Goal: Task Accomplishment & Management: Use online tool/utility

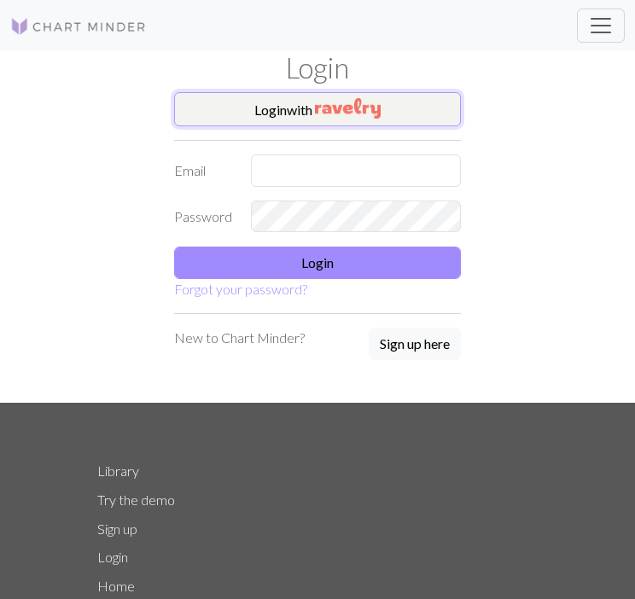
click at [293, 93] on button "Login with" at bounding box center [317, 109] width 287 height 34
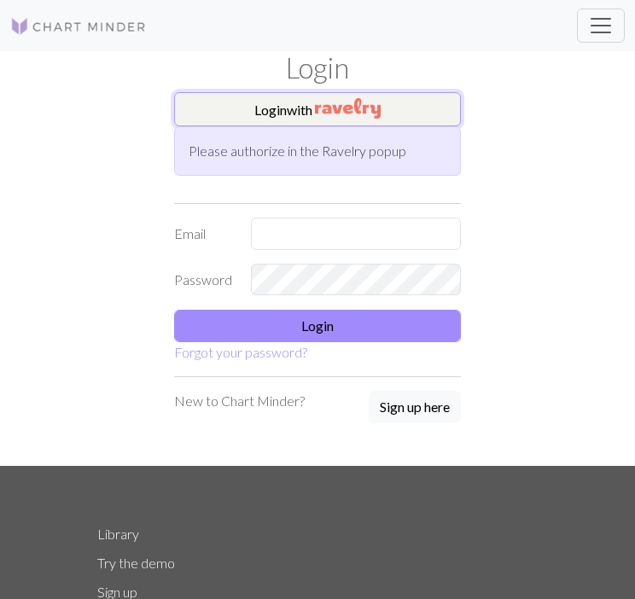
click at [334, 117] on img "button" at bounding box center [348, 108] width 66 height 20
click at [336, 117] on img "button" at bounding box center [348, 108] width 66 height 20
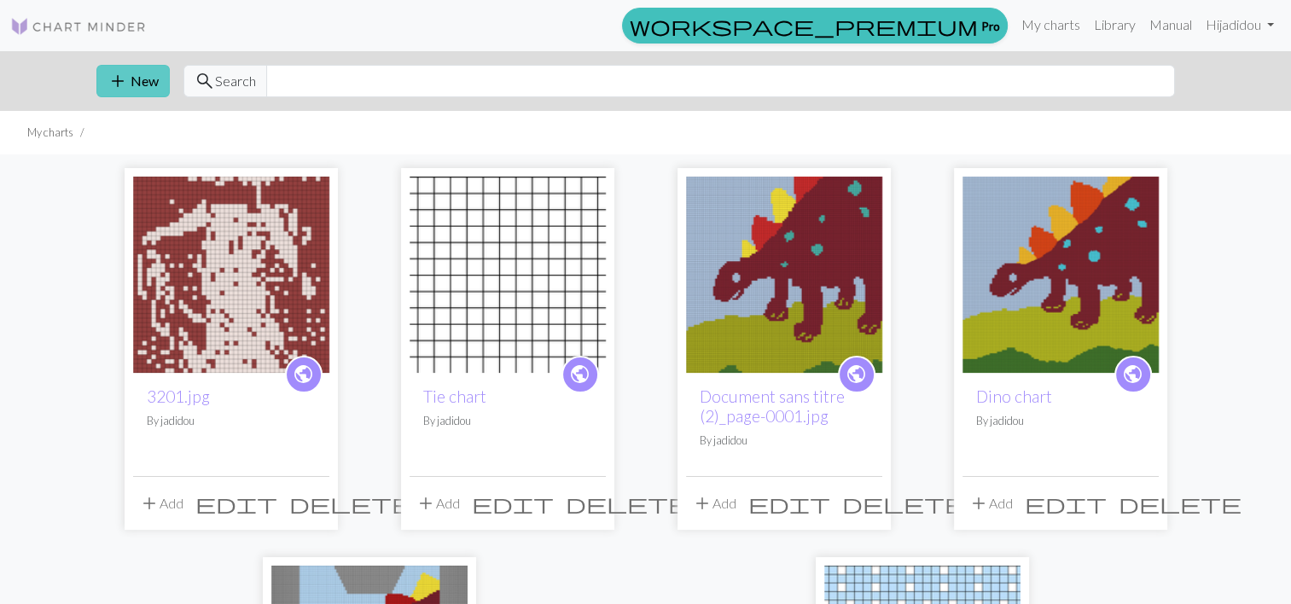
click at [157, 79] on button "add New" at bounding box center [132, 81] width 73 height 32
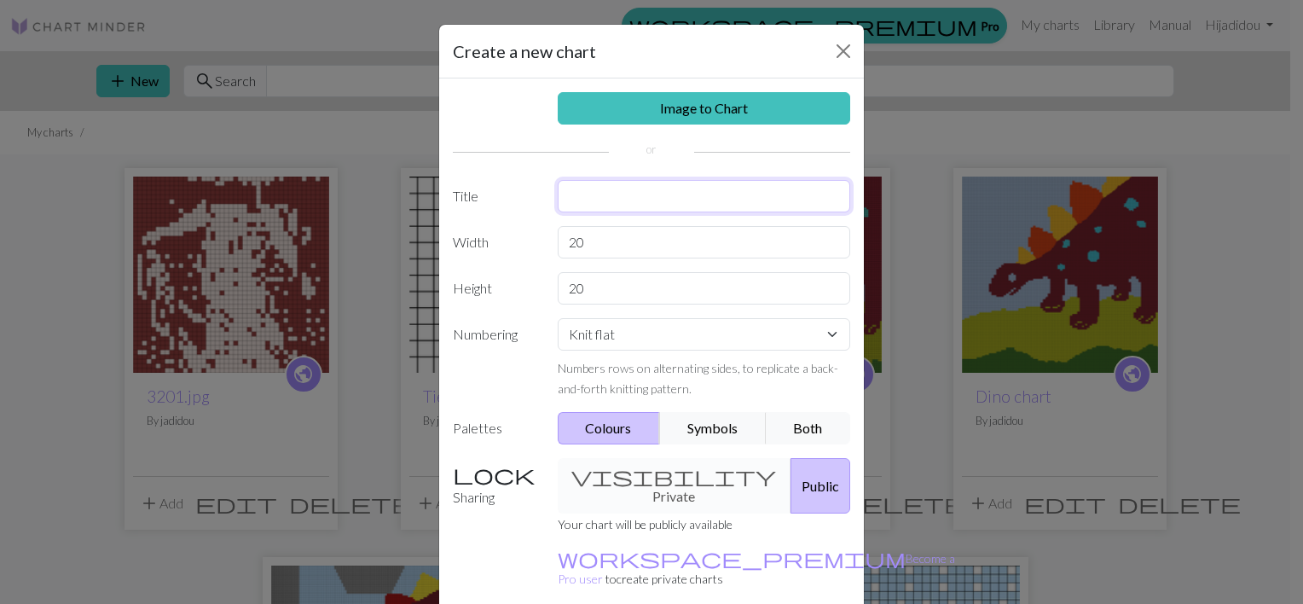
click at [583, 195] on input "text" at bounding box center [704, 196] width 293 height 32
type input "F1 car pixel chart"
click at [598, 241] on input "20" at bounding box center [704, 242] width 293 height 32
type input "2"
type input "46"
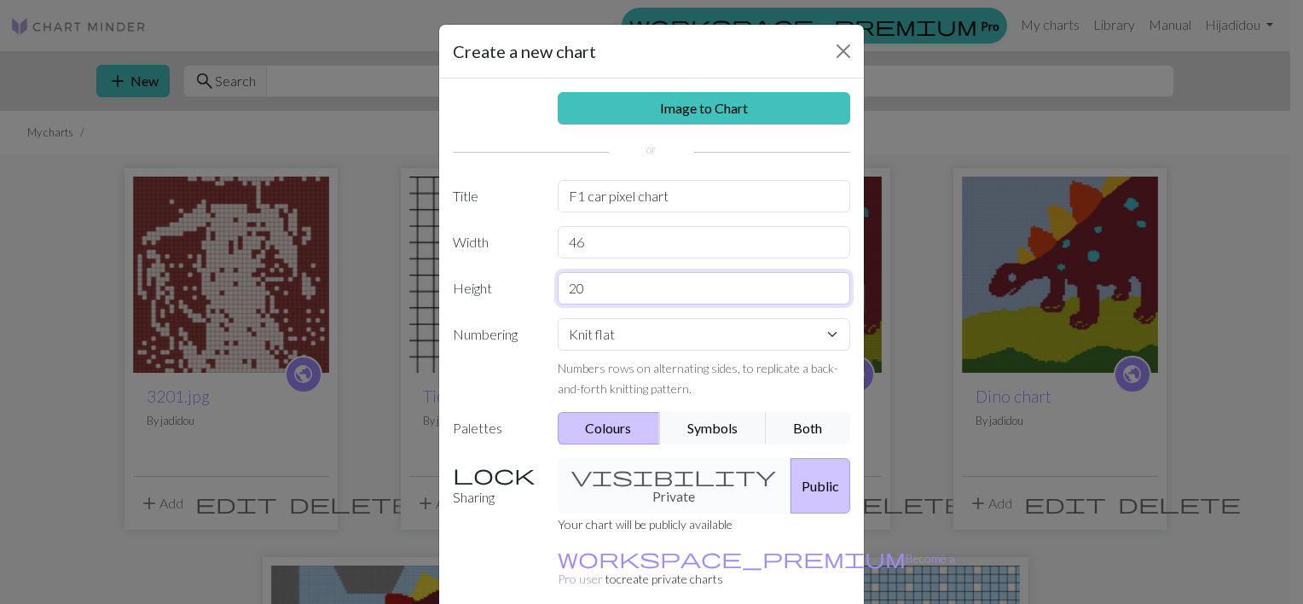
click at [622, 279] on input "20" at bounding box center [704, 288] width 293 height 32
type input "2"
type input "20"
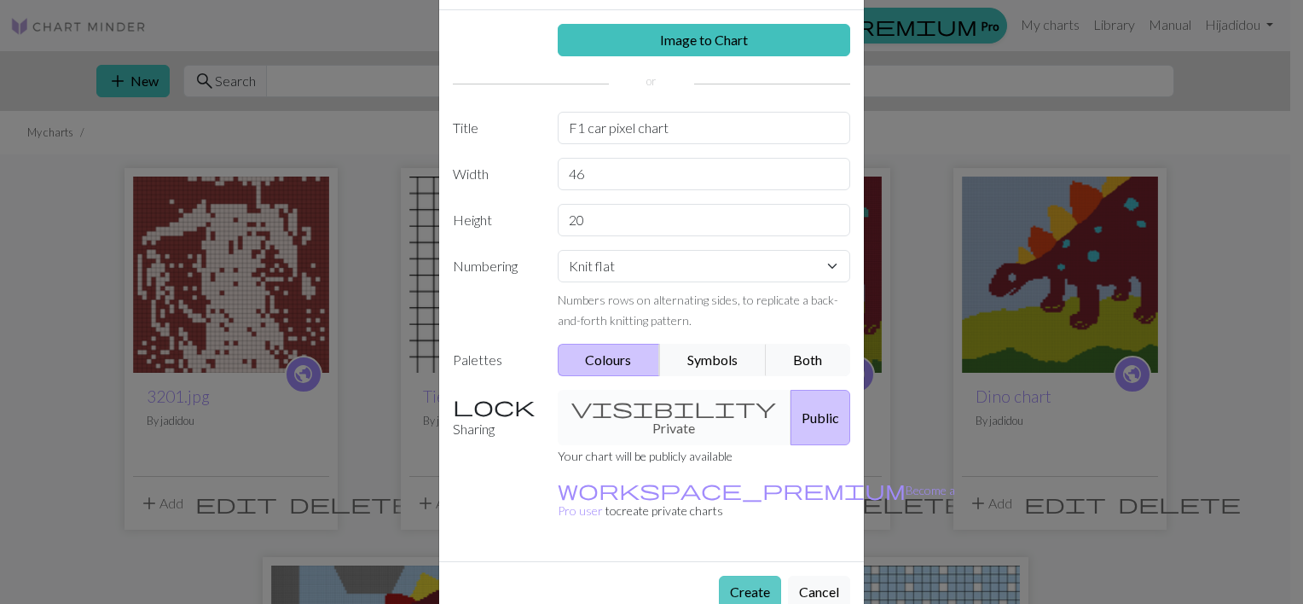
click at [723, 576] on button "Create" at bounding box center [750, 592] width 62 height 32
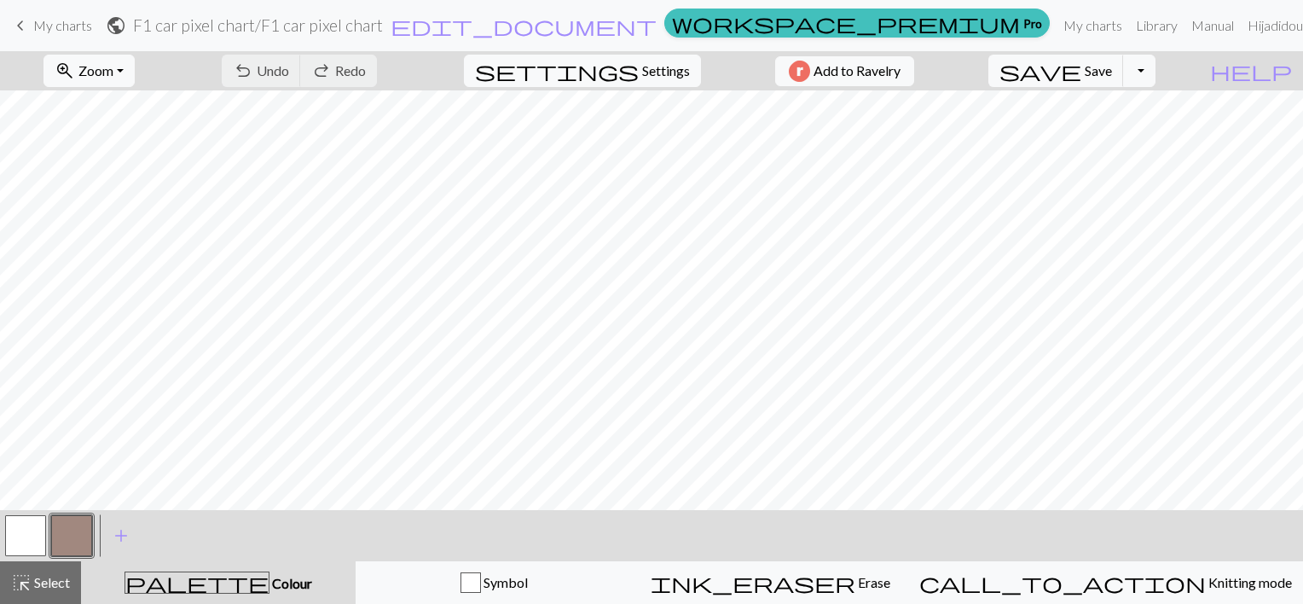
click at [73, 539] on button "button" at bounding box center [71, 535] width 41 height 41
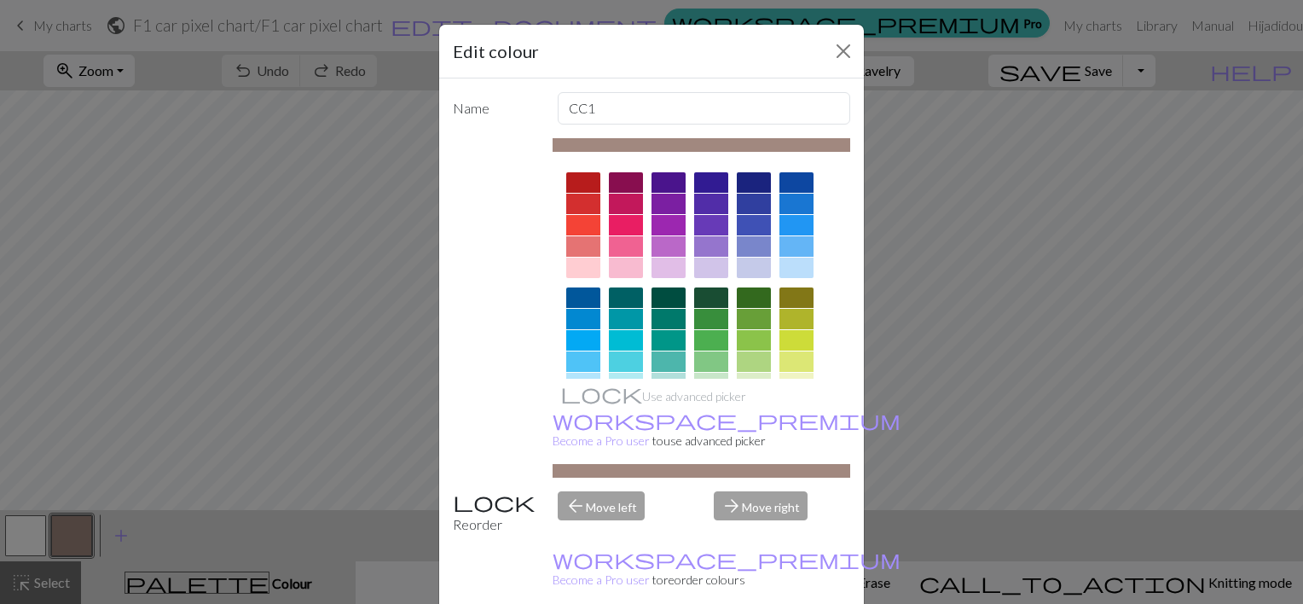
scroll to position [264, 0]
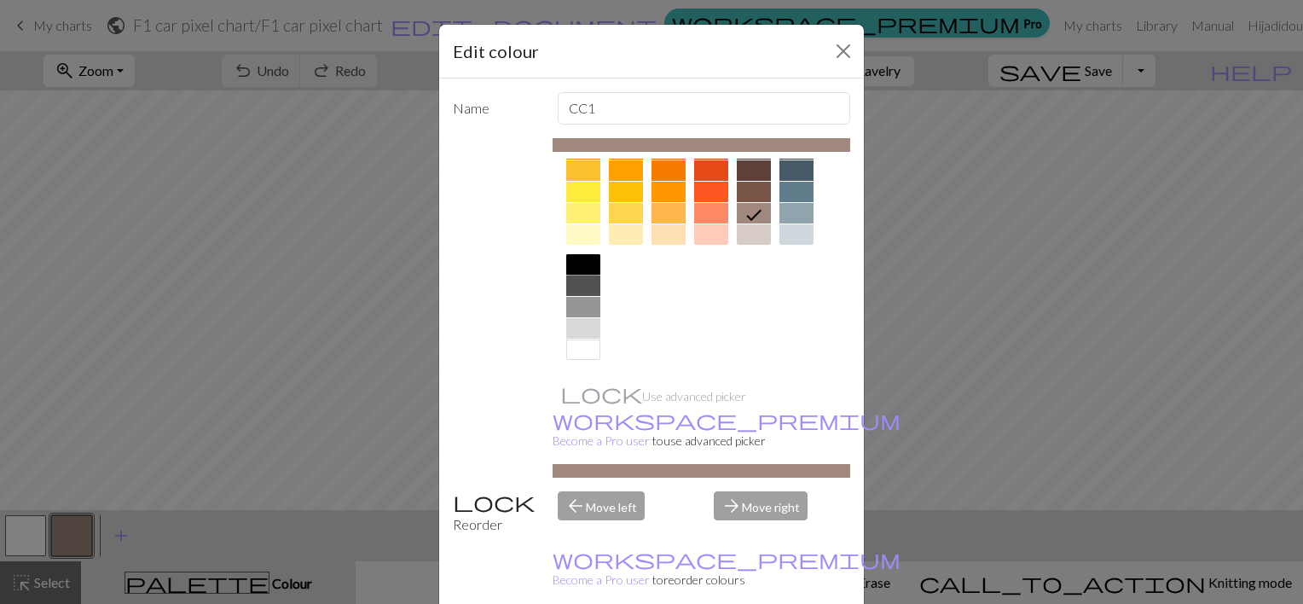
click at [572, 262] on div at bounding box center [583, 264] width 34 height 20
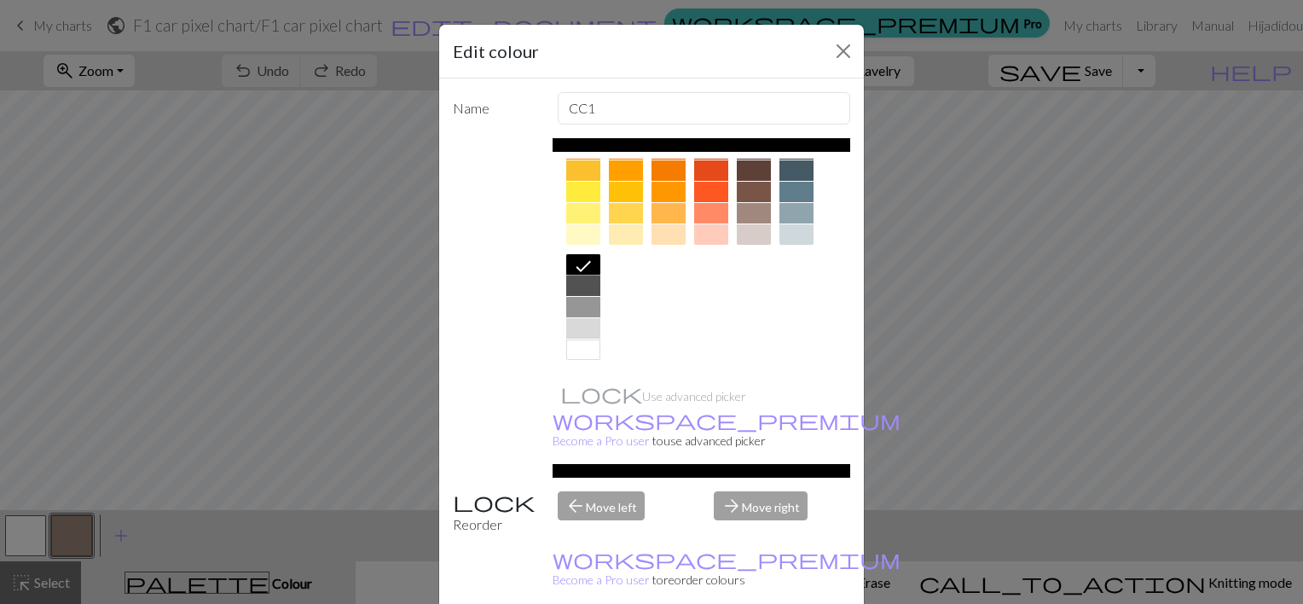
scroll to position [101, 0]
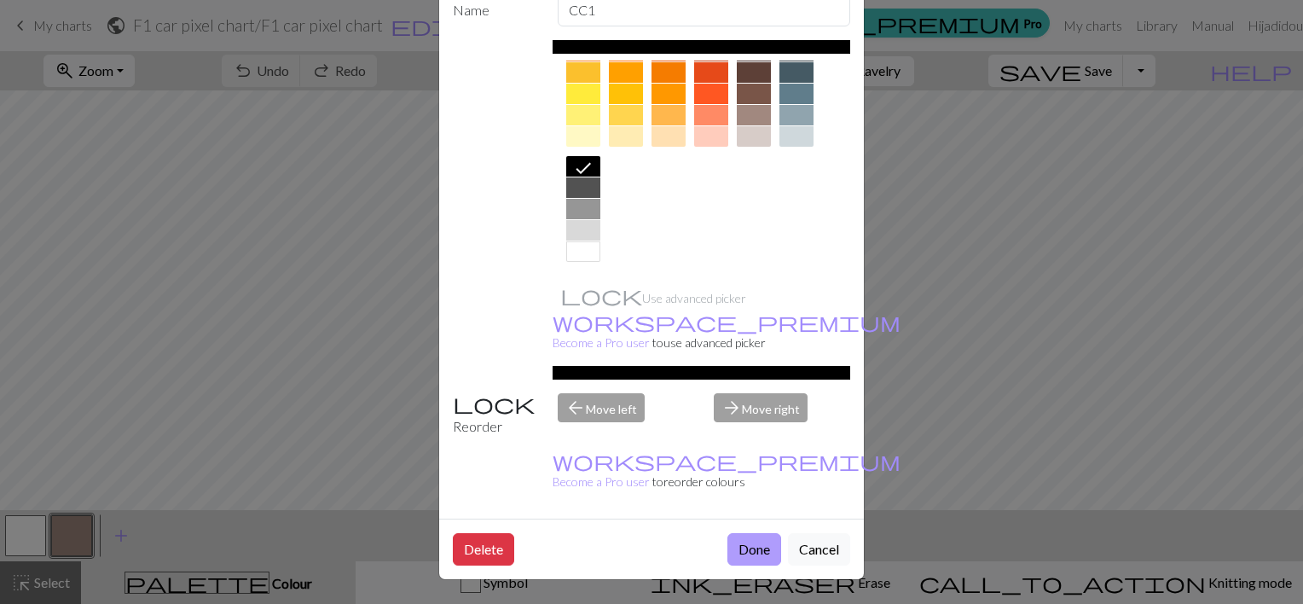
click at [741, 557] on button "Done" at bounding box center [755, 549] width 54 height 32
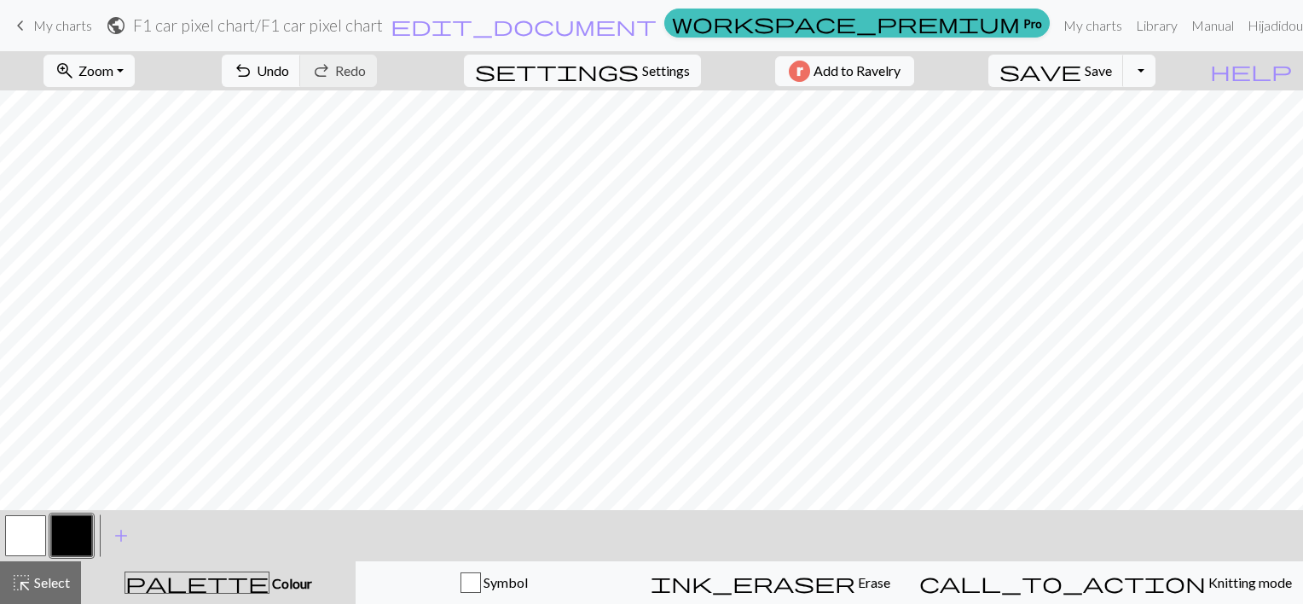
click at [24, 538] on button "button" at bounding box center [25, 535] width 41 height 41
click at [115, 537] on span "add" at bounding box center [121, 536] width 20 height 24
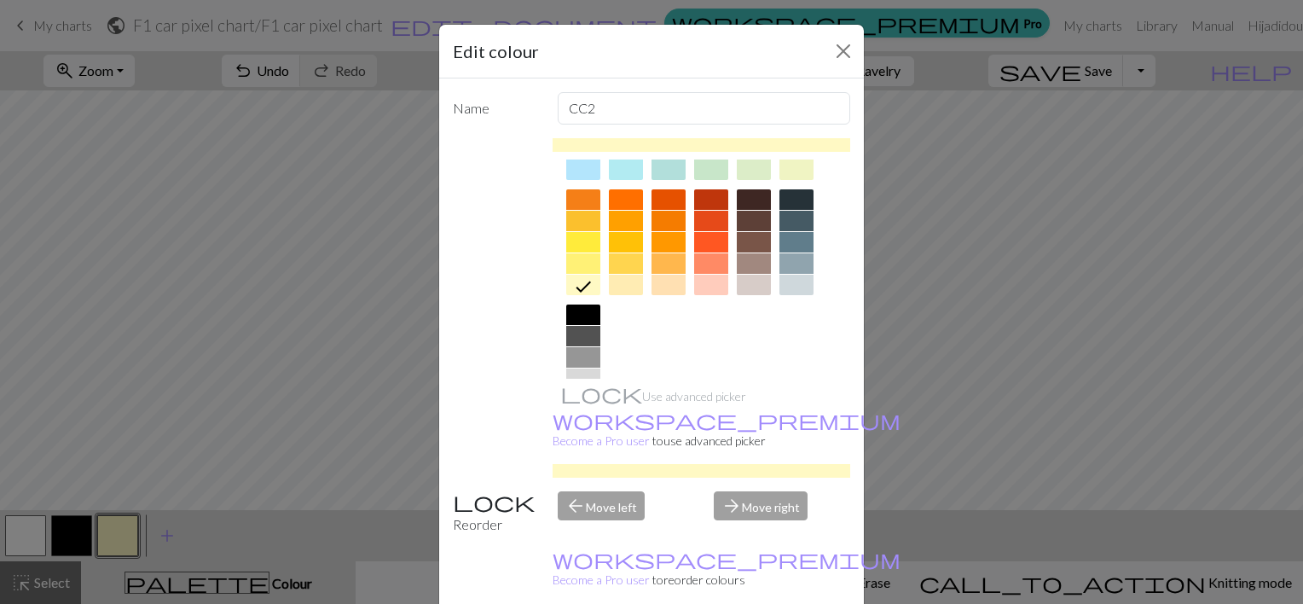
scroll to position [0, 0]
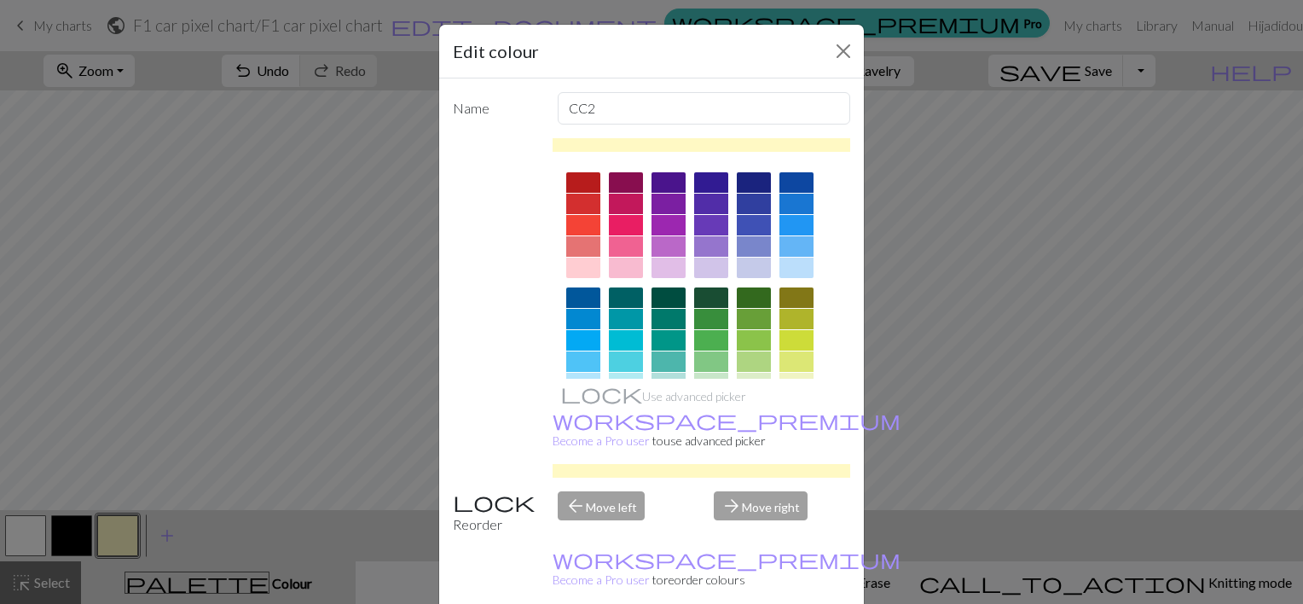
click at [575, 180] on div at bounding box center [583, 182] width 34 height 20
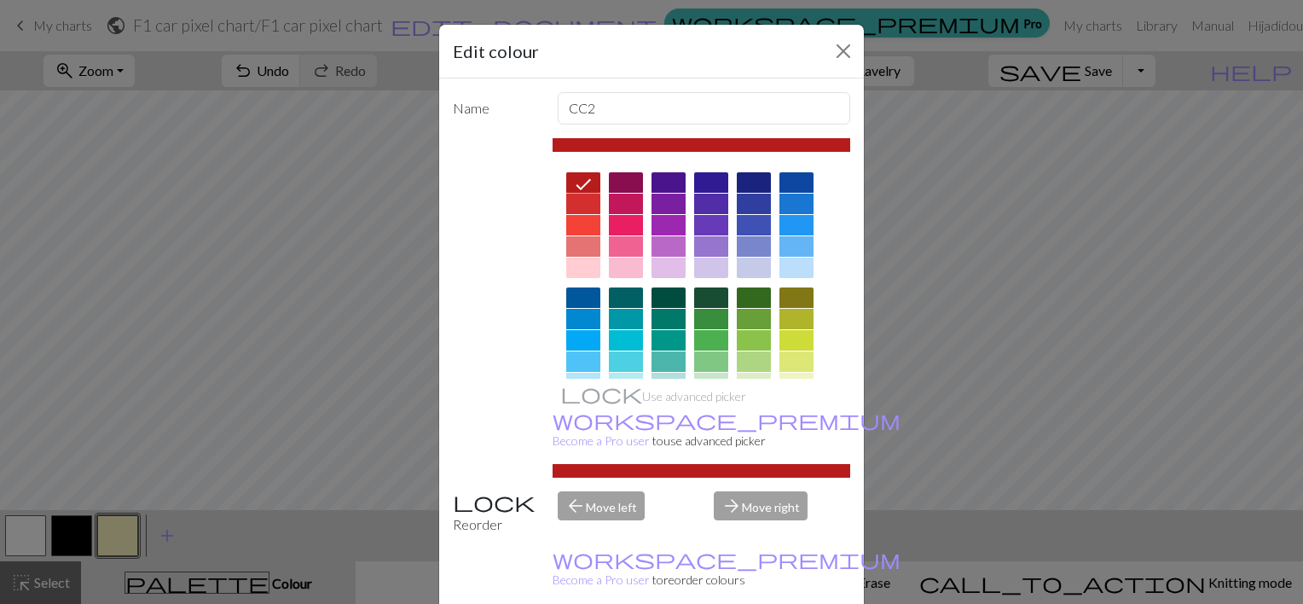
scroll to position [101, 0]
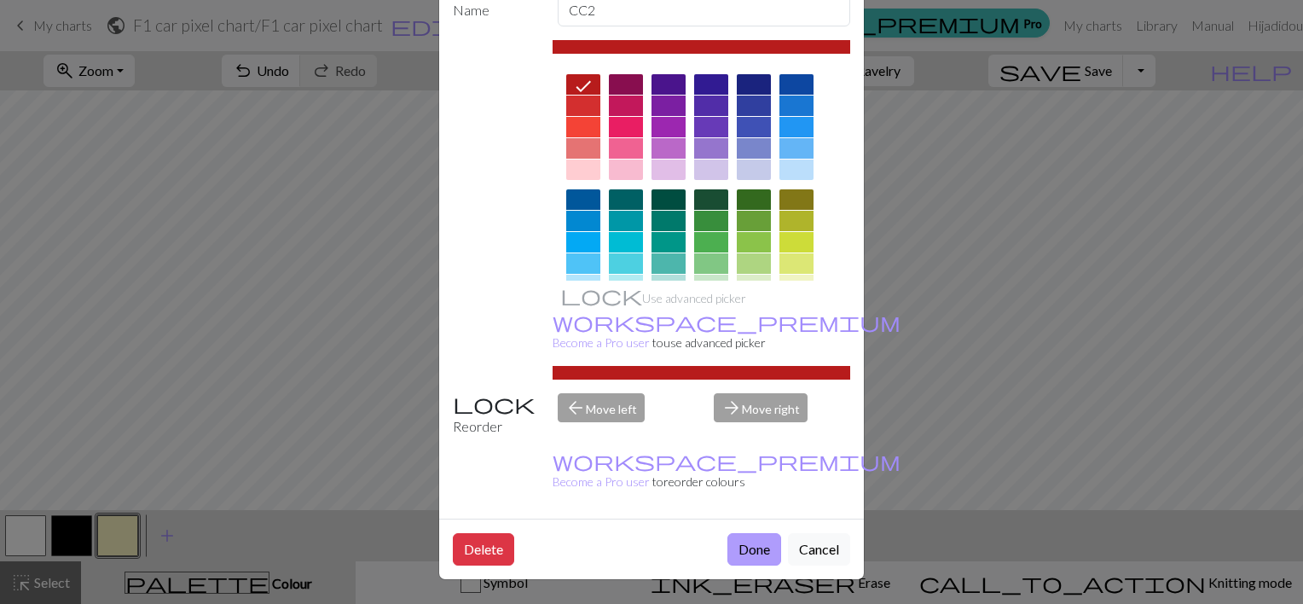
click at [736, 553] on button "Done" at bounding box center [755, 549] width 54 height 32
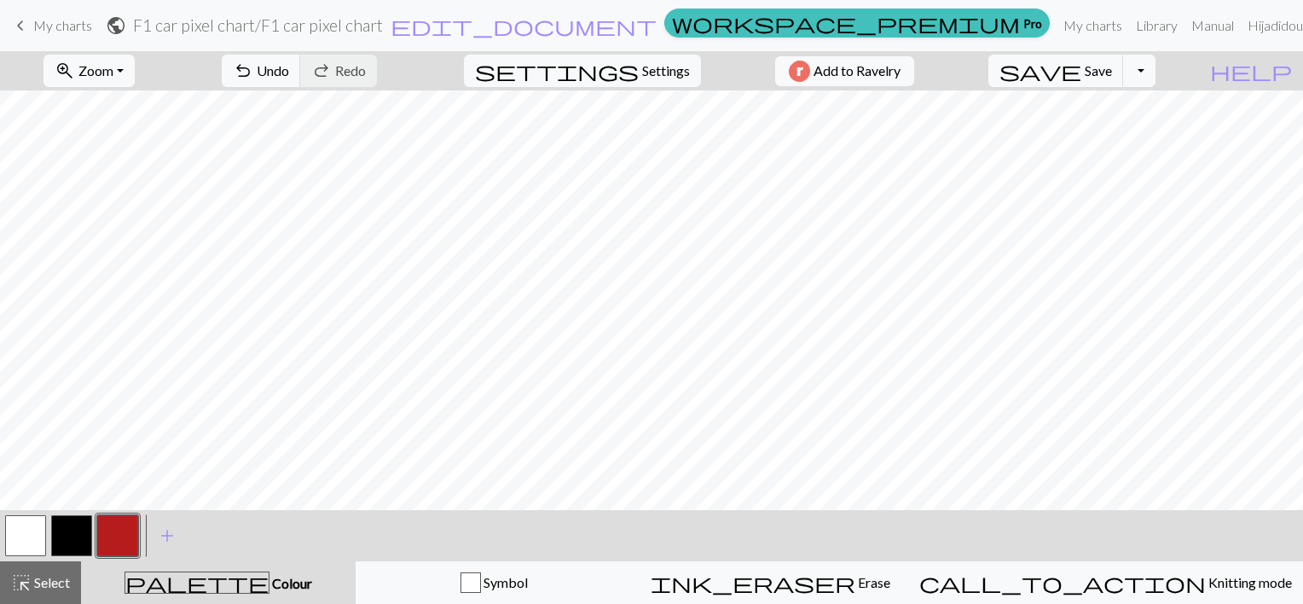
click at [74, 539] on button "button" at bounding box center [71, 535] width 41 height 41
click at [77, 532] on button "button" at bounding box center [71, 535] width 41 height 41
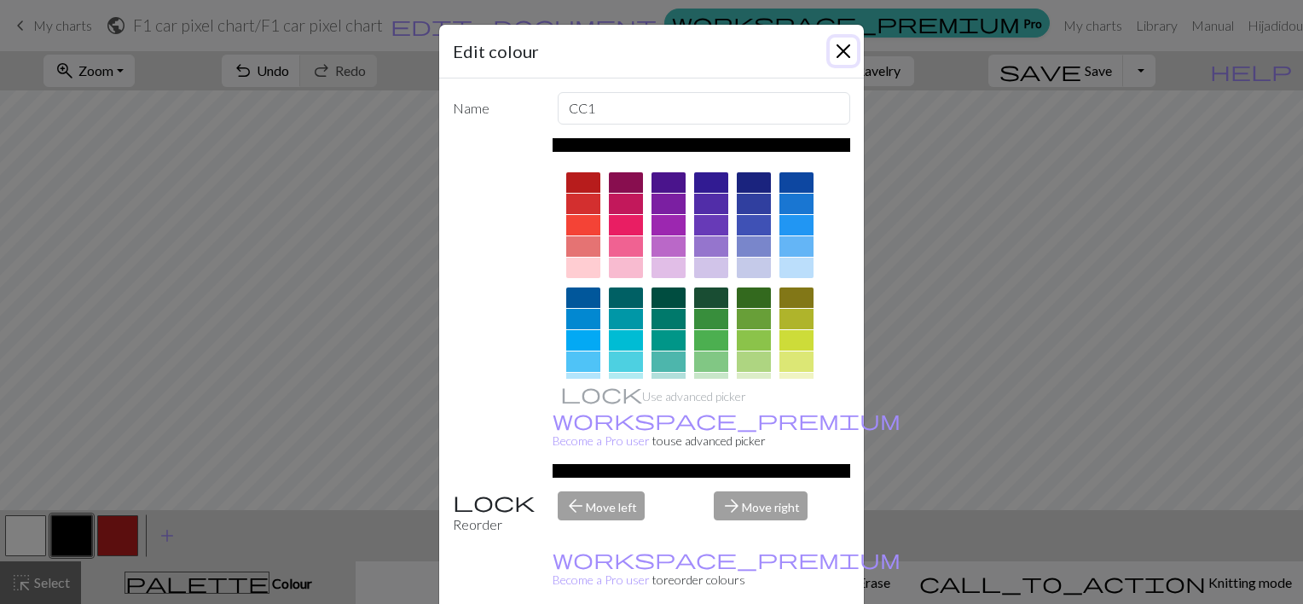
click at [838, 56] on button "Close" at bounding box center [843, 51] width 27 height 27
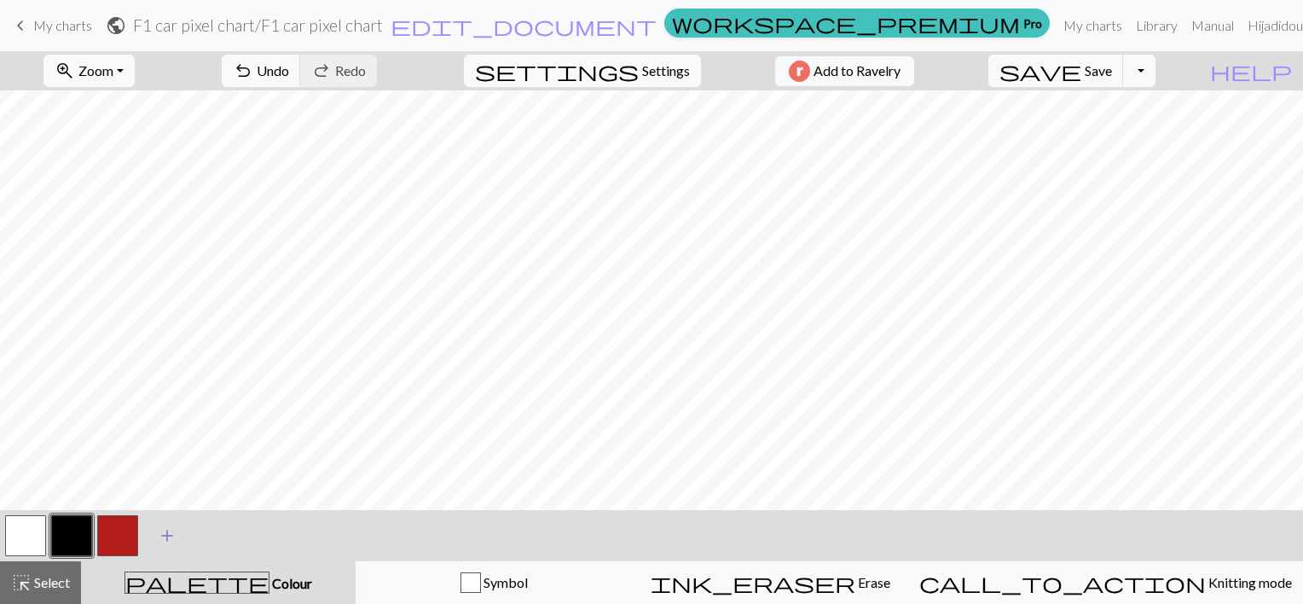
click at [165, 537] on span "add" at bounding box center [167, 536] width 20 height 24
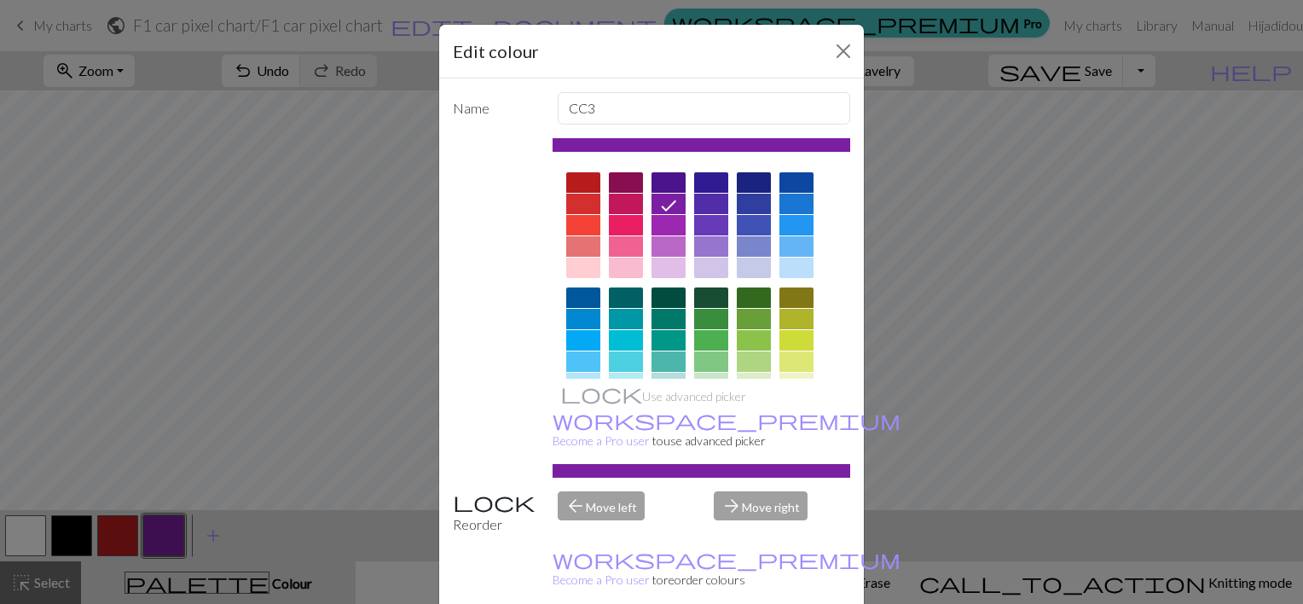
click at [572, 200] on div at bounding box center [583, 204] width 34 height 20
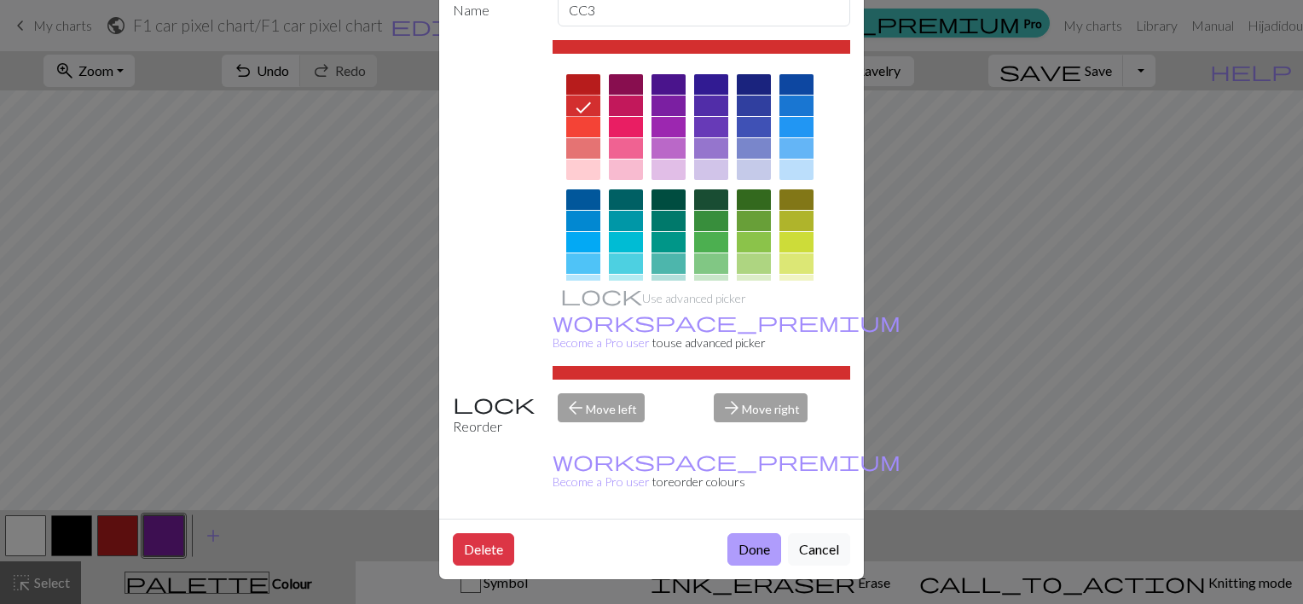
click at [735, 543] on button "Done" at bounding box center [755, 549] width 54 height 32
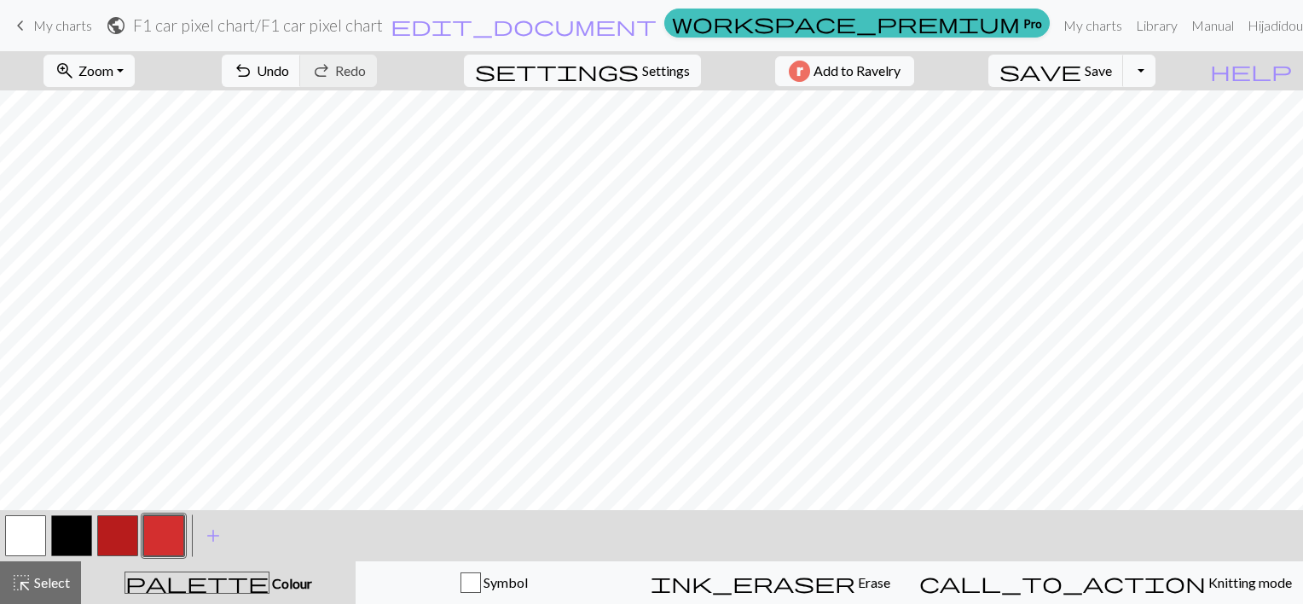
click at [168, 536] on button "button" at bounding box center [163, 535] width 41 height 41
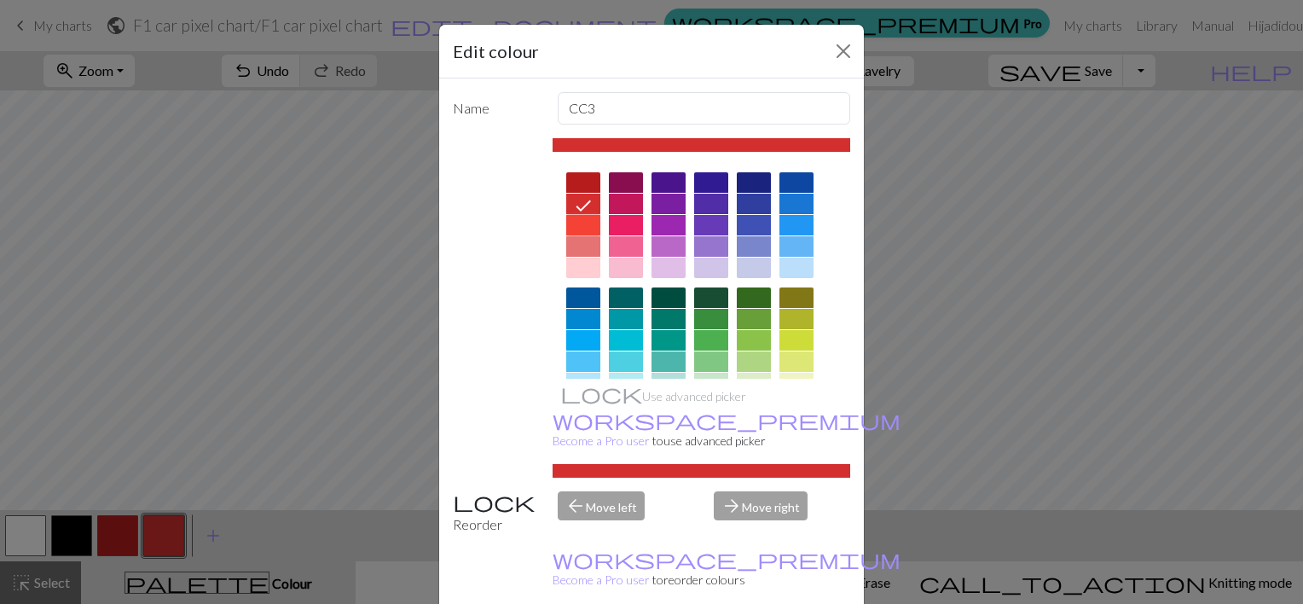
click at [577, 231] on div at bounding box center [583, 225] width 34 height 20
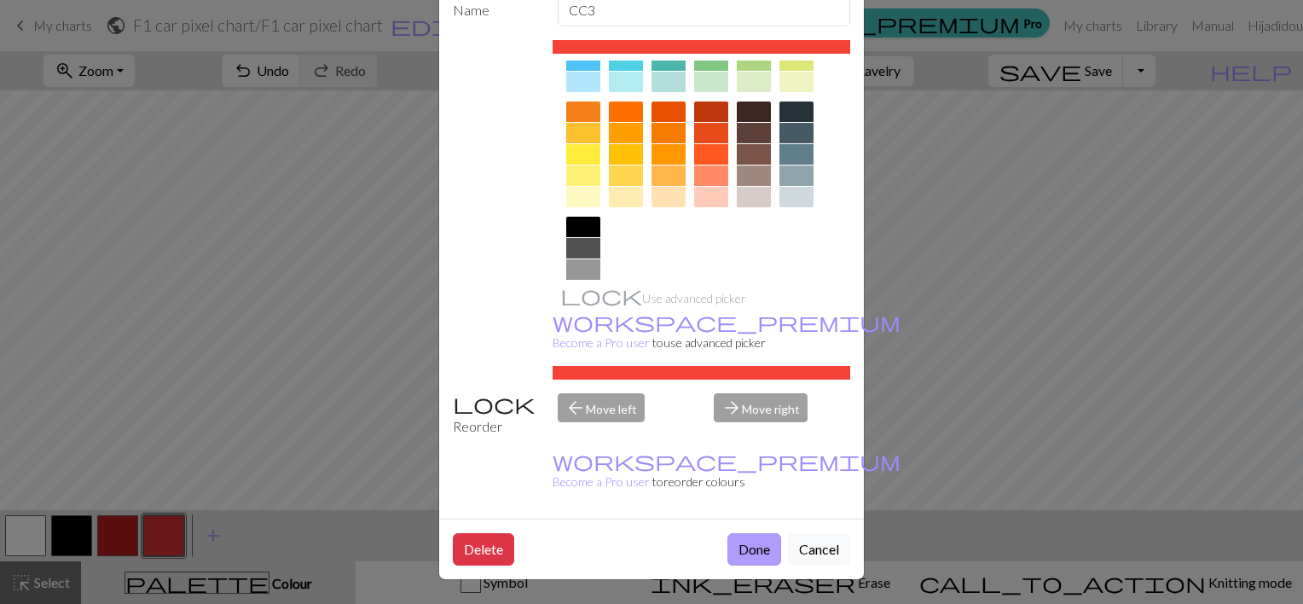
click at [757, 550] on button "Done" at bounding box center [755, 549] width 54 height 32
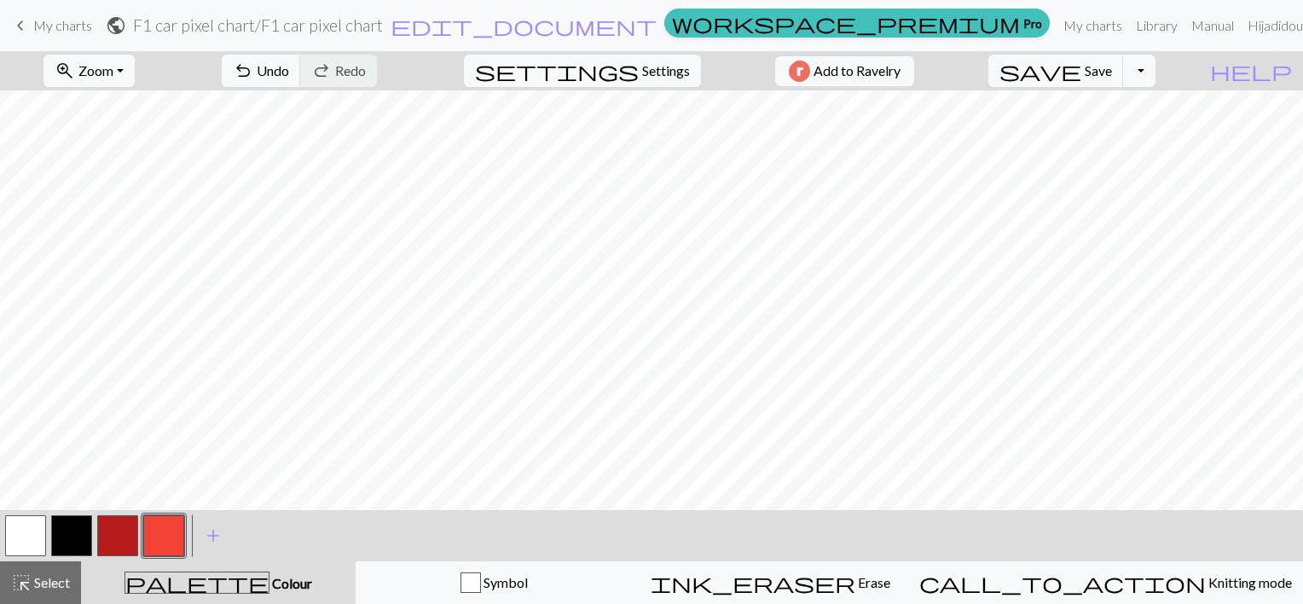
click at [131, 537] on button "button" at bounding box center [117, 535] width 41 height 41
click at [32, 528] on button "button" at bounding box center [25, 535] width 41 height 41
click at [99, 529] on button "button" at bounding box center [117, 535] width 41 height 41
click at [113, 529] on button "button" at bounding box center [117, 535] width 41 height 41
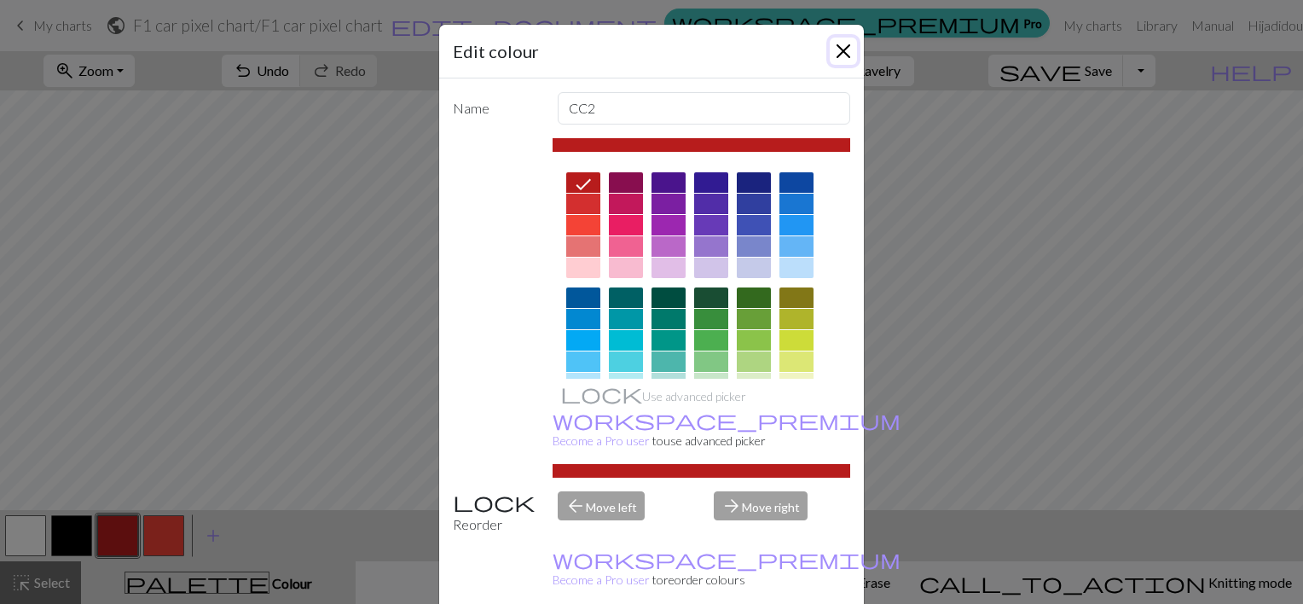
click at [846, 44] on button "Close" at bounding box center [843, 51] width 27 height 27
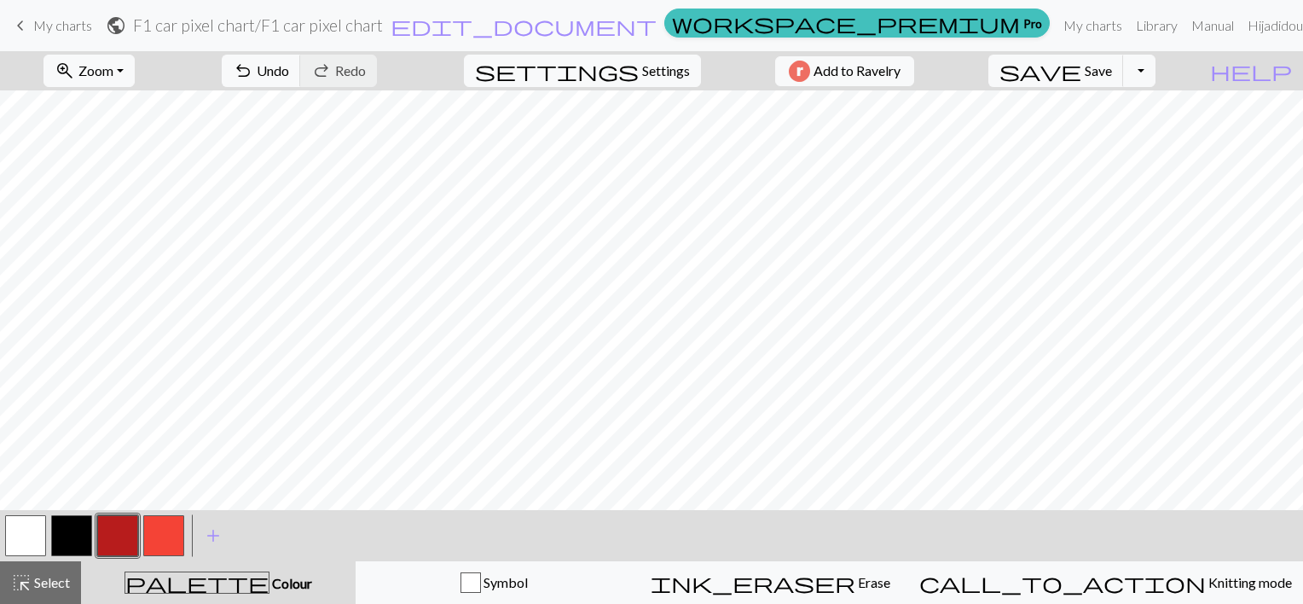
click at [91, 538] on button "button" at bounding box center [71, 535] width 41 height 41
click at [32, 536] on button "button" at bounding box center [25, 535] width 41 height 41
click at [84, 533] on button "button" at bounding box center [71, 535] width 41 height 41
click at [75, 536] on button "button" at bounding box center [71, 535] width 41 height 41
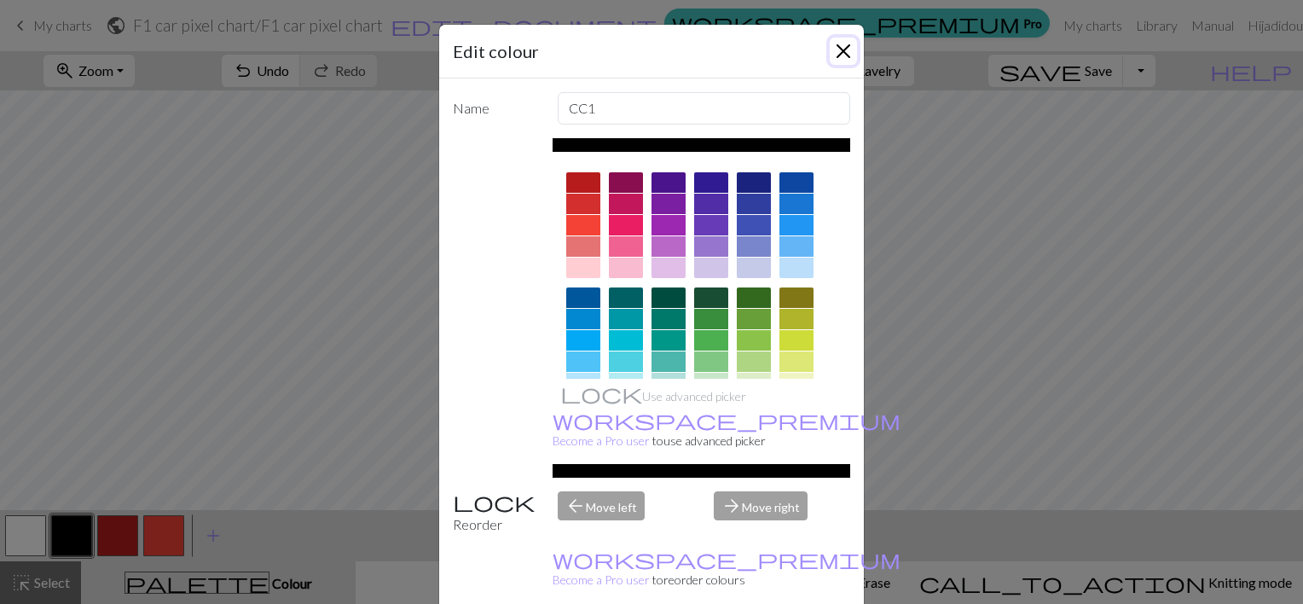
click at [834, 49] on button "Close" at bounding box center [843, 51] width 27 height 27
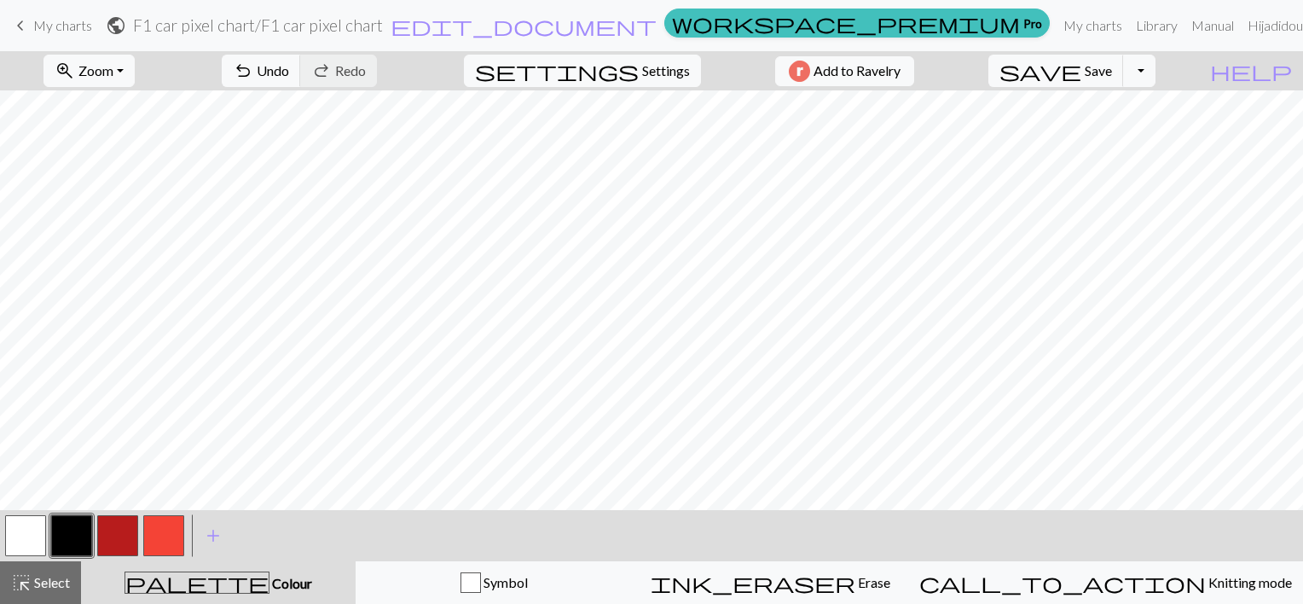
click at [33, 540] on button "button" at bounding box center [25, 535] width 41 height 41
click at [120, 531] on button "button" at bounding box center [117, 535] width 41 height 41
click at [177, 536] on button "button" at bounding box center [163, 535] width 41 height 41
click at [130, 532] on button "button" at bounding box center [117, 535] width 41 height 41
click at [78, 523] on button "button" at bounding box center [71, 535] width 41 height 41
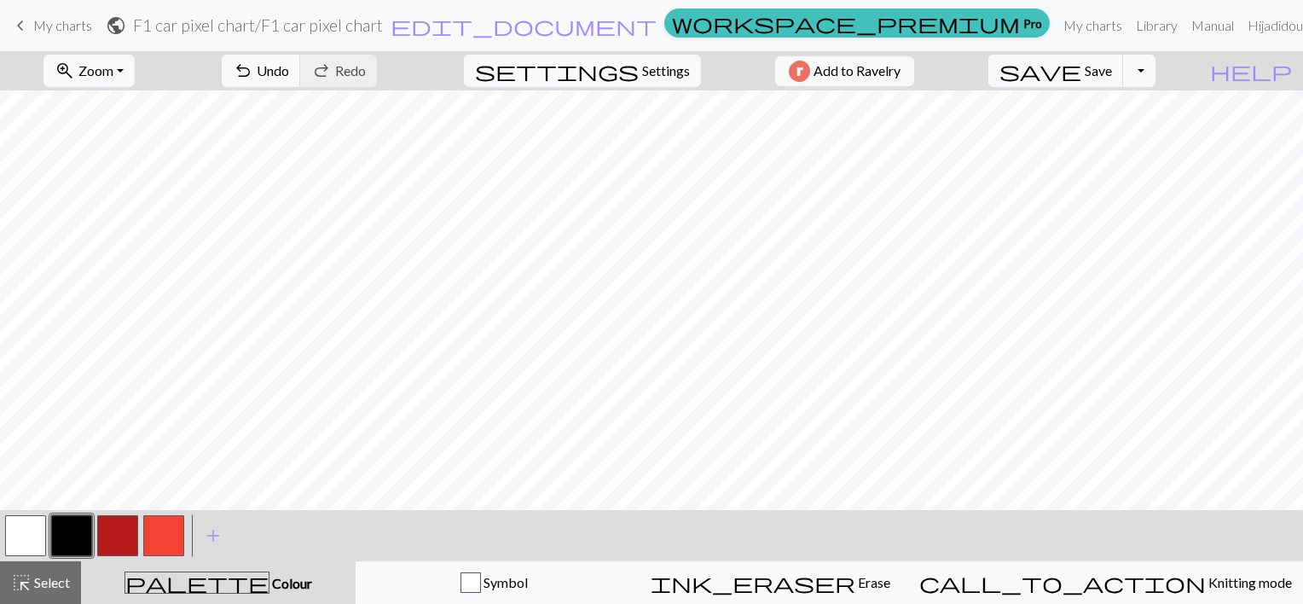
click at [154, 536] on button "button" at bounding box center [163, 535] width 41 height 41
click at [26, 537] on button "button" at bounding box center [25, 535] width 41 height 41
click at [154, 531] on button "button" at bounding box center [163, 535] width 41 height 41
click at [26, 532] on button "button" at bounding box center [25, 535] width 41 height 41
click at [165, 525] on button "button" at bounding box center [163, 535] width 41 height 41
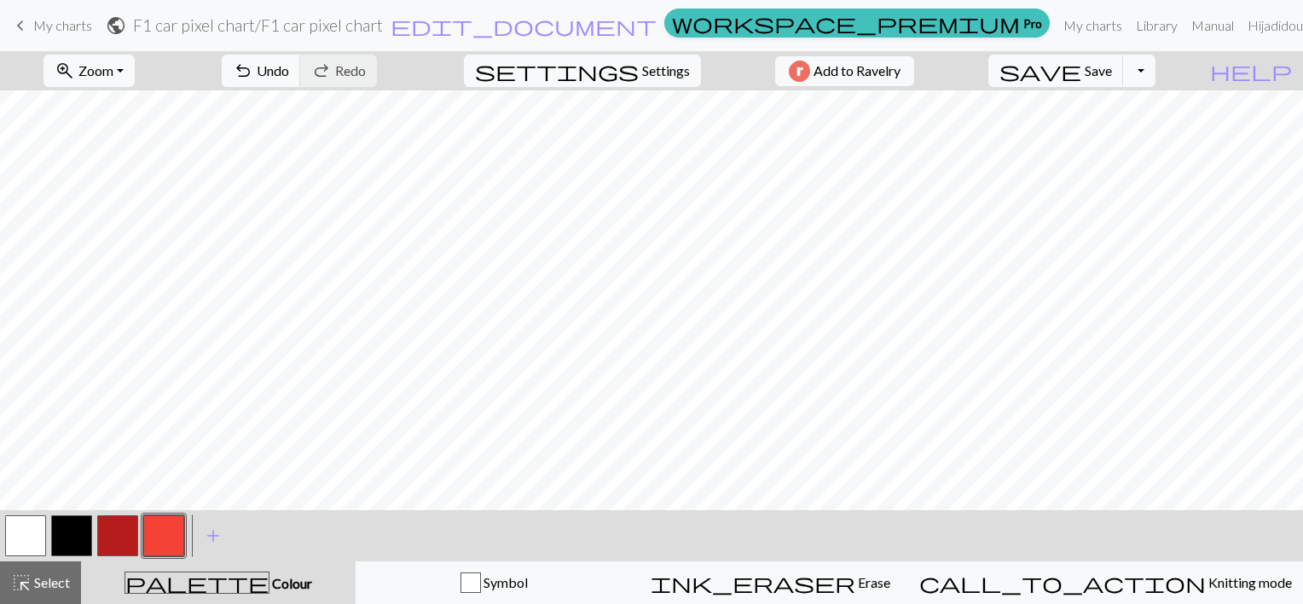
click at [11, 529] on button "button" at bounding box center [25, 535] width 41 height 41
click at [154, 539] on button "button" at bounding box center [163, 535] width 41 height 41
click at [107, 539] on button "button" at bounding box center [117, 535] width 41 height 41
click at [183, 543] on button "button" at bounding box center [163, 535] width 41 height 41
click at [31, 530] on button "button" at bounding box center [25, 535] width 41 height 41
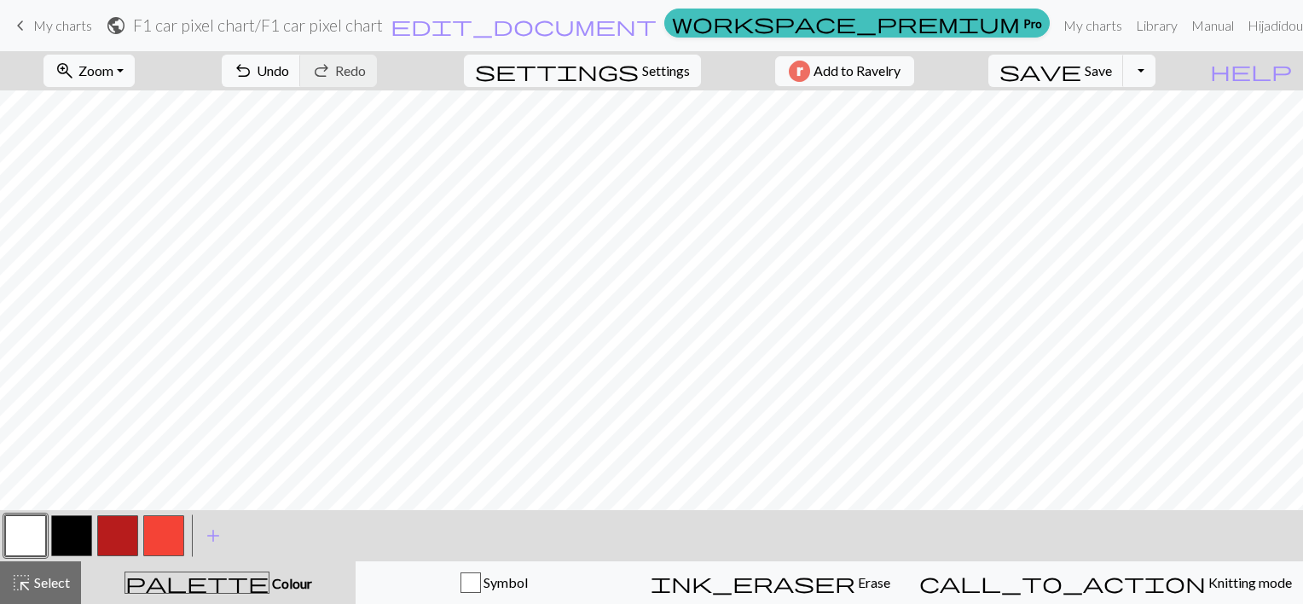
click at [124, 522] on button "button" at bounding box center [117, 535] width 41 height 41
click at [72, 539] on button "button" at bounding box center [71, 535] width 41 height 41
click at [119, 537] on button "button" at bounding box center [117, 535] width 41 height 41
click at [171, 533] on button "button" at bounding box center [163, 535] width 41 height 41
click at [66, 530] on button "button" at bounding box center [71, 535] width 41 height 41
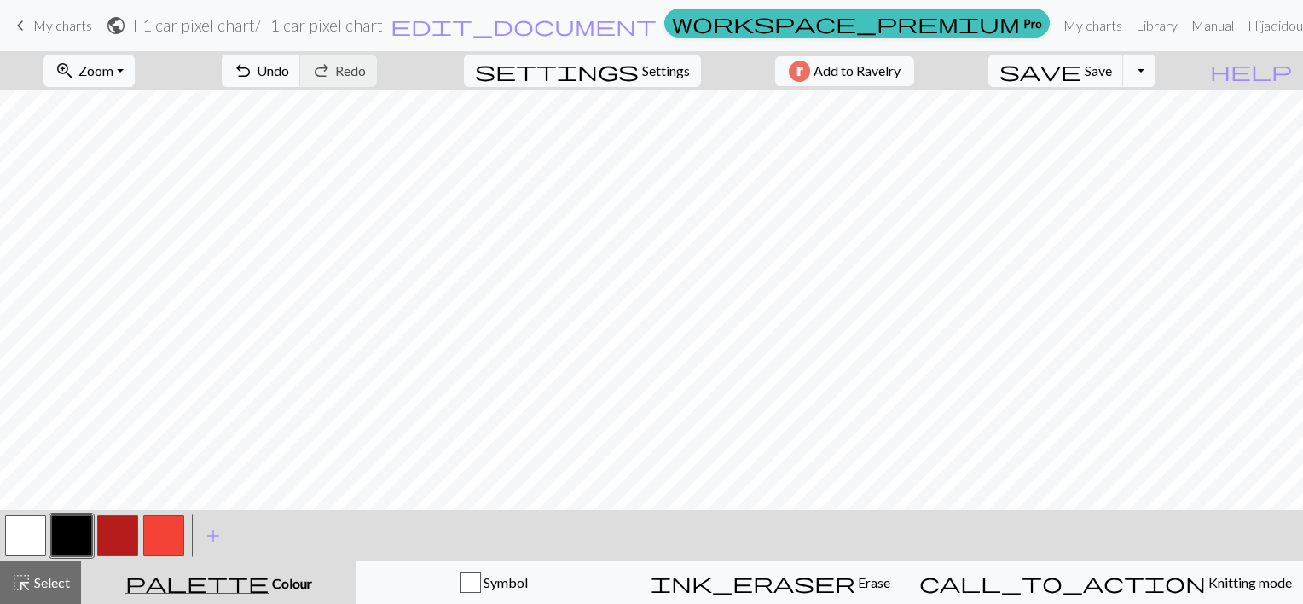
click at [21, 527] on button "button" at bounding box center [25, 535] width 41 height 41
click at [74, 550] on button "button" at bounding box center [71, 535] width 41 height 41
click at [113, 541] on button "button" at bounding box center [117, 535] width 41 height 41
click at [84, 543] on button "button" at bounding box center [71, 535] width 41 height 41
click at [1124, 61] on button "save Save Save" at bounding box center [1057, 71] width 136 height 32
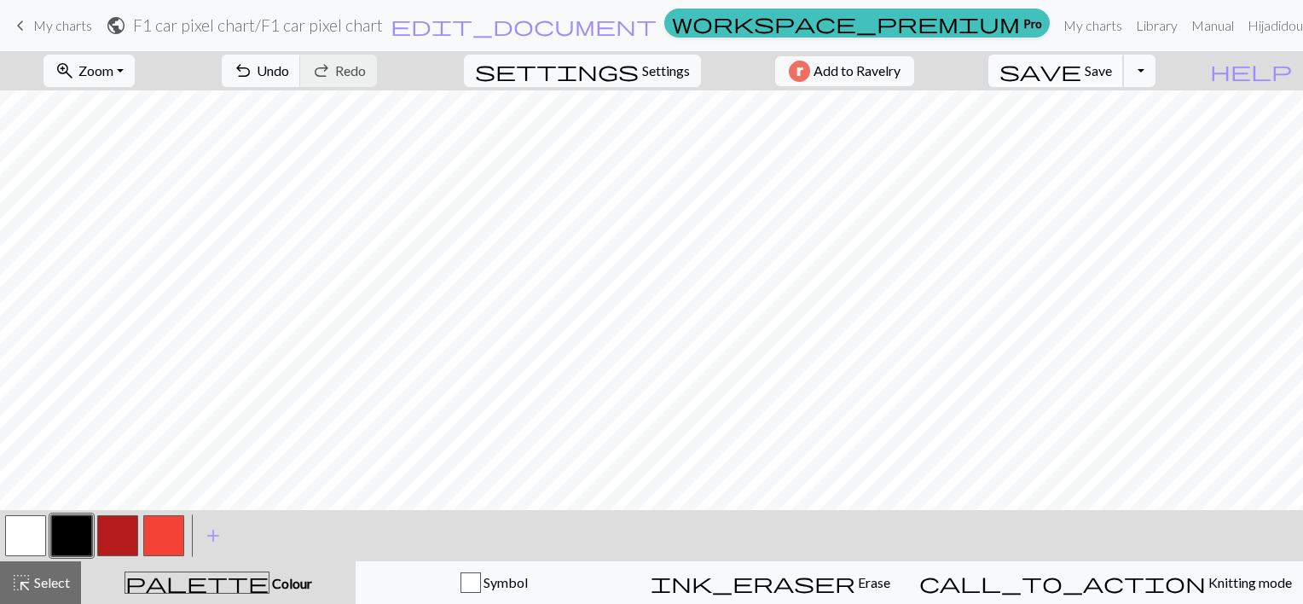
click at [1112, 66] on span "Save" at bounding box center [1098, 70] width 27 height 16
click at [1082, 68] on span "save" at bounding box center [1041, 71] width 82 height 24
click at [1061, 22] on div "Chart saved" at bounding box center [651, 33] width 1303 height 67
click at [1057, 32] on link "My charts" at bounding box center [1093, 26] width 73 height 34
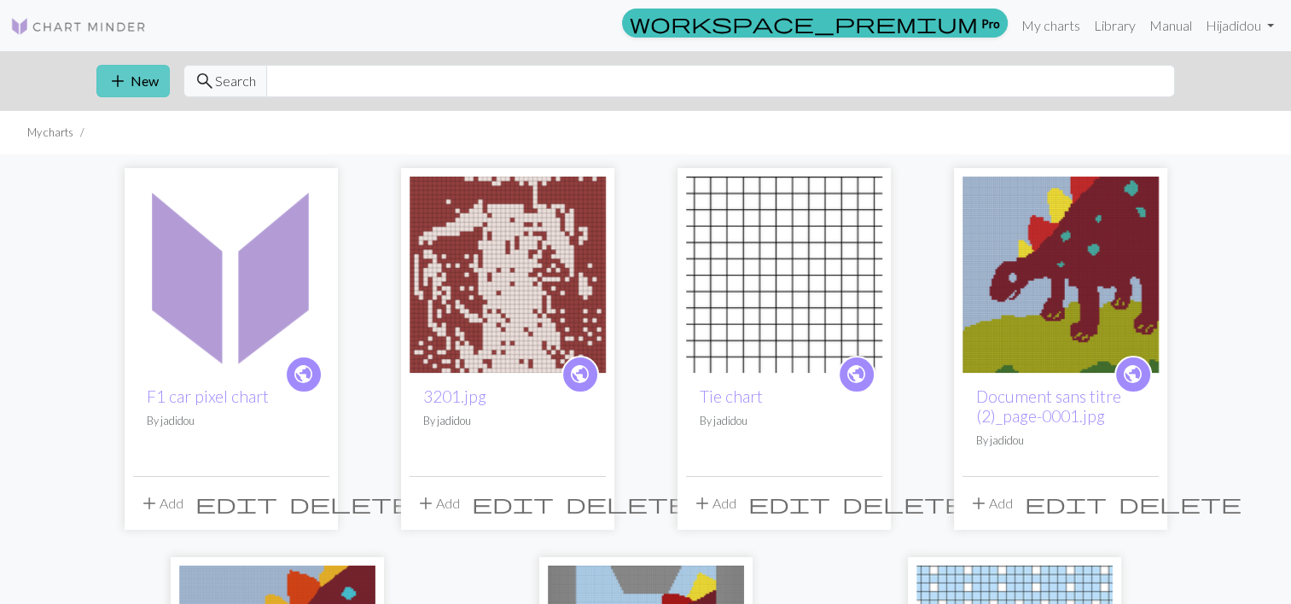
click at [148, 75] on button "add New" at bounding box center [132, 81] width 73 height 32
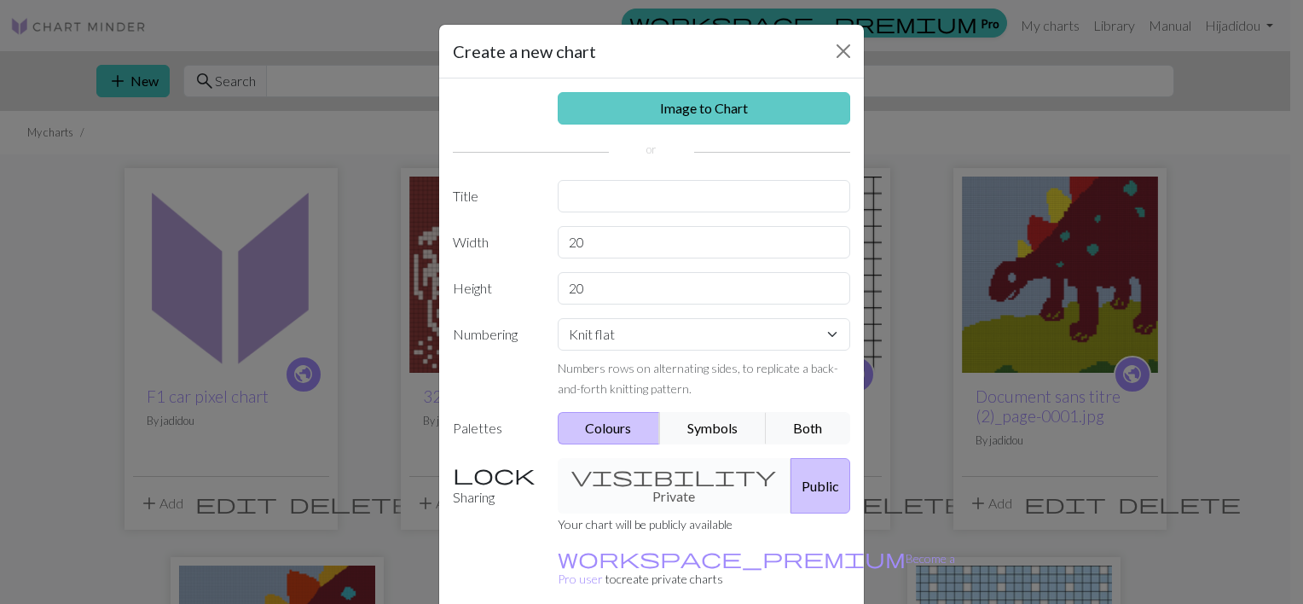
click at [676, 114] on link "Image to Chart" at bounding box center [704, 108] width 293 height 32
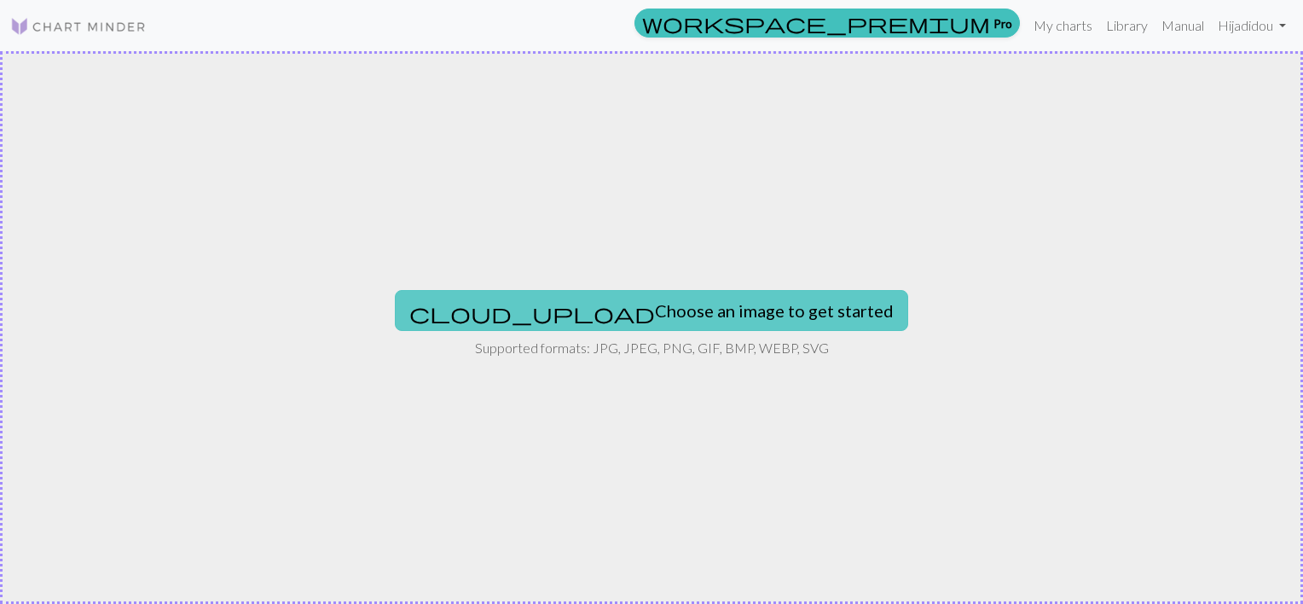
click at [706, 322] on button "cloud_upload Choose an image to get started" at bounding box center [652, 310] width 514 height 41
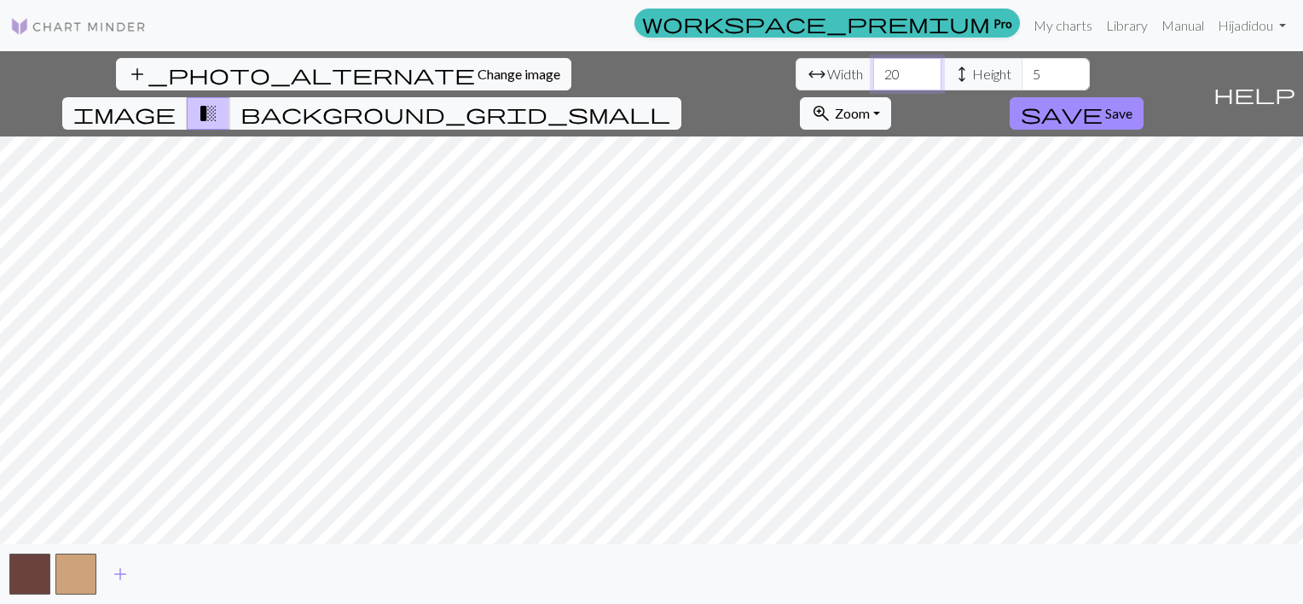
click at [873, 78] on input "20" at bounding box center [907, 74] width 68 height 32
click at [873, 78] on input "19" at bounding box center [907, 74] width 68 height 32
click at [873, 80] on input "18" at bounding box center [907, 74] width 68 height 32
click at [873, 80] on input "17" at bounding box center [907, 74] width 68 height 32
click at [873, 80] on input "16" at bounding box center [907, 74] width 68 height 32
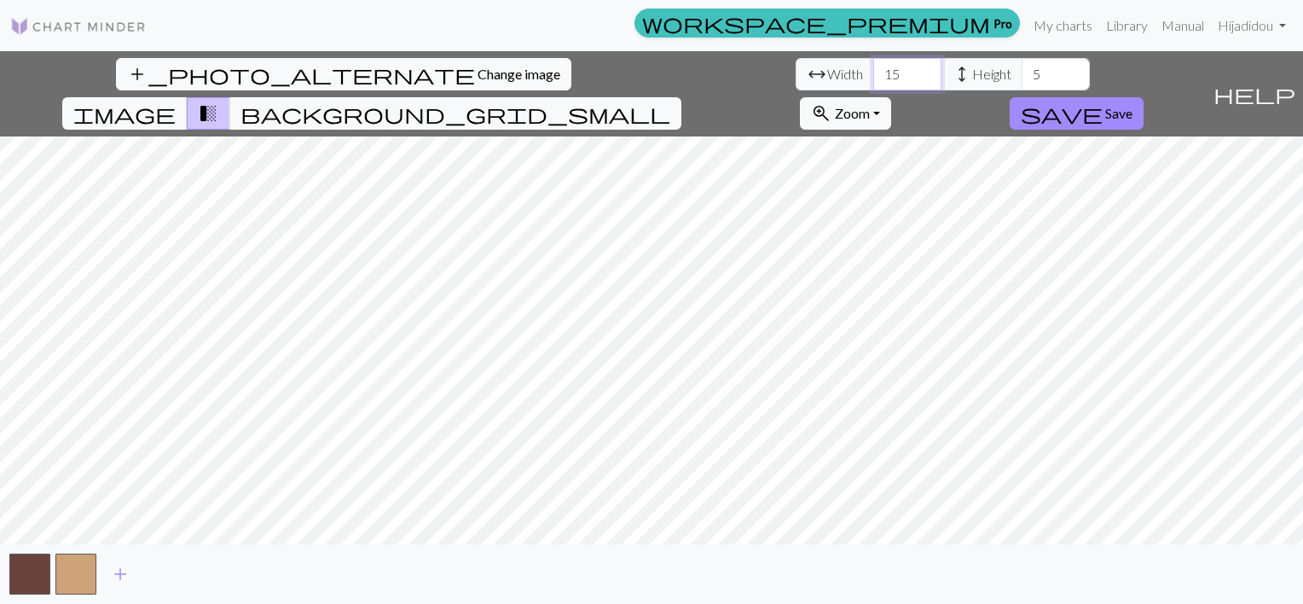
click at [873, 80] on input "15" at bounding box center [907, 74] width 68 height 32
click at [873, 80] on input "14" at bounding box center [907, 74] width 68 height 32
click at [873, 80] on input "13" at bounding box center [907, 74] width 68 height 32
click at [873, 82] on input "12" at bounding box center [907, 74] width 68 height 32
click at [873, 82] on input "11" at bounding box center [907, 74] width 68 height 32
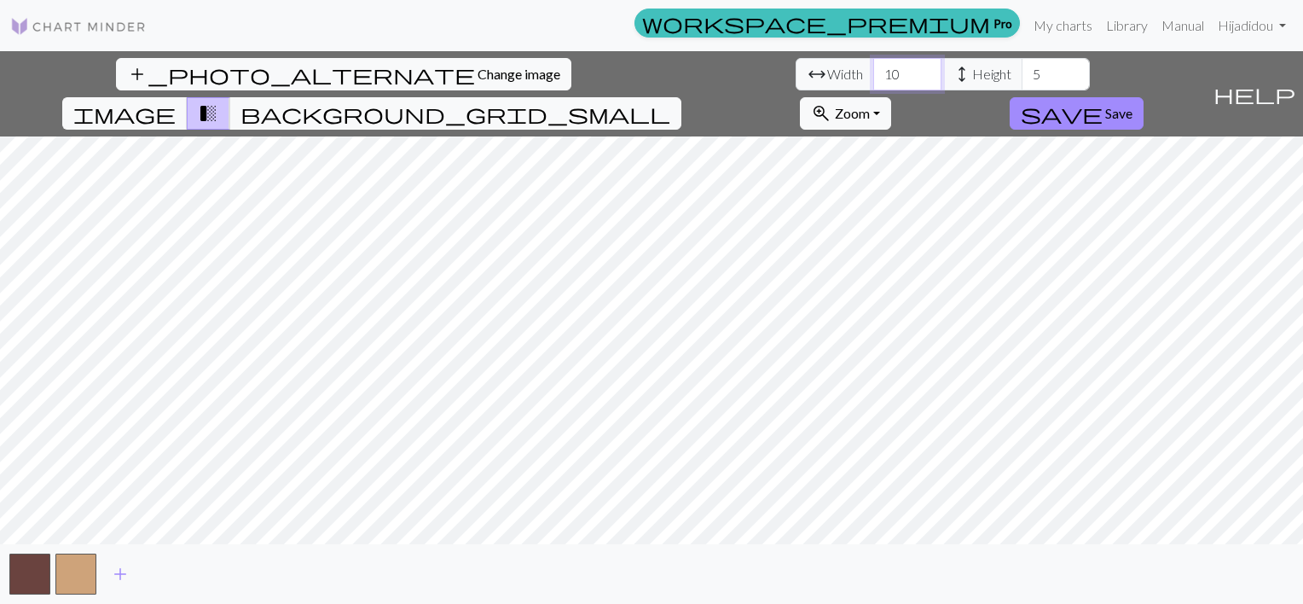
click at [873, 82] on input "10" at bounding box center [907, 74] width 68 height 32
click at [873, 74] on input "10" at bounding box center [907, 74] width 68 height 32
type input "1"
click at [873, 76] on input "50" at bounding box center [907, 74] width 68 height 32
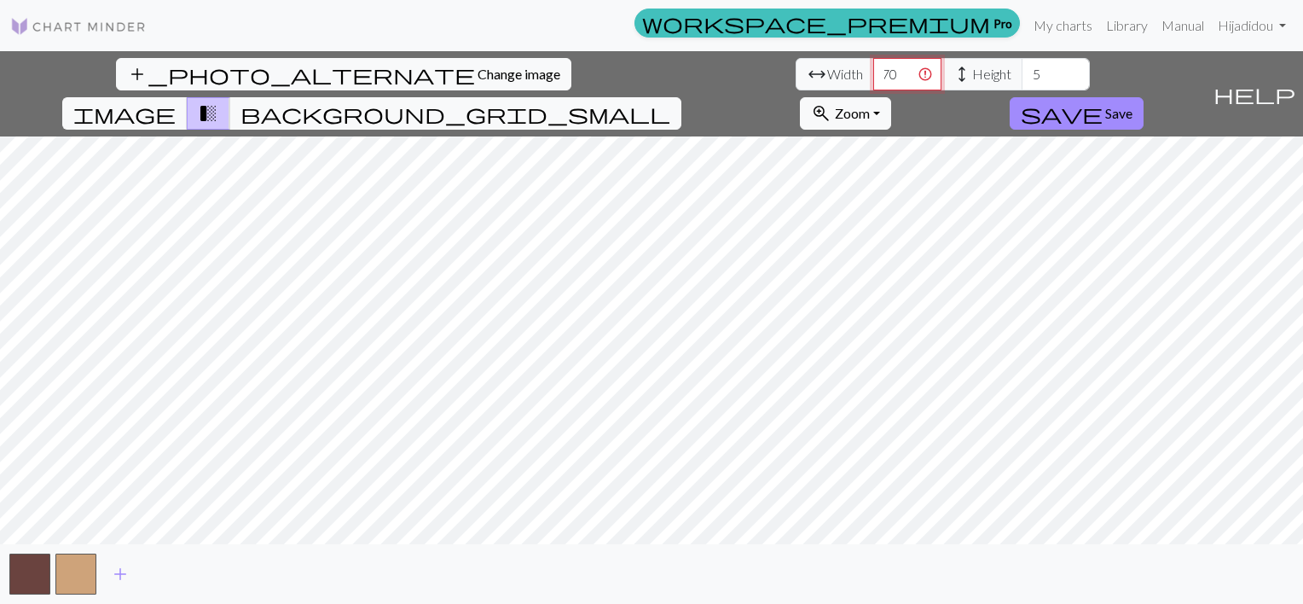
click at [873, 74] on input "570" at bounding box center [907, 74] width 68 height 32
click at [873, 74] on input "569" at bounding box center [907, 74] width 68 height 32
type input "5"
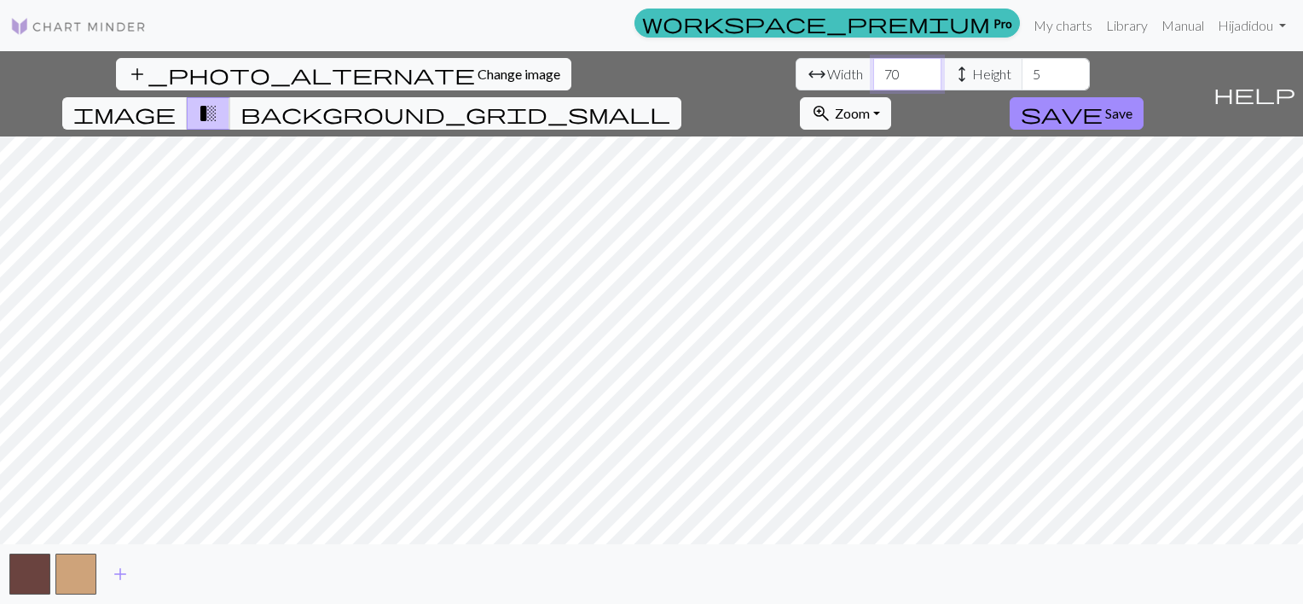
type input "70"
click at [1022, 82] on input "5" at bounding box center [1056, 74] width 68 height 32
type input "17"
click at [873, 73] on input "70" at bounding box center [907, 74] width 68 height 32
click at [873, 84] on input "69" at bounding box center [907, 74] width 68 height 32
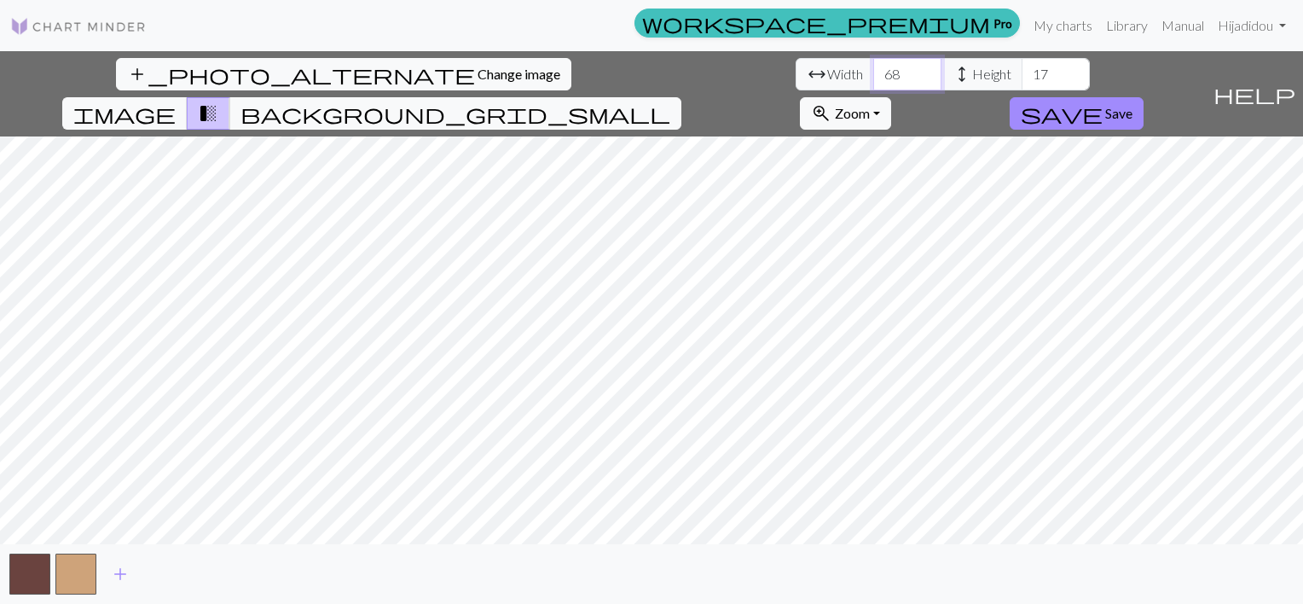
click at [873, 84] on input "68" at bounding box center [907, 74] width 68 height 32
click at [873, 82] on input "67" at bounding box center [907, 74] width 68 height 32
click at [873, 68] on input "68" at bounding box center [907, 74] width 68 height 32
click at [873, 83] on input "67" at bounding box center [907, 74] width 68 height 32
click at [873, 82] on input "66" at bounding box center [907, 74] width 68 height 32
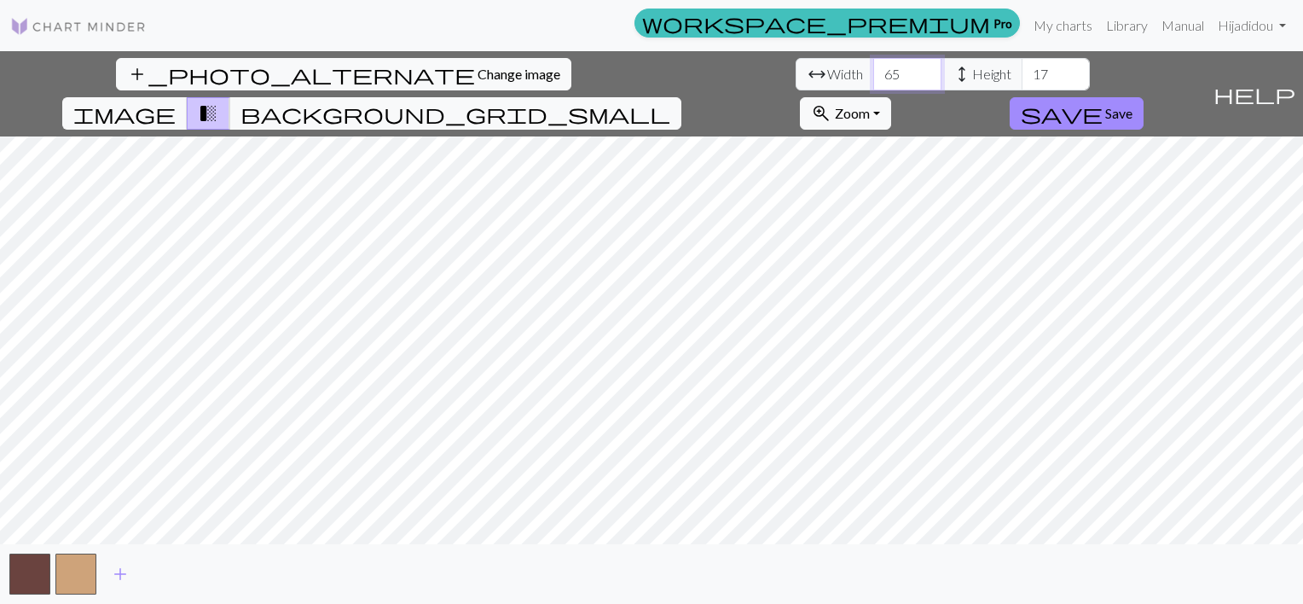
click at [873, 81] on input "65" at bounding box center [907, 74] width 68 height 32
click at [873, 78] on input "64" at bounding box center [907, 74] width 68 height 32
click at [873, 78] on input "63" at bounding box center [907, 74] width 68 height 32
click at [873, 83] on input "62" at bounding box center [907, 74] width 68 height 32
click at [873, 83] on input "61" at bounding box center [907, 74] width 68 height 32
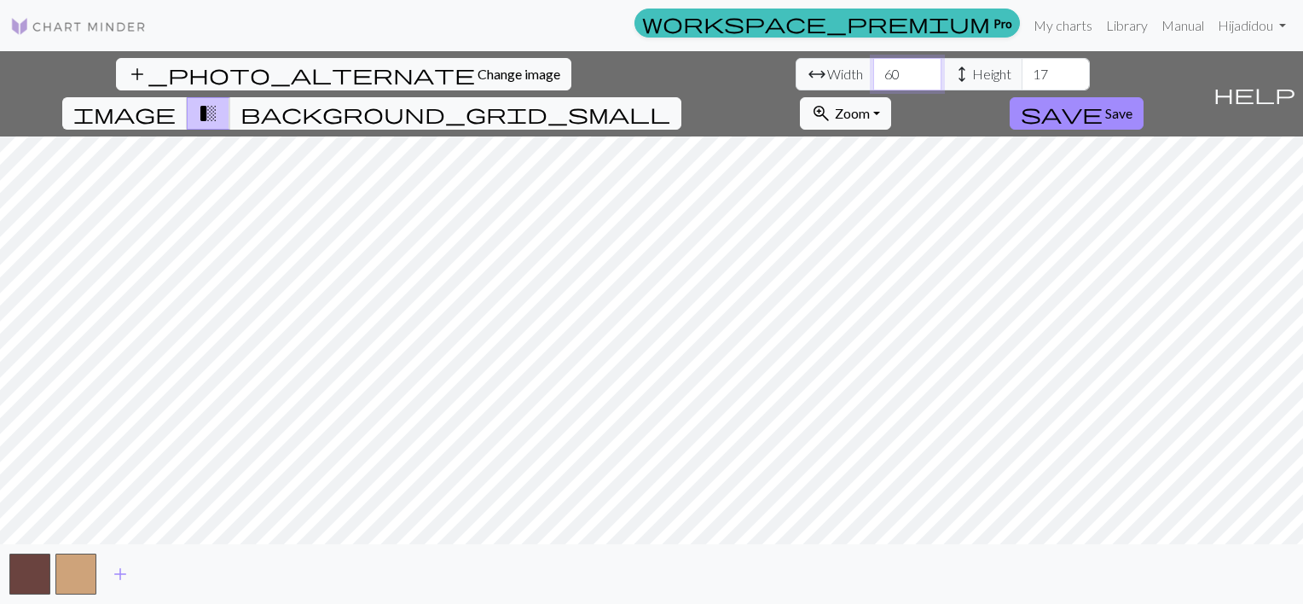
click at [873, 83] on input "60" at bounding box center [907, 74] width 68 height 32
click at [873, 83] on input "59" at bounding box center [907, 74] width 68 height 32
click at [873, 69] on input "60" at bounding box center [907, 74] width 68 height 32
click at [873, 69] on input "61" at bounding box center [907, 74] width 68 height 32
click at [873, 69] on input "62" at bounding box center [907, 74] width 68 height 32
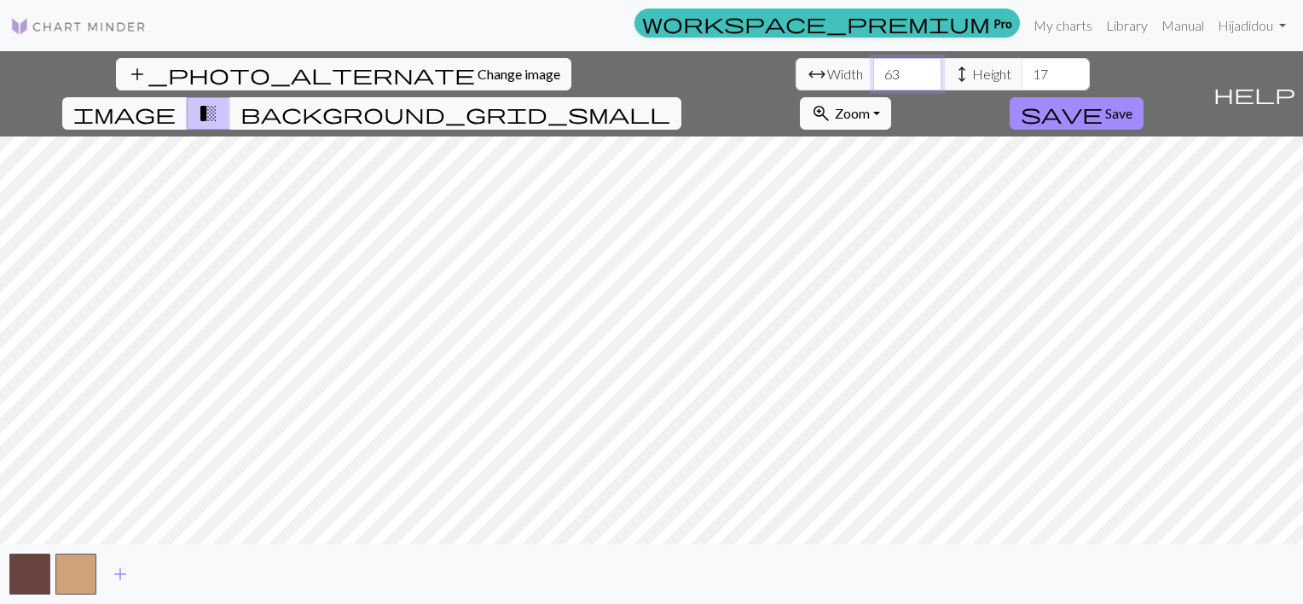
click at [873, 69] on input "63" at bounding box center [907, 74] width 68 height 32
click at [873, 69] on input "64" at bounding box center [907, 74] width 68 height 32
click at [873, 69] on input "65" at bounding box center [907, 74] width 68 height 32
click at [873, 69] on input "66" at bounding box center [907, 74] width 68 height 32
click at [873, 69] on input "67" at bounding box center [907, 74] width 68 height 32
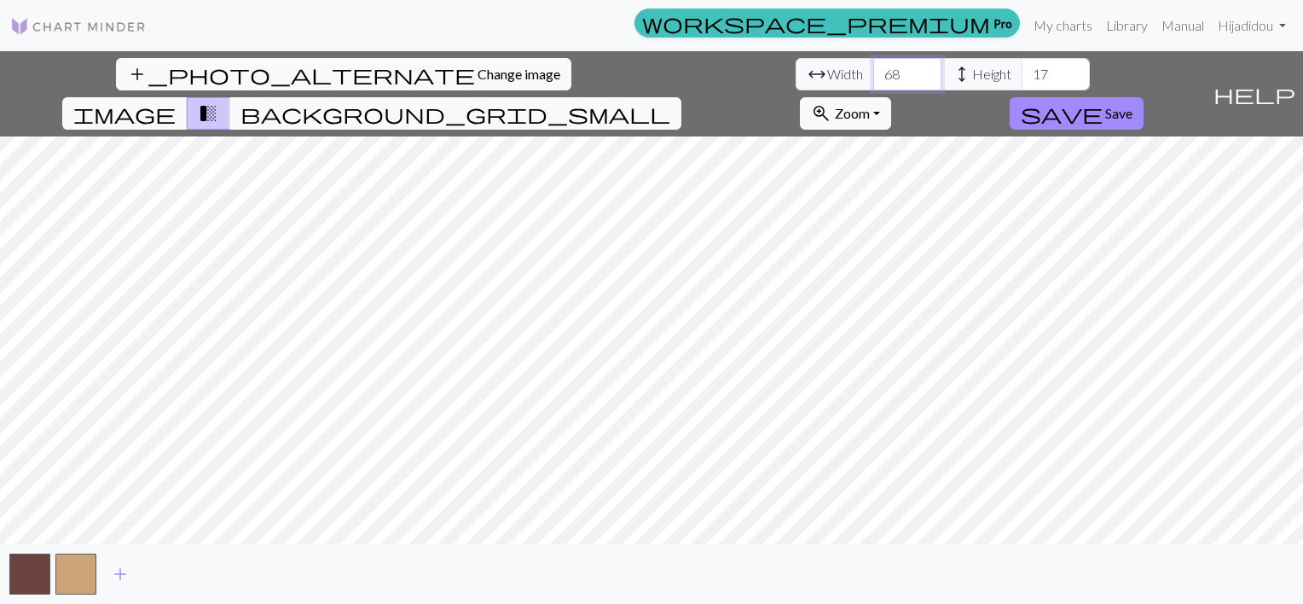
click at [873, 69] on input "68" at bounding box center [907, 74] width 68 height 32
click at [873, 69] on input "69" at bounding box center [907, 74] width 68 height 32
click at [873, 69] on input "70" at bounding box center [907, 74] width 68 height 32
click at [873, 69] on input "71" at bounding box center [907, 74] width 68 height 32
click at [873, 68] on input "72" at bounding box center [907, 74] width 68 height 32
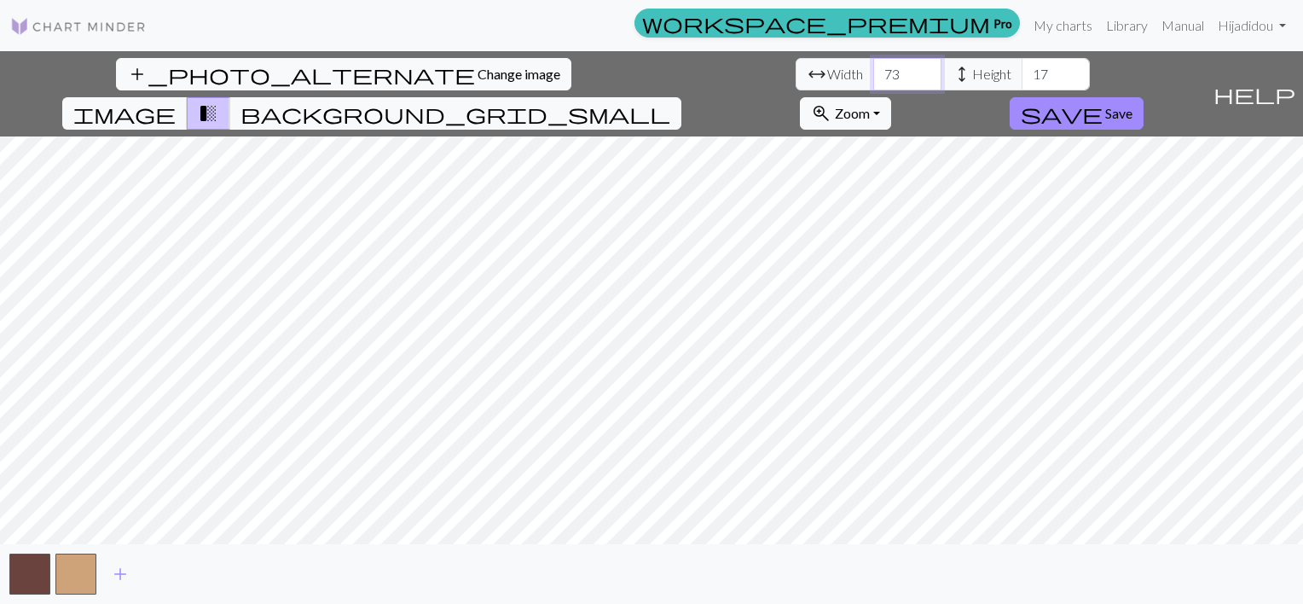
click at [873, 70] on input "73" at bounding box center [907, 74] width 68 height 32
click at [873, 70] on input "74" at bounding box center [907, 74] width 68 height 32
click at [873, 70] on input "75" at bounding box center [907, 74] width 68 height 32
click at [873, 70] on input "76" at bounding box center [907, 74] width 68 height 32
click at [873, 70] on input "77" at bounding box center [907, 74] width 68 height 32
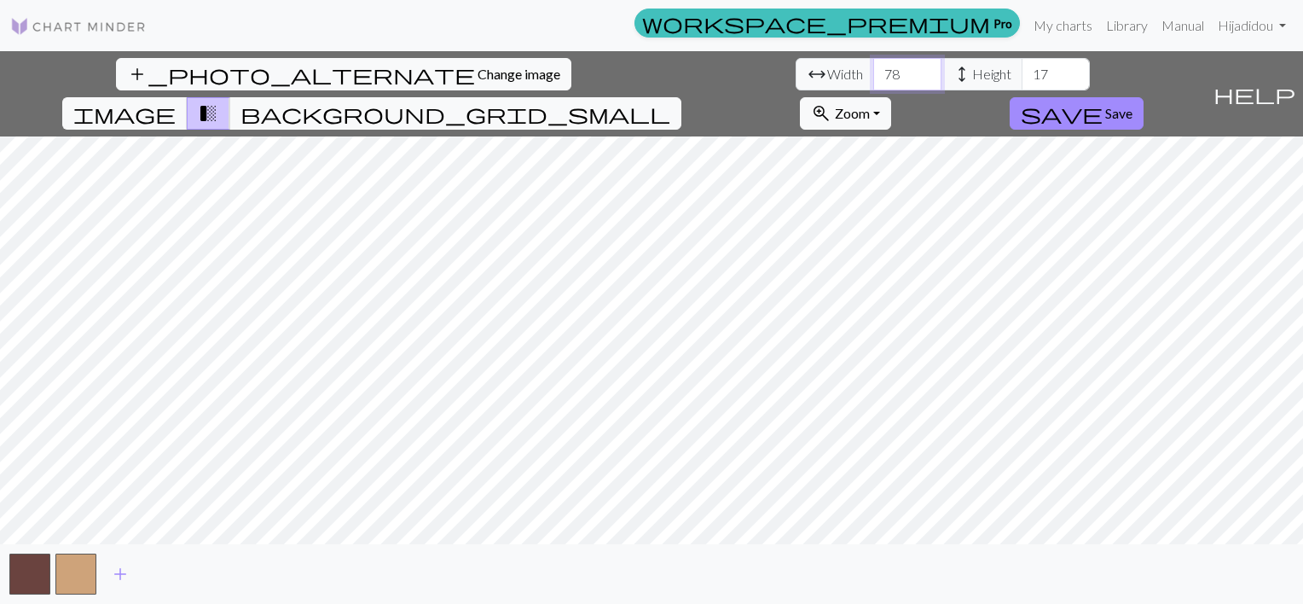
click at [873, 70] on input "78" at bounding box center [907, 74] width 68 height 32
click at [873, 85] on input "78" at bounding box center [907, 74] width 68 height 32
click at [873, 83] on input "77" at bounding box center [907, 74] width 68 height 32
click at [873, 83] on input "76" at bounding box center [907, 74] width 68 height 32
click at [873, 83] on input "75" at bounding box center [907, 74] width 68 height 32
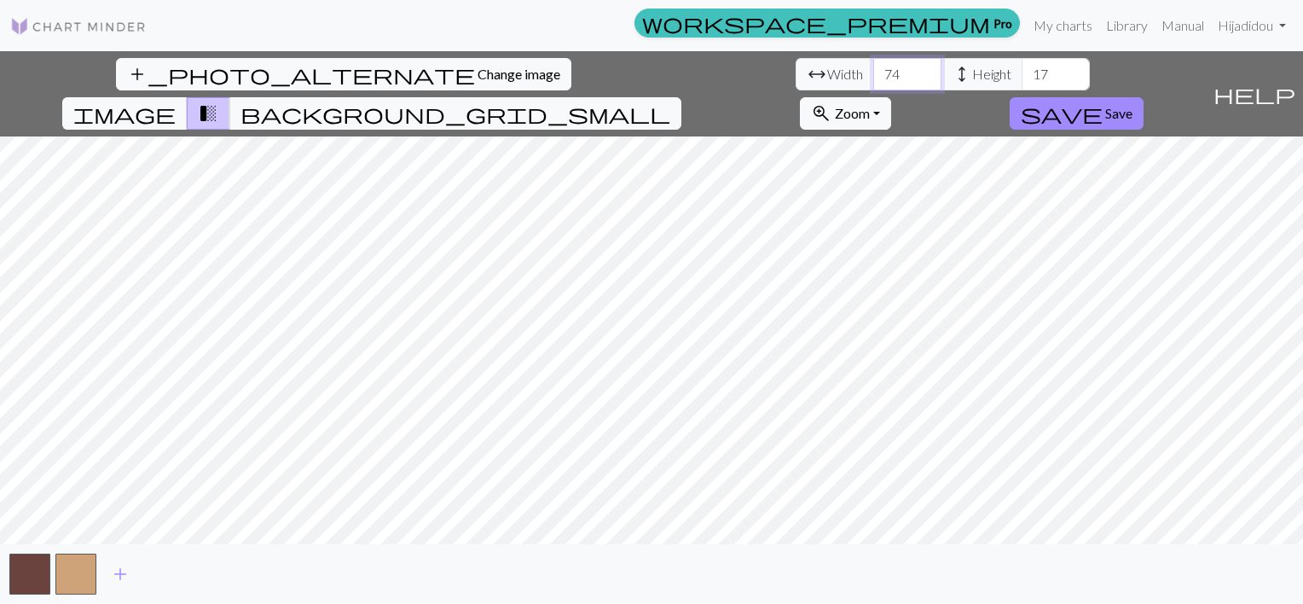
click at [873, 83] on input "74" at bounding box center [907, 74] width 68 height 32
click at [873, 83] on input "73" at bounding box center [907, 74] width 68 height 32
click at [873, 83] on input "72" at bounding box center [907, 74] width 68 height 32
click at [873, 85] on input "72" at bounding box center [907, 74] width 68 height 32
click at [873, 79] on input "71" at bounding box center [907, 74] width 68 height 32
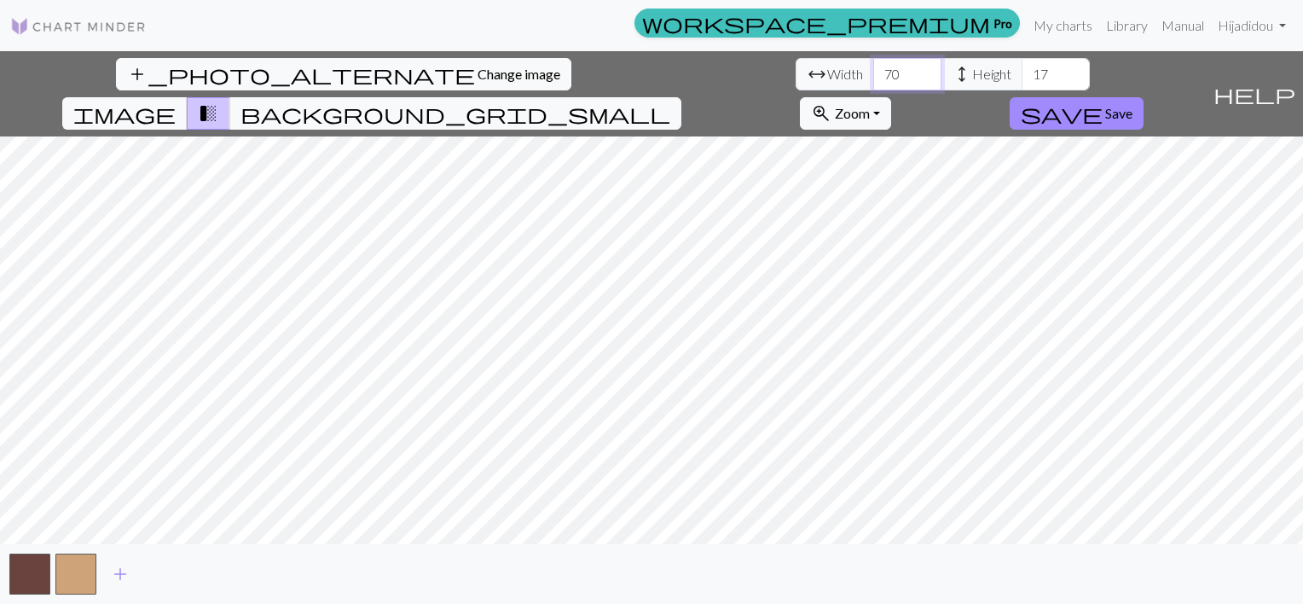
click at [873, 79] on input "70" at bounding box center [907, 74] width 68 height 32
click at [873, 67] on input "71" at bounding box center [907, 74] width 68 height 32
type input "70"
click at [873, 78] on input "70" at bounding box center [907, 74] width 68 height 32
click at [670, 102] on span "background_grid_small" at bounding box center [456, 114] width 430 height 24
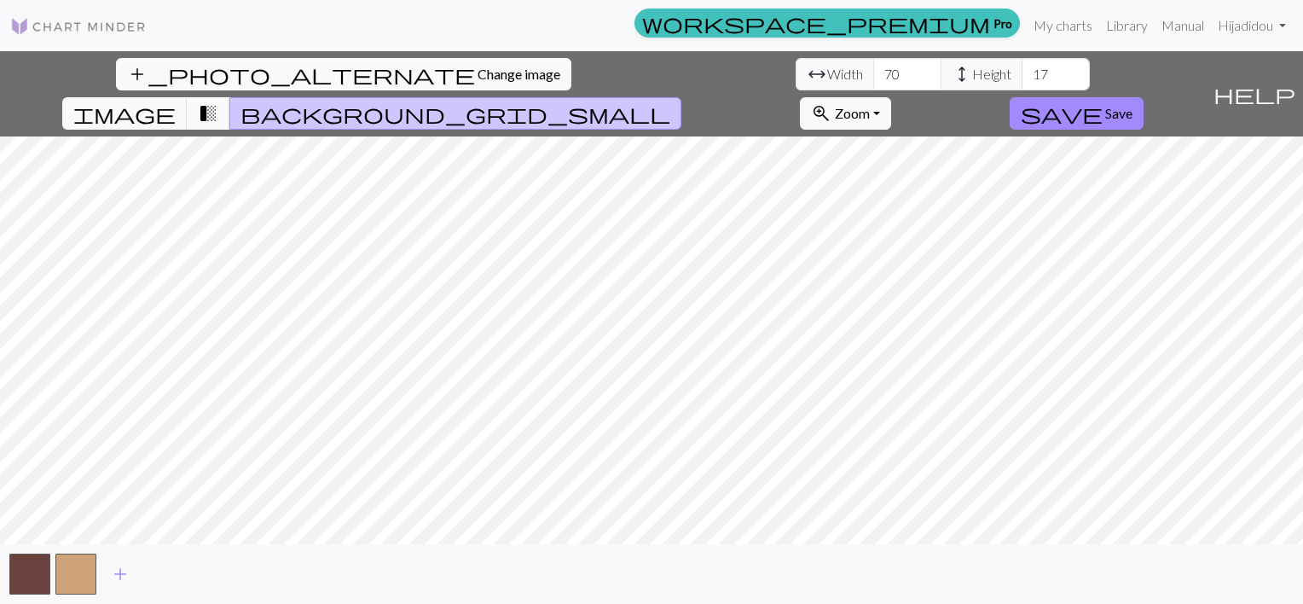
click at [218, 102] on span "transition_fade" at bounding box center [208, 114] width 20 height 24
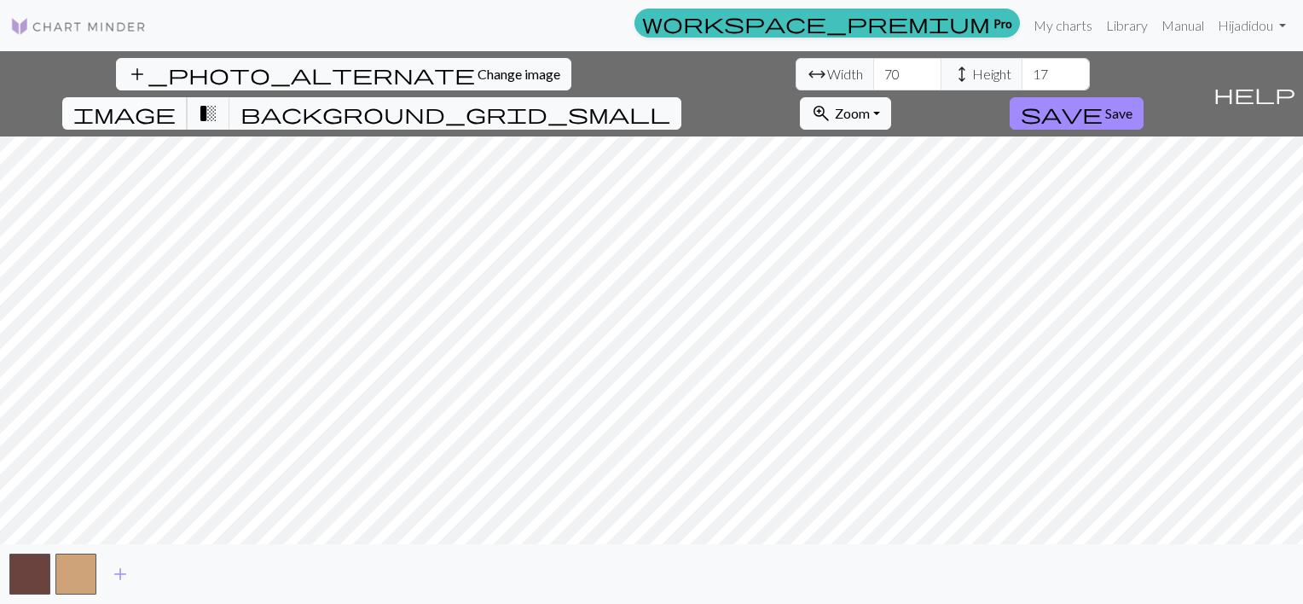
click at [176, 102] on span "image" at bounding box center [124, 114] width 102 height 24
click at [119, 584] on span "add" at bounding box center [120, 574] width 20 height 24
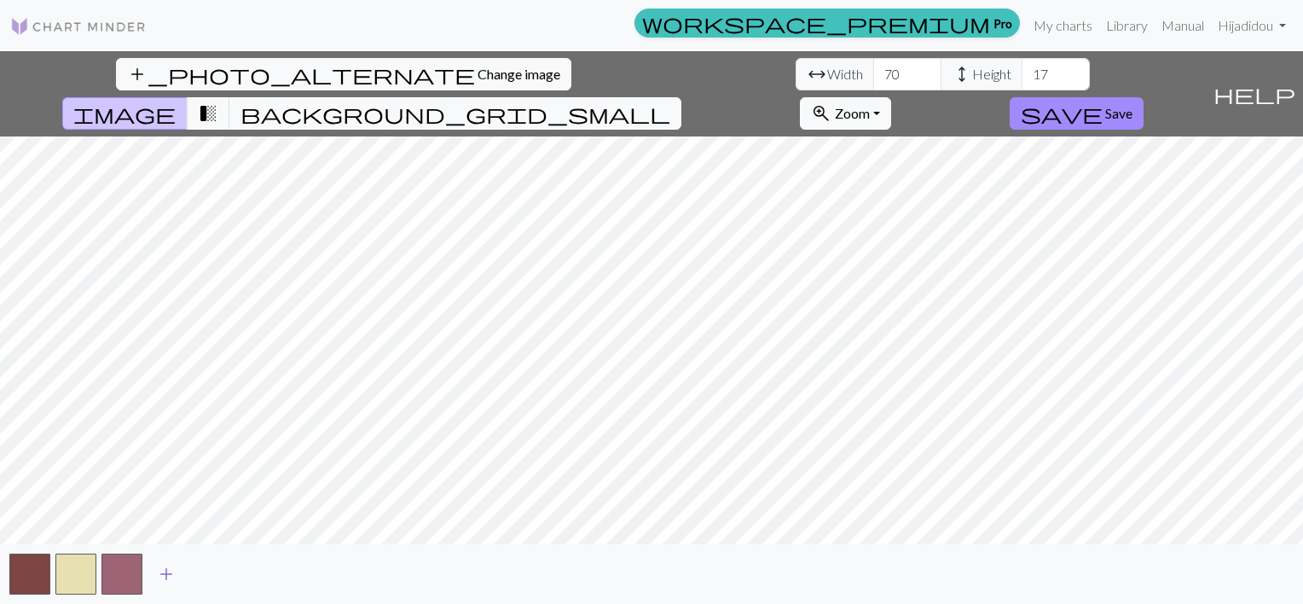
click at [166, 583] on span "add" at bounding box center [166, 574] width 20 height 24
click at [218, 102] on span "transition_fade" at bounding box center [208, 114] width 20 height 24
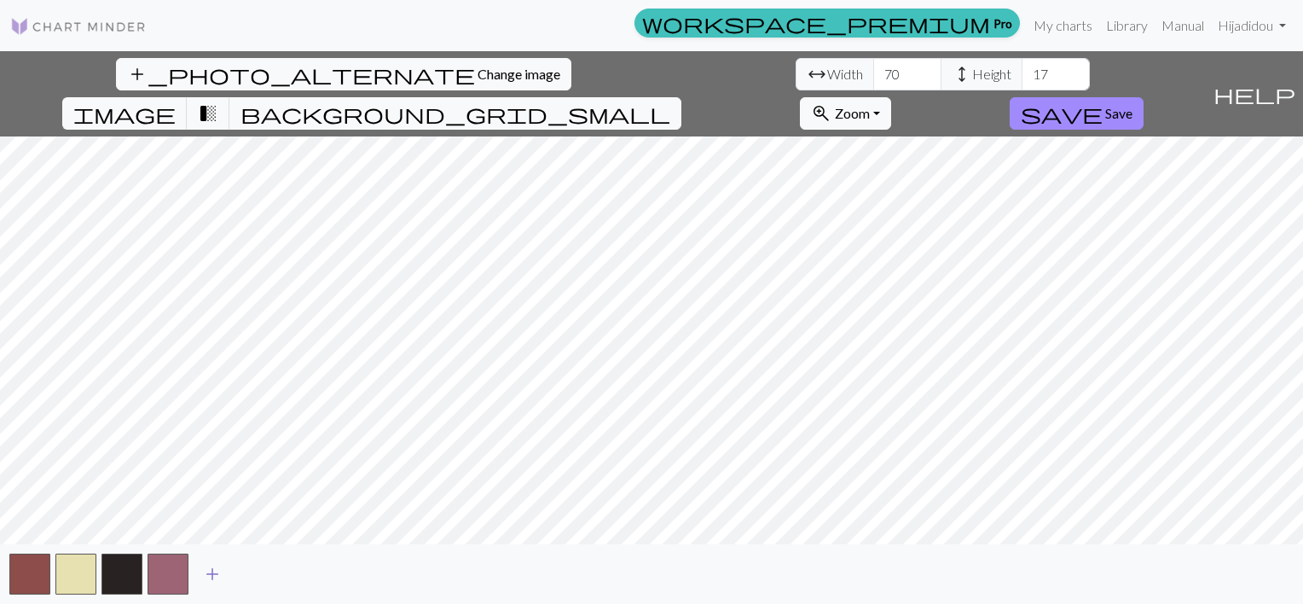
click at [223, 579] on span "add" at bounding box center [212, 574] width 20 height 24
click at [260, 579] on span "add" at bounding box center [258, 574] width 20 height 24
click at [305, 574] on span "add" at bounding box center [304, 574] width 20 height 24
click at [176, 102] on span "image" at bounding box center [124, 114] width 102 height 24
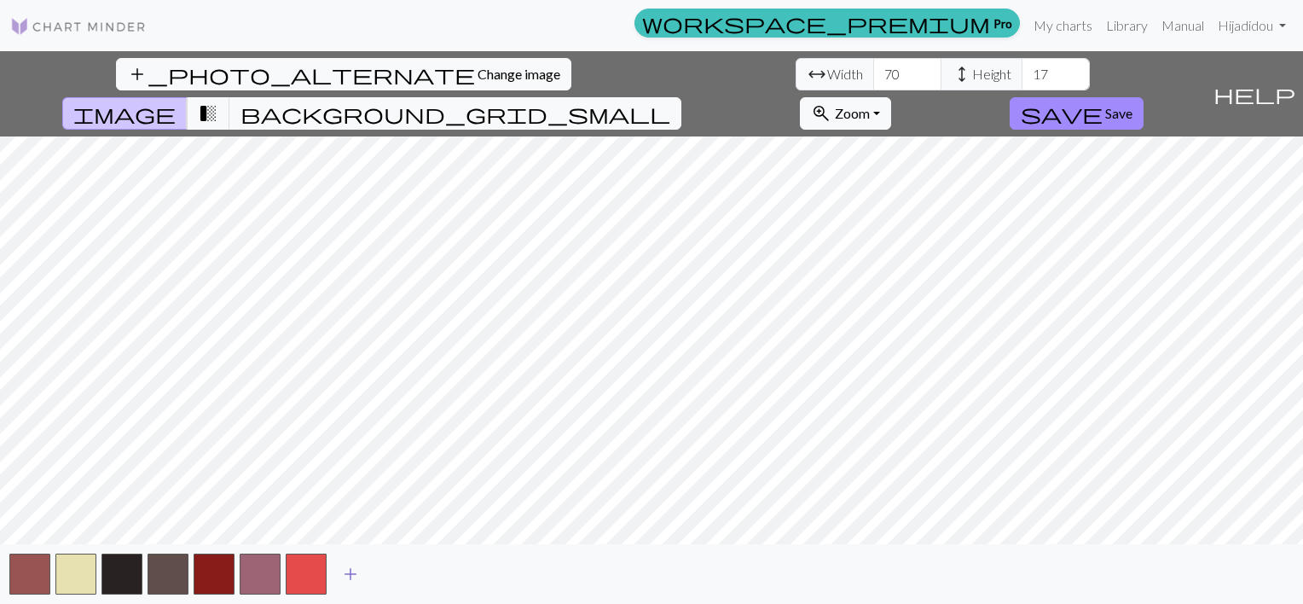
click at [361, 577] on span "add" at bounding box center [350, 574] width 20 height 24
click at [218, 102] on span "transition_fade" at bounding box center [208, 114] width 20 height 24
click at [404, 577] on span "add" at bounding box center [396, 574] width 20 height 24
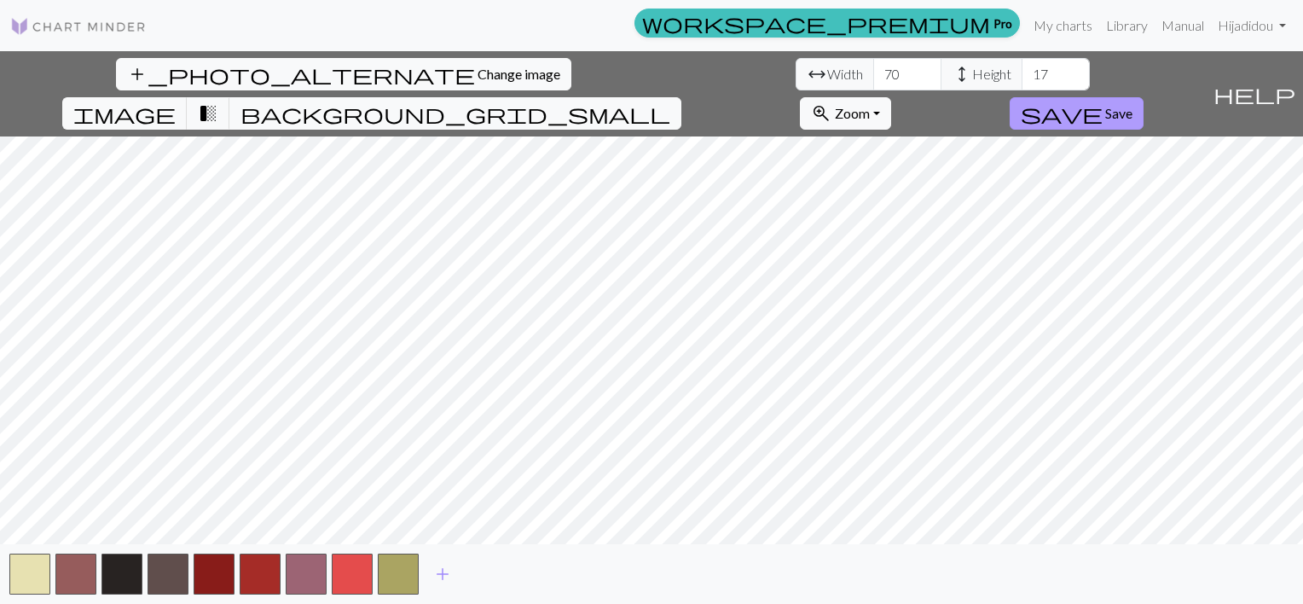
click at [1021, 113] on span "save" at bounding box center [1062, 114] width 82 height 24
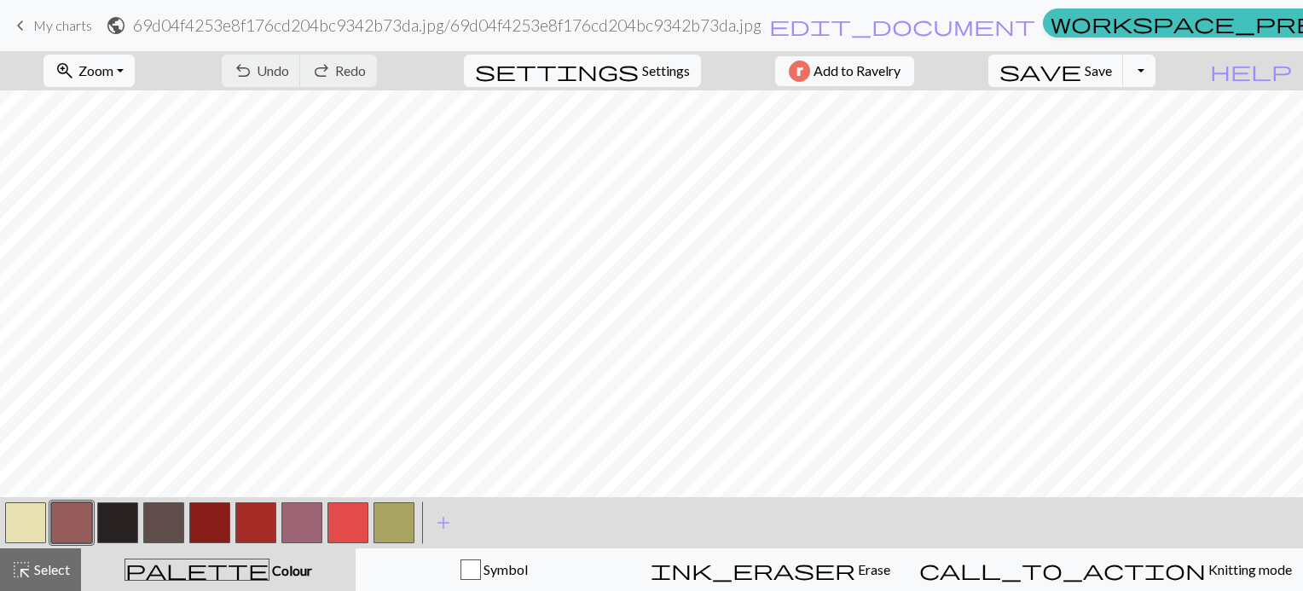
click at [212, 523] on button "button" at bounding box center [209, 522] width 41 height 41
click at [243, 524] on button "button" at bounding box center [255, 522] width 41 height 41
click at [82, 519] on button "button" at bounding box center [71, 522] width 41 height 41
drag, startPoint x: 82, startPoint y: 519, endPoint x: 70, endPoint y: 517, distance: 12.1
click at [70, 517] on button "button" at bounding box center [71, 522] width 41 height 41
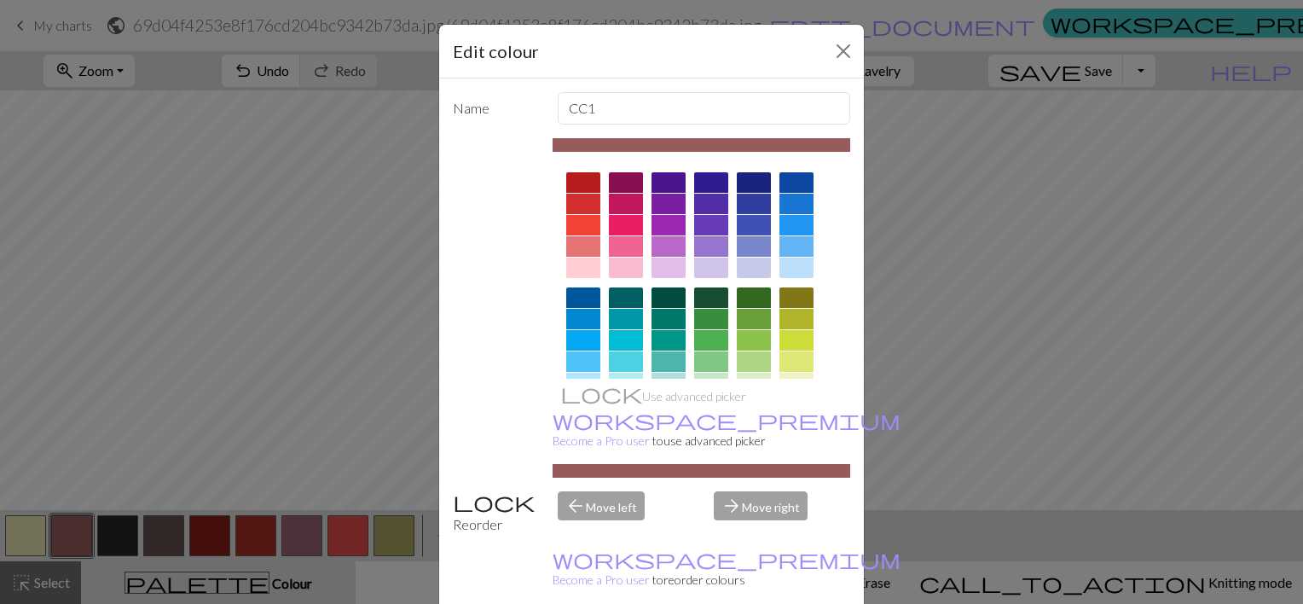
scroll to position [264, 0]
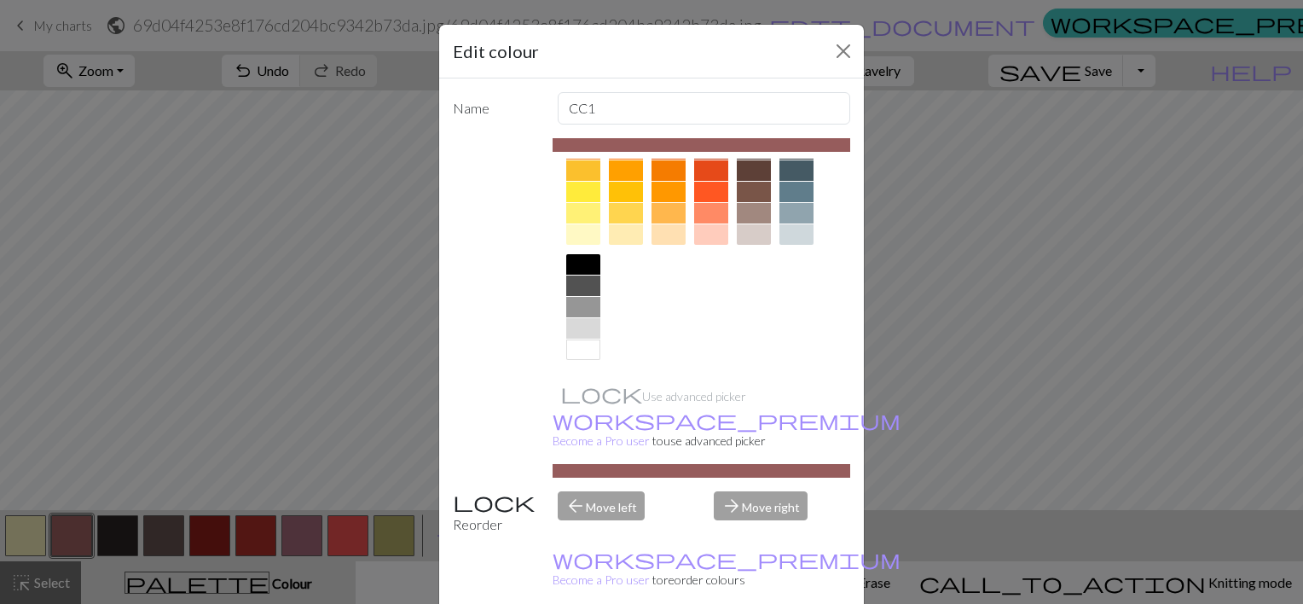
click at [573, 348] on div at bounding box center [583, 350] width 34 height 20
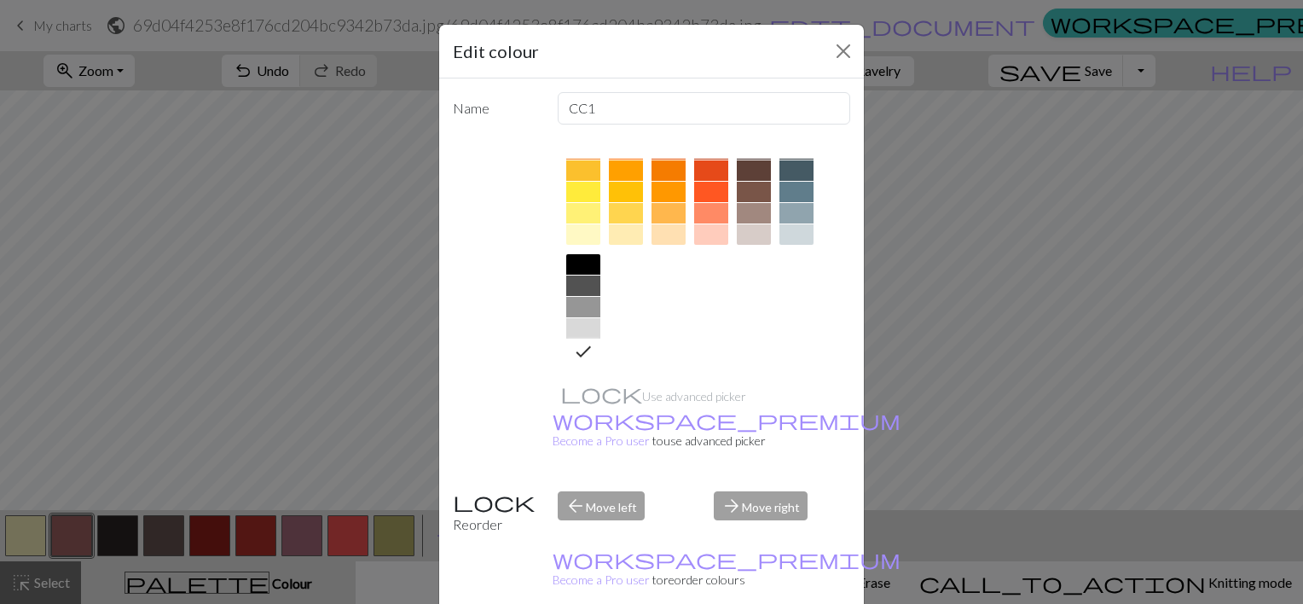
scroll to position [101, 0]
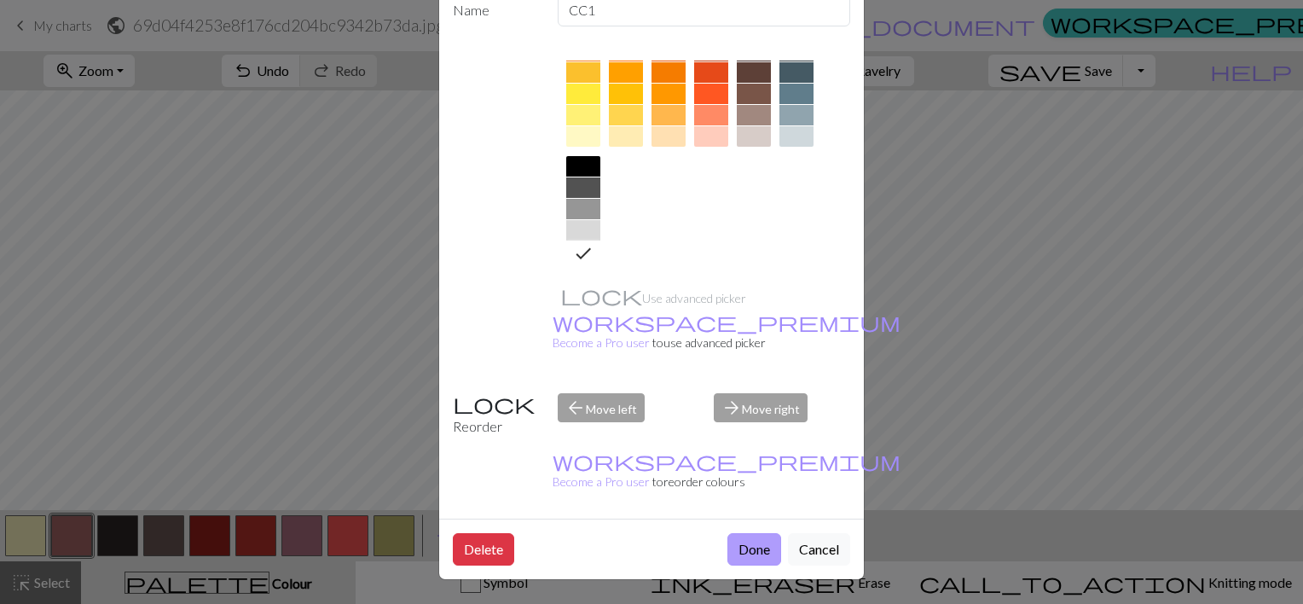
click at [746, 555] on button "Done" at bounding box center [755, 549] width 54 height 32
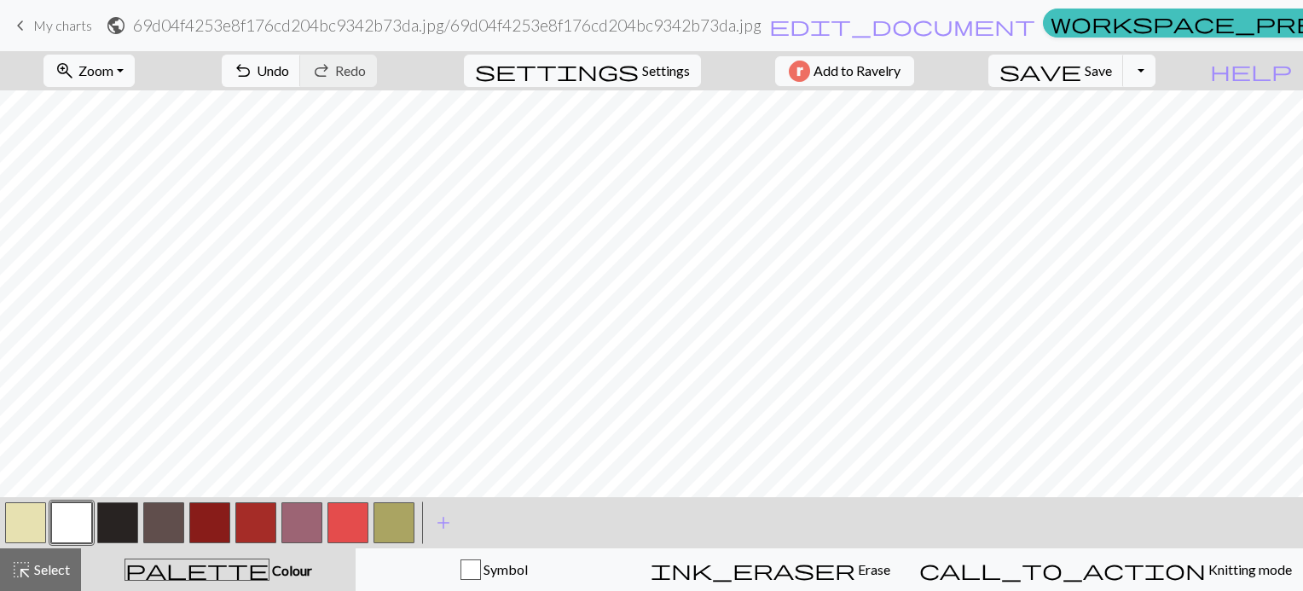
click at [307, 519] on button "button" at bounding box center [301, 522] width 41 height 41
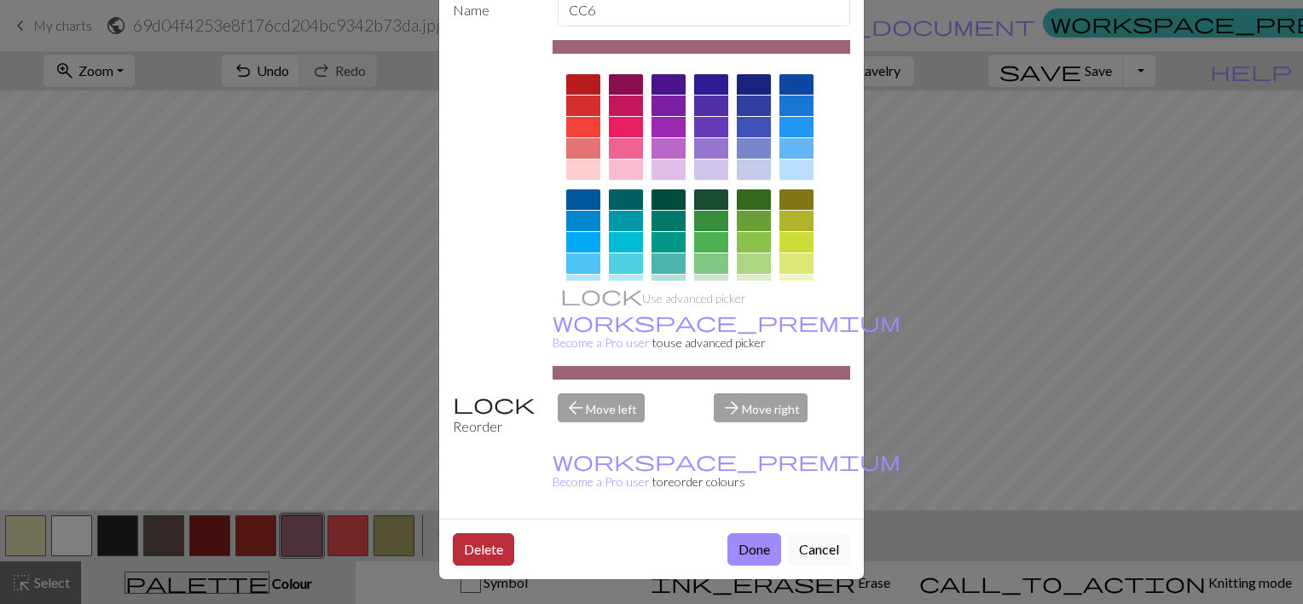
click at [459, 548] on button "Delete" at bounding box center [483, 549] width 61 height 32
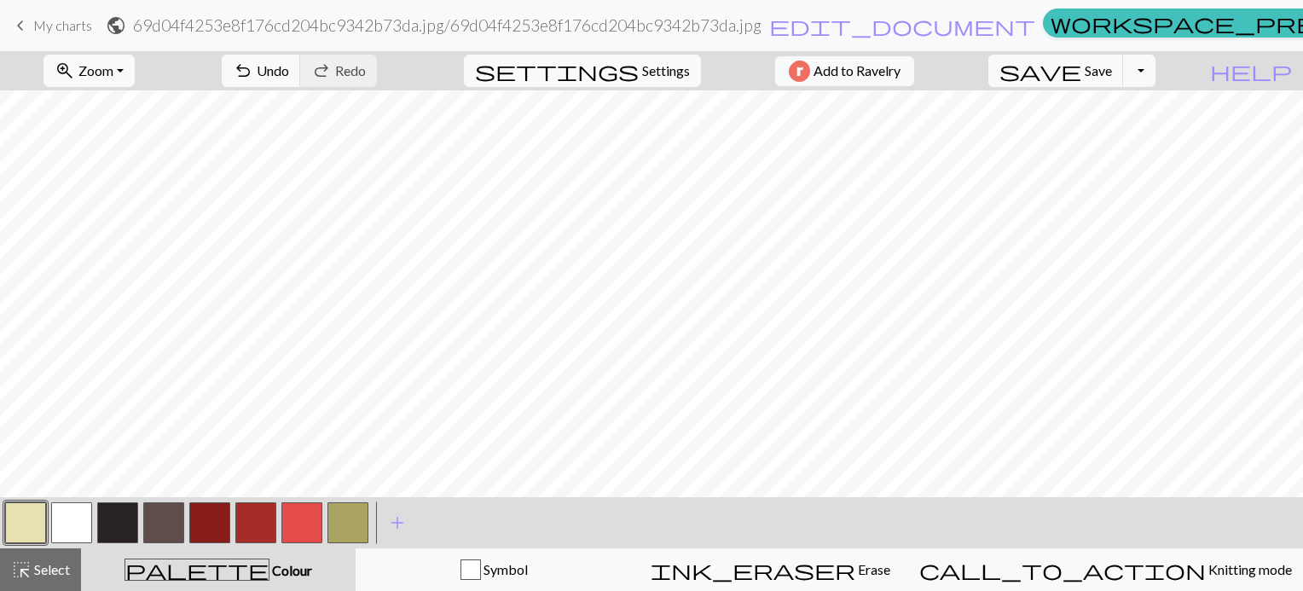
click at [57, 524] on button "button" at bounding box center [71, 522] width 41 height 41
click at [253, 531] on button "button" at bounding box center [255, 522] width 41 height 41
click at [161, 519] on button "button" at bounding box center [163, 522] width 41 height 41
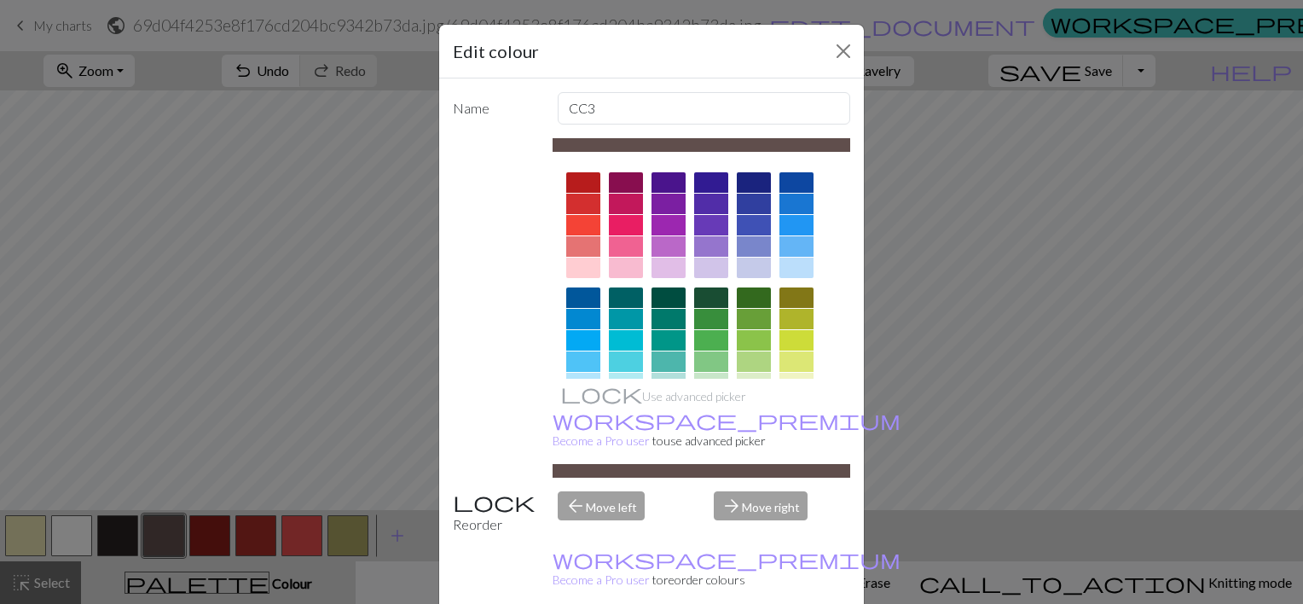
scroll to position [264, 0]
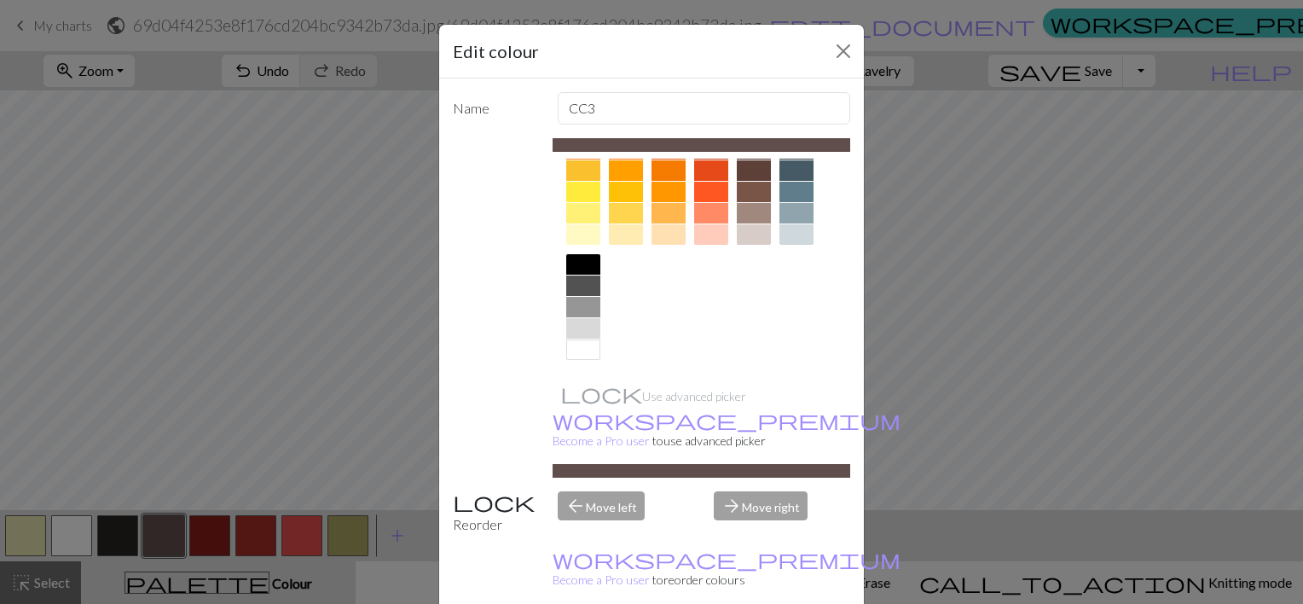
click at [576, 302] on div at bounding box center [583, 307] width 34 height 20
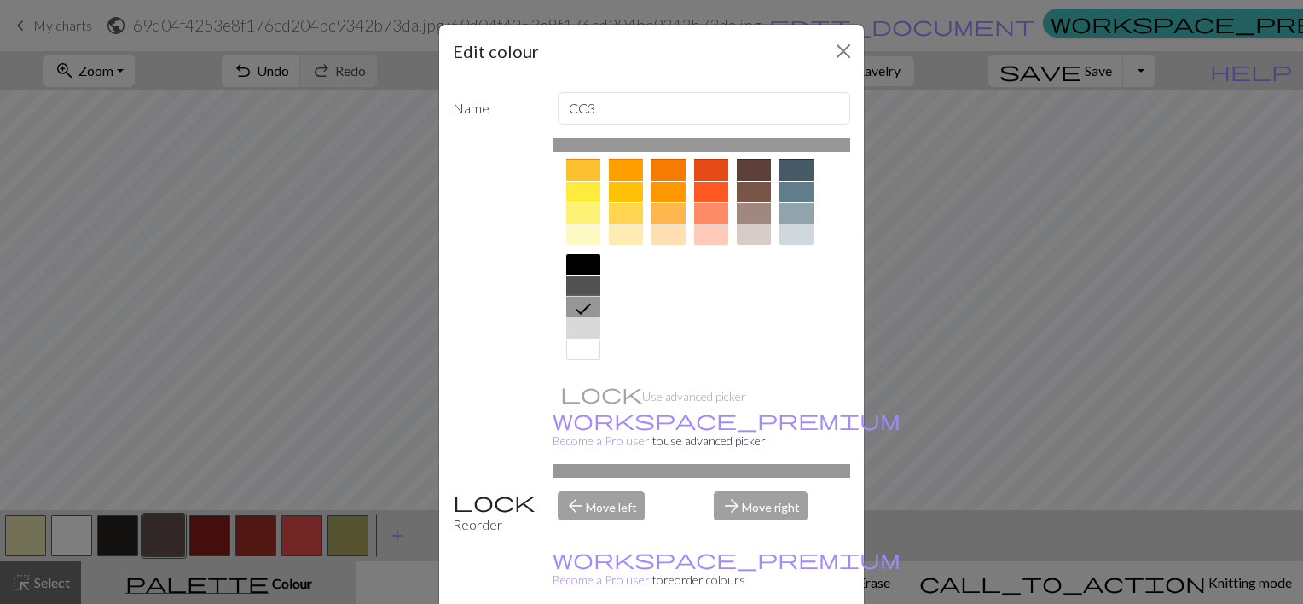
click at [572, 283] on div at bounding box center [583, 286] width 34 height 20
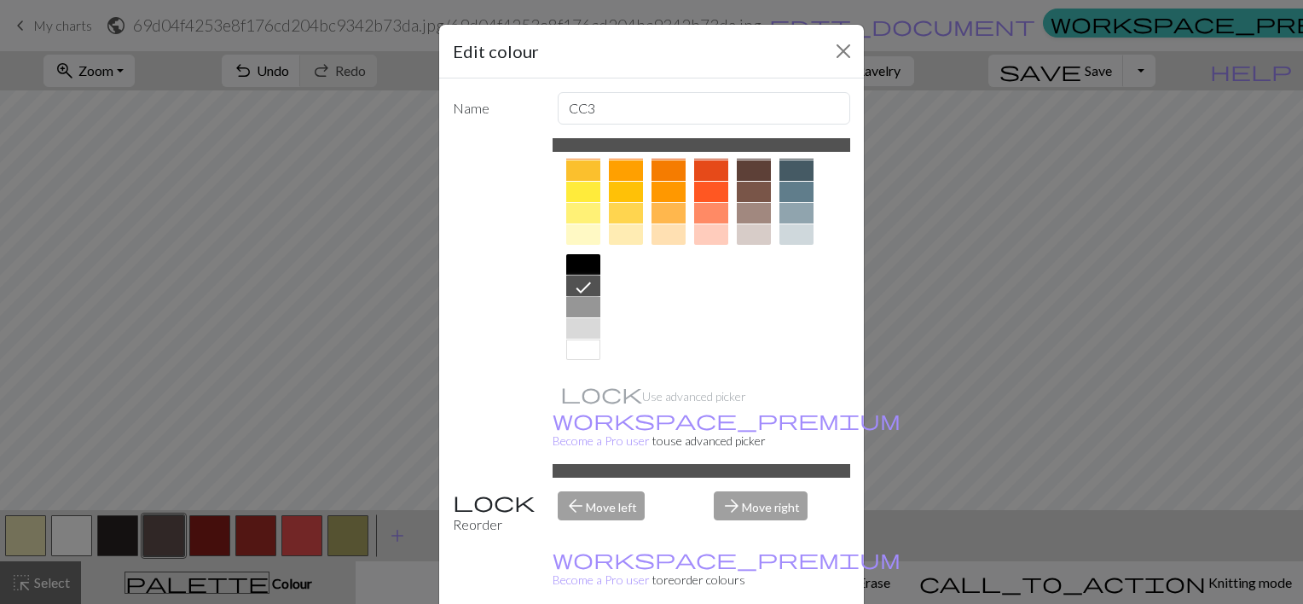
scroll to position [101, 0]
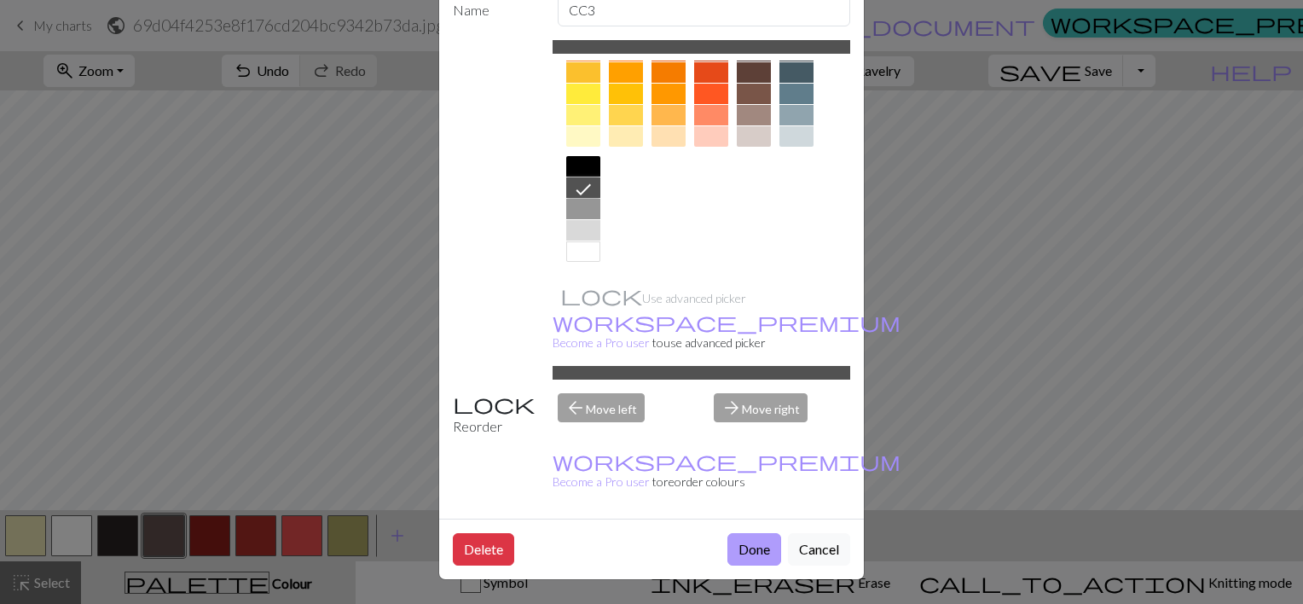
click at [740, 553] on button "Done" at bounding box center [755, 549] width 54 height 32
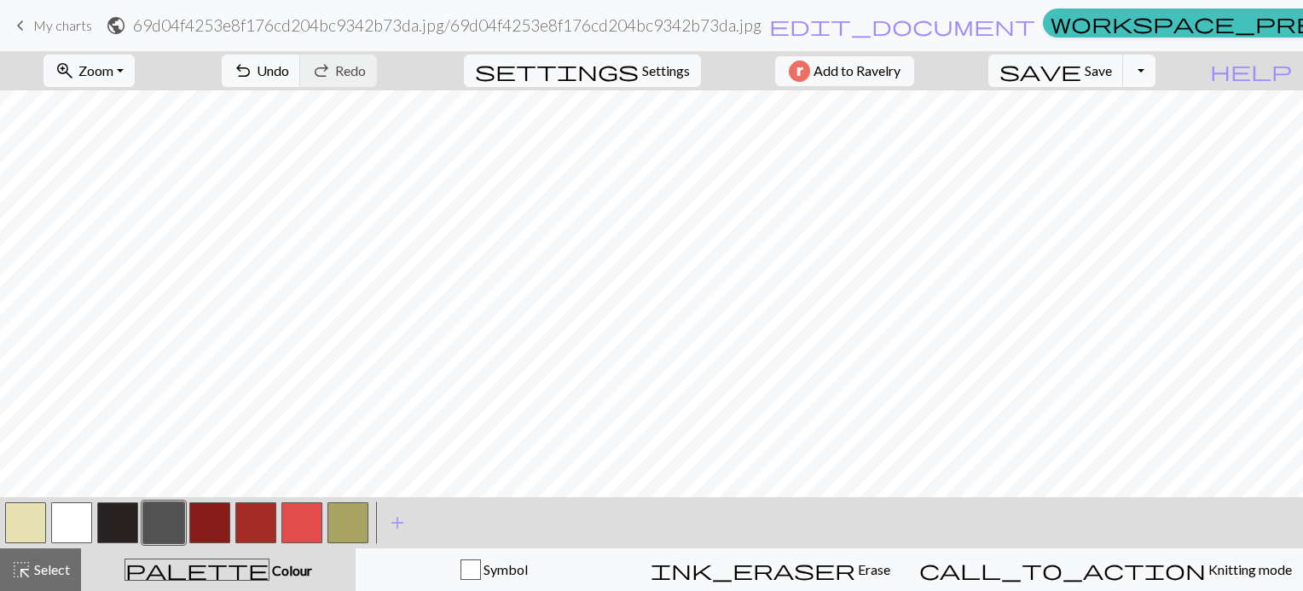
click at [165, 529] on button "button" at bounding box center [163, 522] width 41 height 41
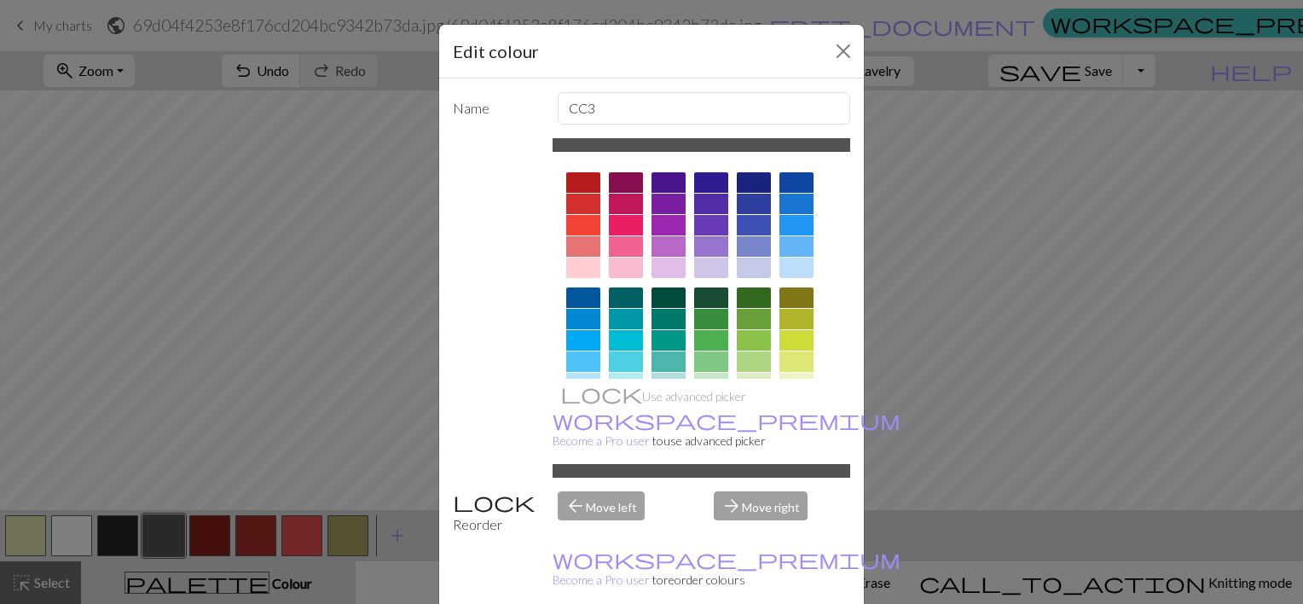
scroll to position [264, 0]
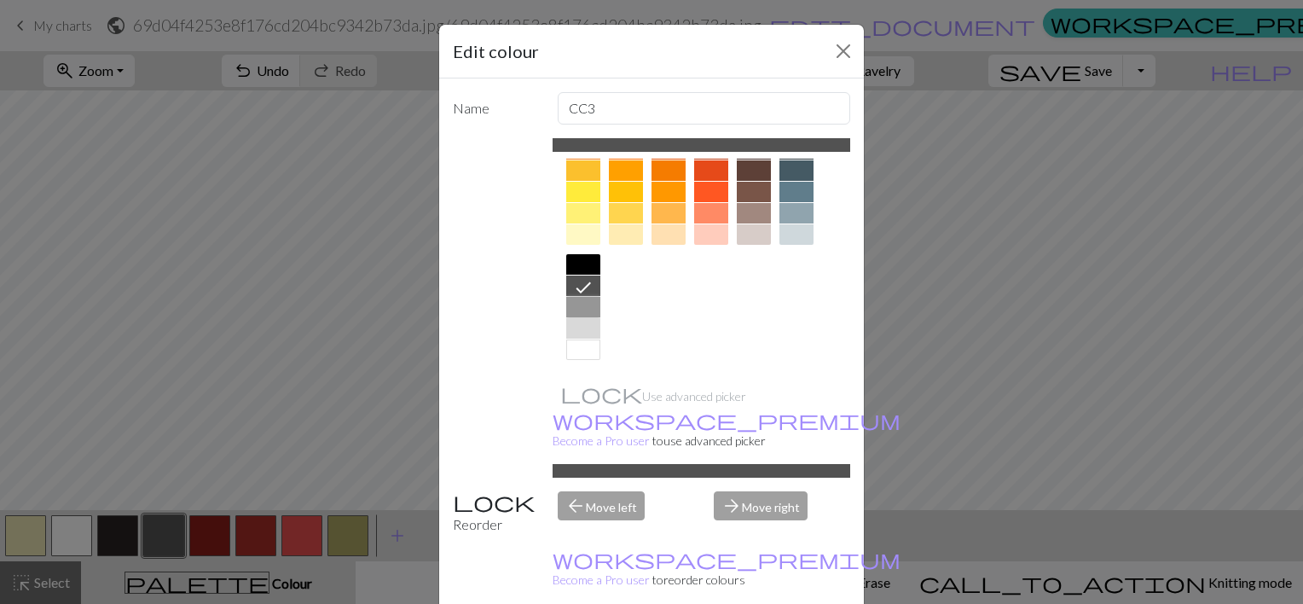
click at [588, 307] on div at bounding box center [583, 307] width 34 height 20
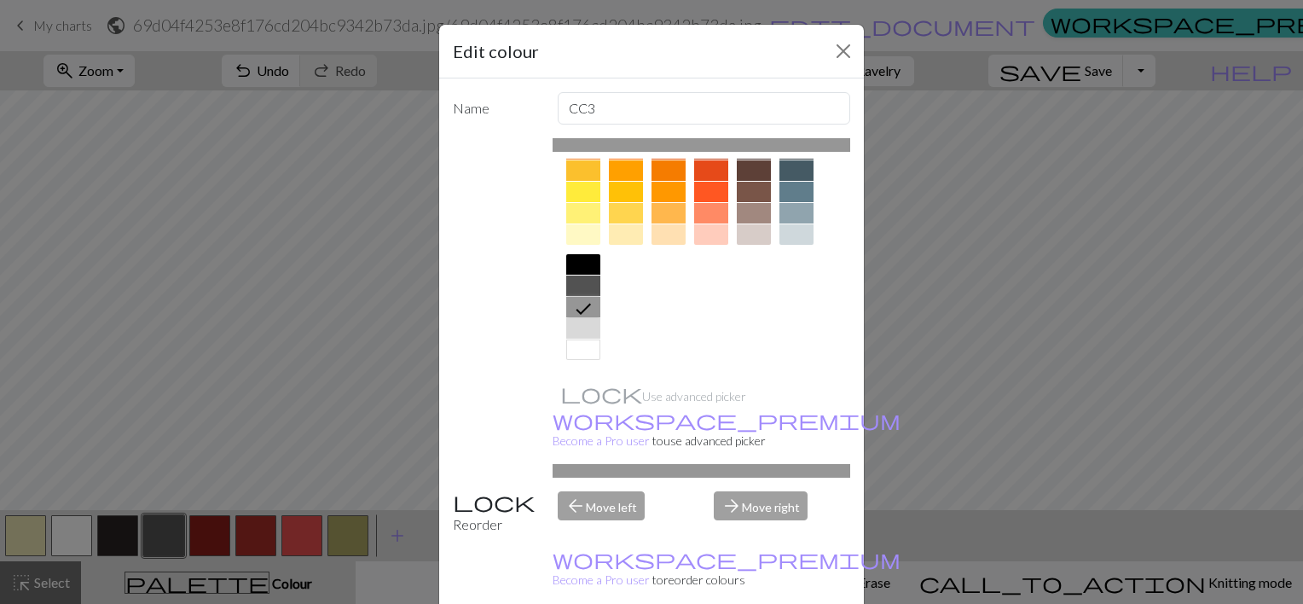
scroll to position [101, 0]
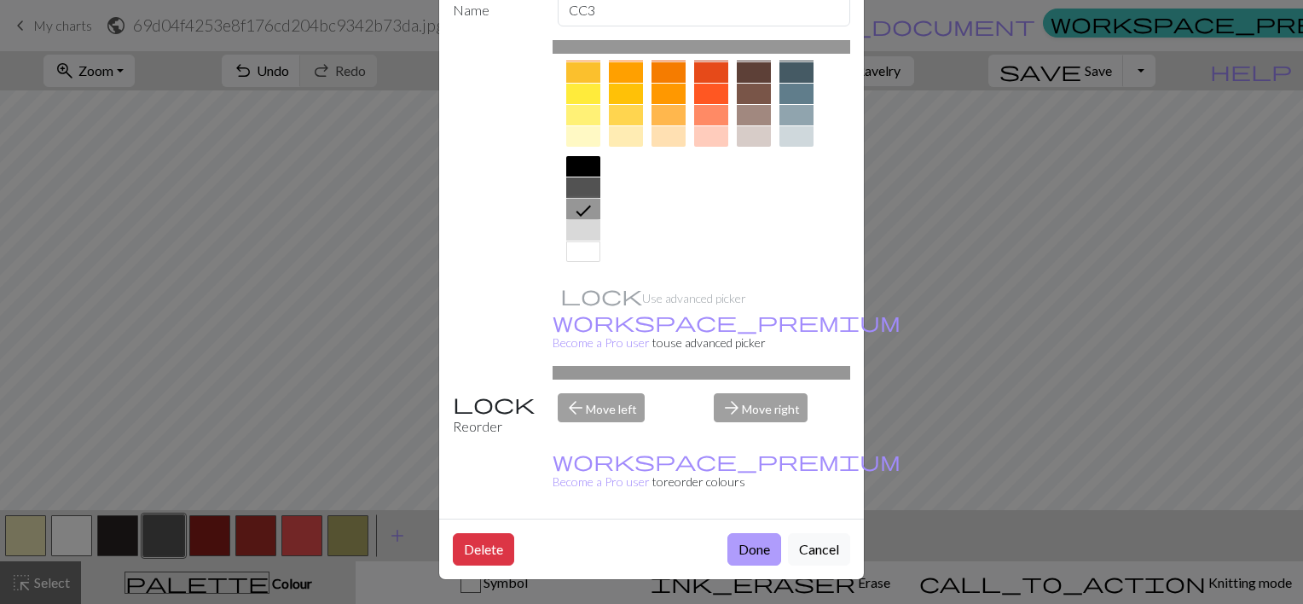
click at [743, 544] on button "Done" at bounding box center [755, 549] width 54 height 32
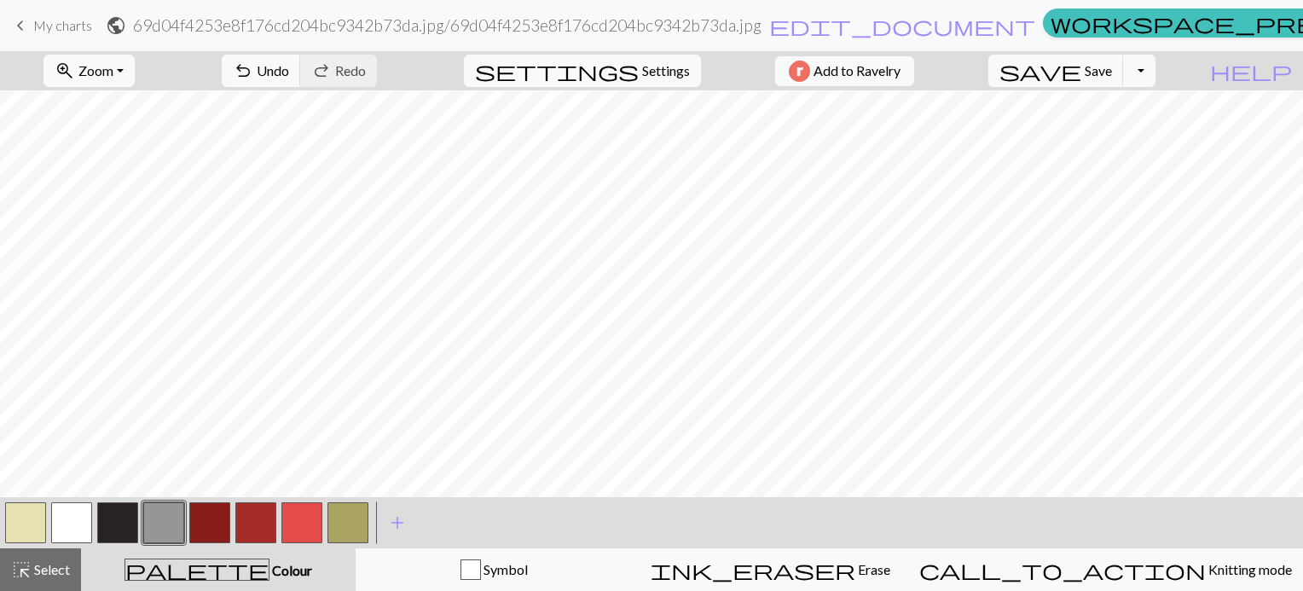
click at [32, 525] on button "button" at bounding box center [25, 522] width 41 height 41
click at [32, 519] on button "button" at bounding box center [25, 522] width 41 height 41
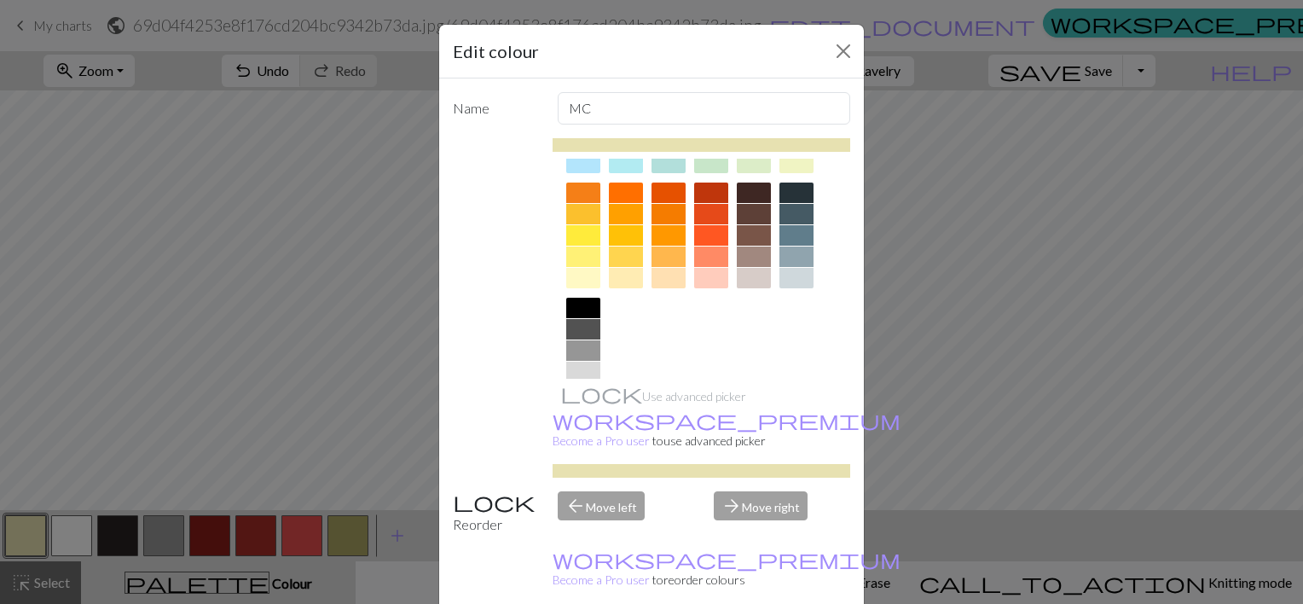
scroll to position [218, 0]
click at [576, 239] on div at bounding box center [583, 237] width 34 height 20
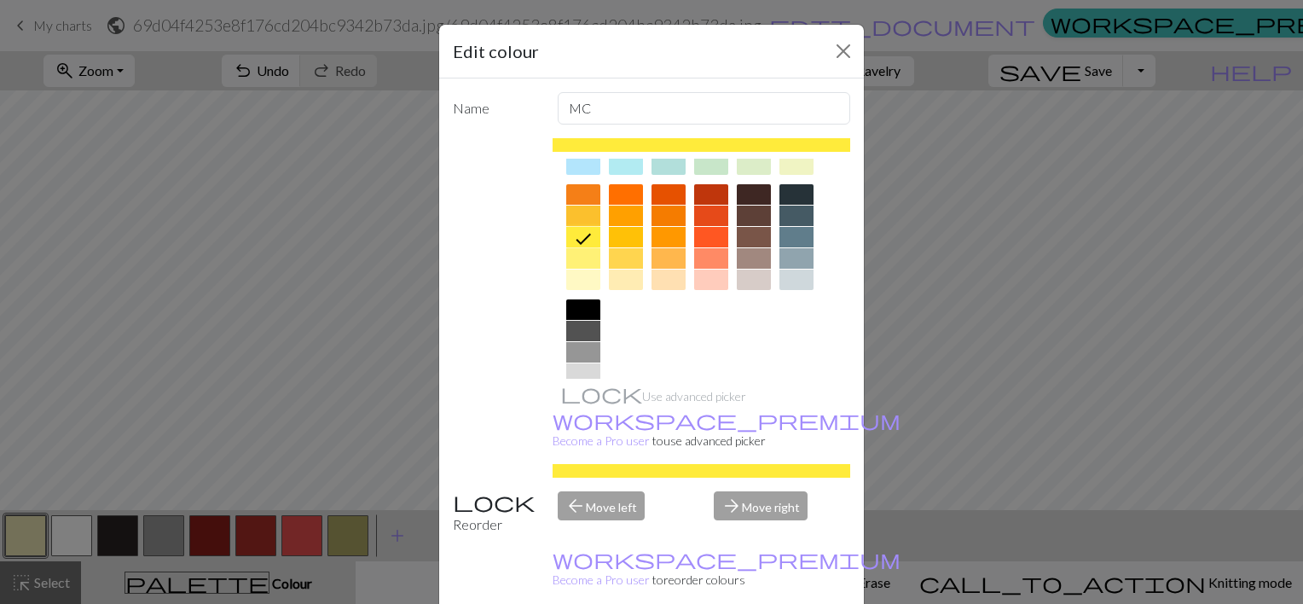
scroll to position [101, 0]
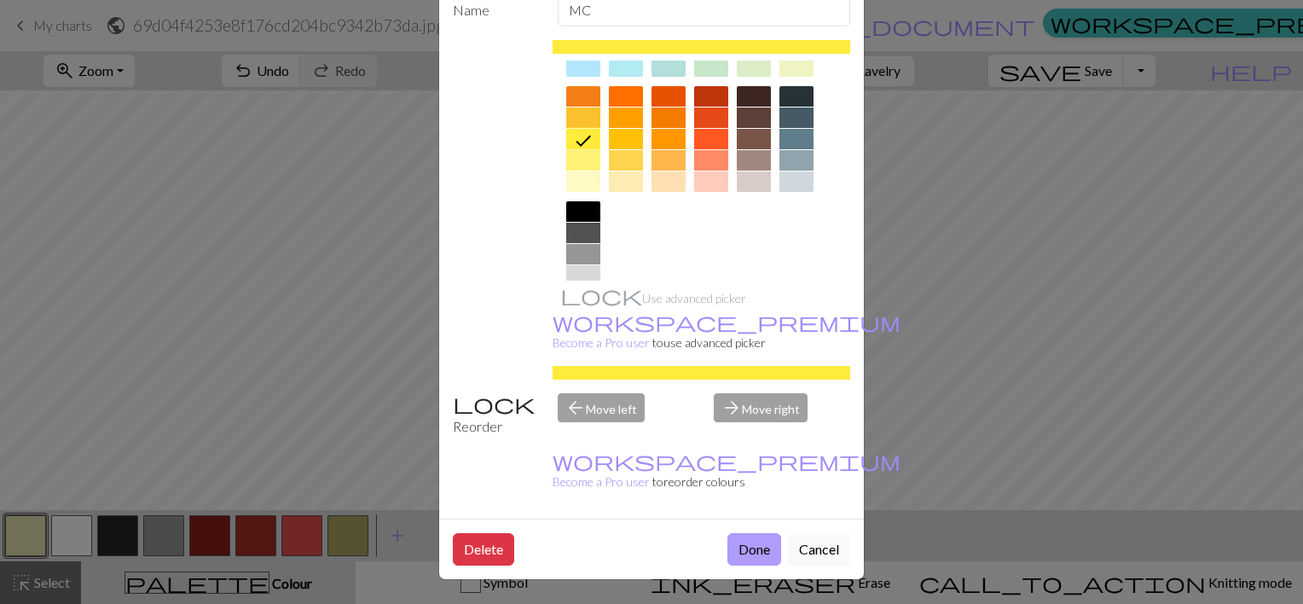
click at [744, 553] on button "Done" at bounding box center [755, 549] width 54 height 32
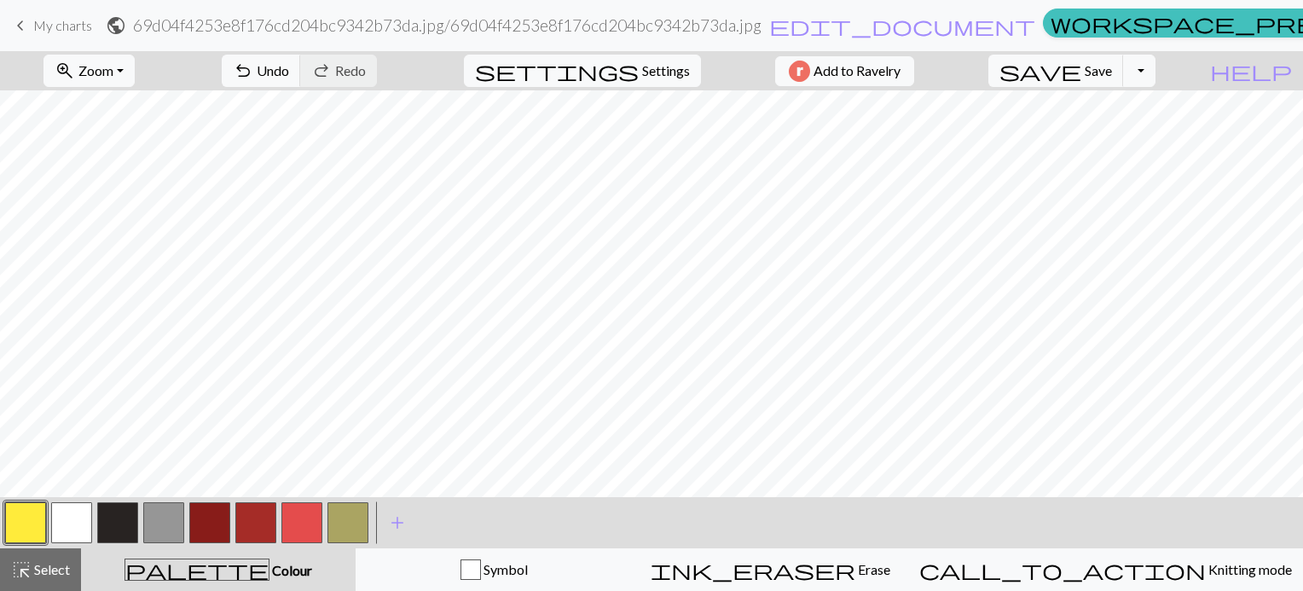
click at [357, 515] on button "button" at bounding box center [348, 522] width 41 height 41
drag, startPoint x: 357, startPoint y: 515, endPoint x: 345, endPoint y: 525, distance: 16.4
click at [345, 525] on button "button" at bounding box center [348, 522] width 41 height 41
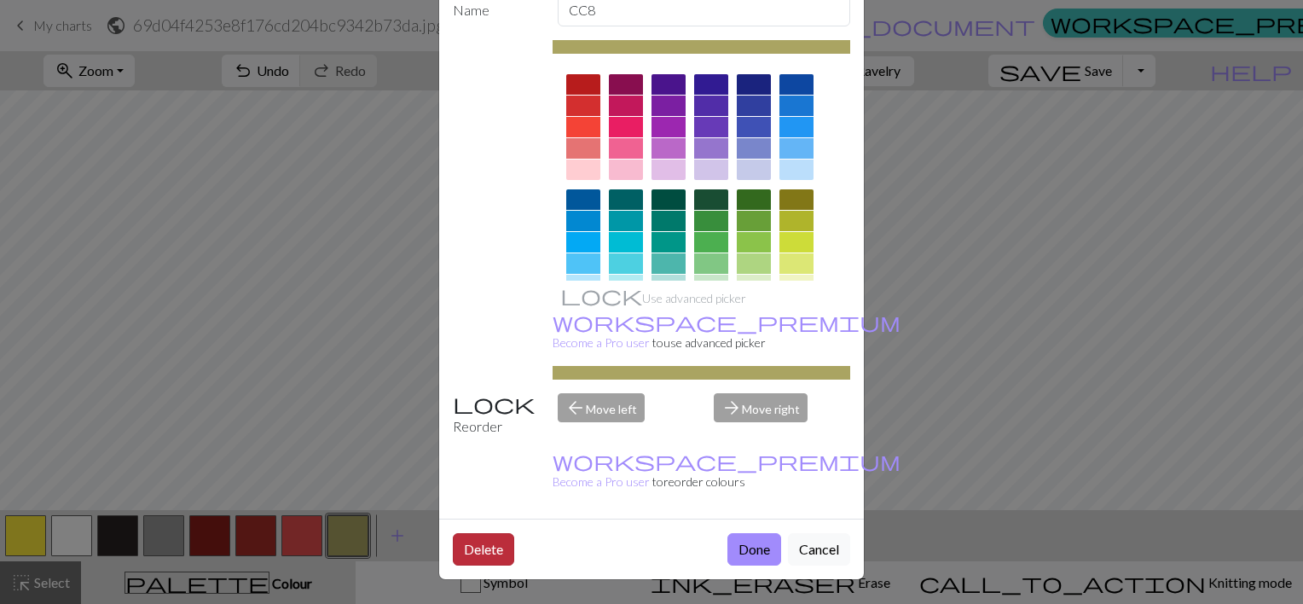
click at [478, 553] on button "Delete" at bounding box center [483, 549] width 61 height 32
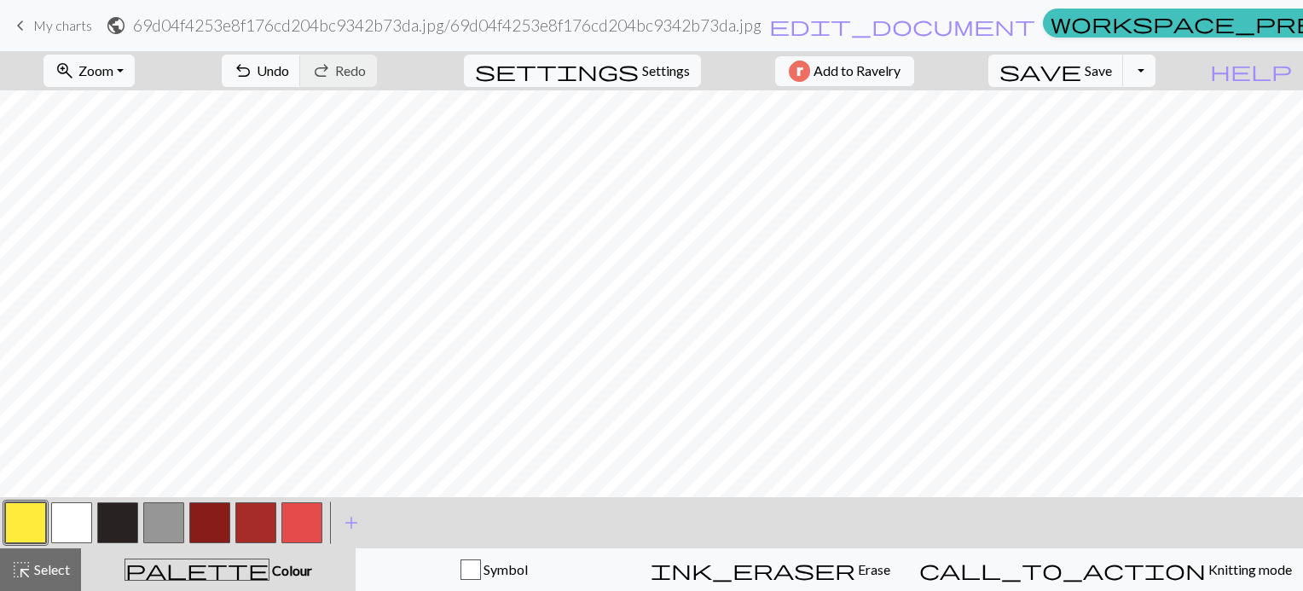
click at [67, 525] on button "button" at bounding box center [71, 522] width 41 height 41
click at [209, 521] on button "button" at bounding box center [209, 522] width 41 height 41
drag, startPoint x: 209, startPoint y: 521, endPoint x: 204, endPoint y: 529, distance: 9.2
click at [204, 529] on button "button" at bounding box center [209, 522] width 41 height 41
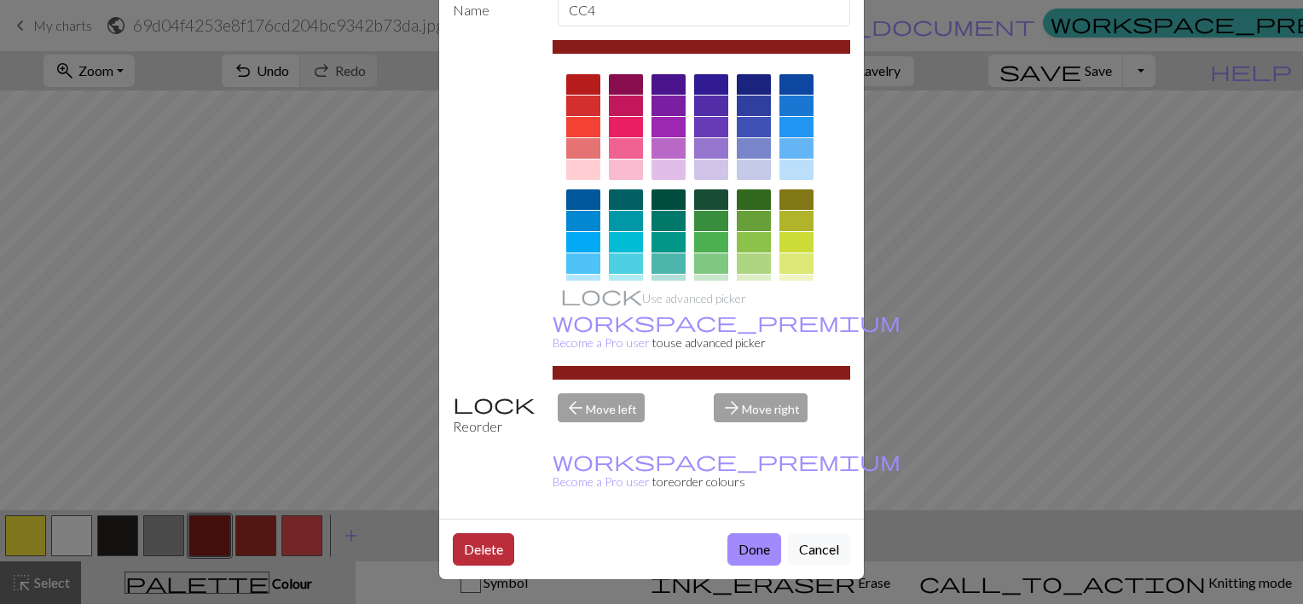
click at [474, 548] on button "Delete" at bounding box center [483, 549] width 61 height 32
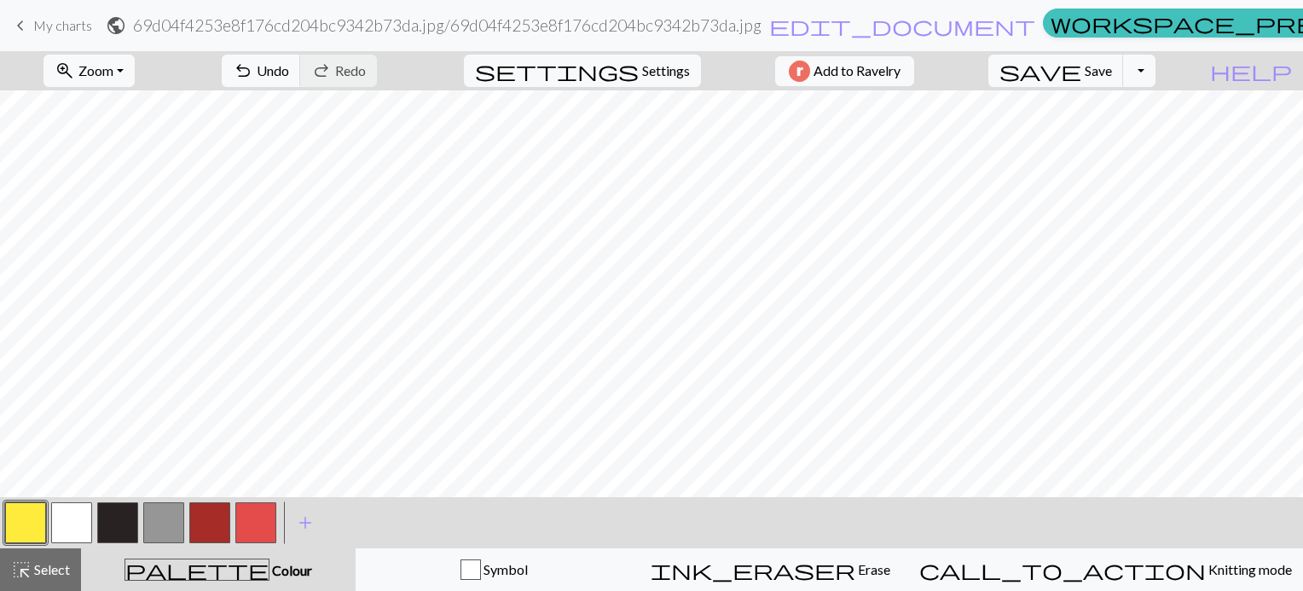
click at [223, 524] on button "button" at bounding box center [209, 522] width 41 height 41
click at [80, 519] on button "button" at bounding box center [71, 522] width 41 height 41
click at [125, 531] on button "button" at bounding box center [117, 522] width 41 height 41
click at [218, 520] on button "button" at bounding box center [209, 522] width 41 height 41
click at [61, 519] on button "button" at bounding box center [71, 522] width 41 height 41
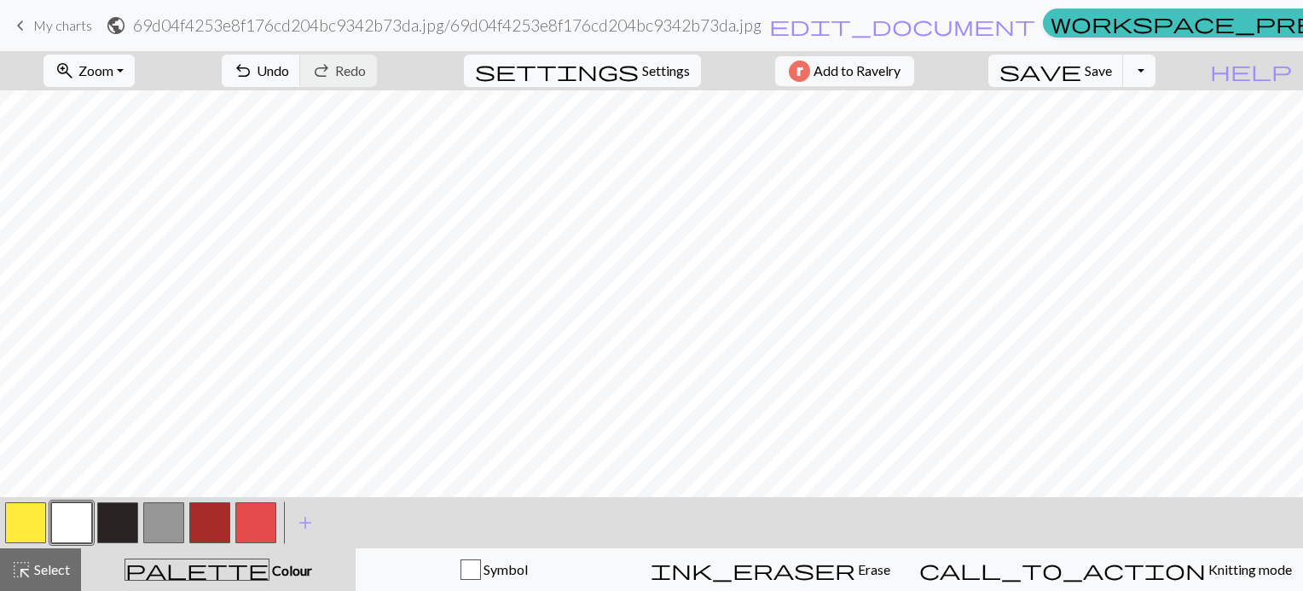
click at [213, 527] on button "button" at bounding box center [209, 522] width 41 height 41
click at [75, 516] on button "button" at bounding box center [71, 522] width 41 height 41
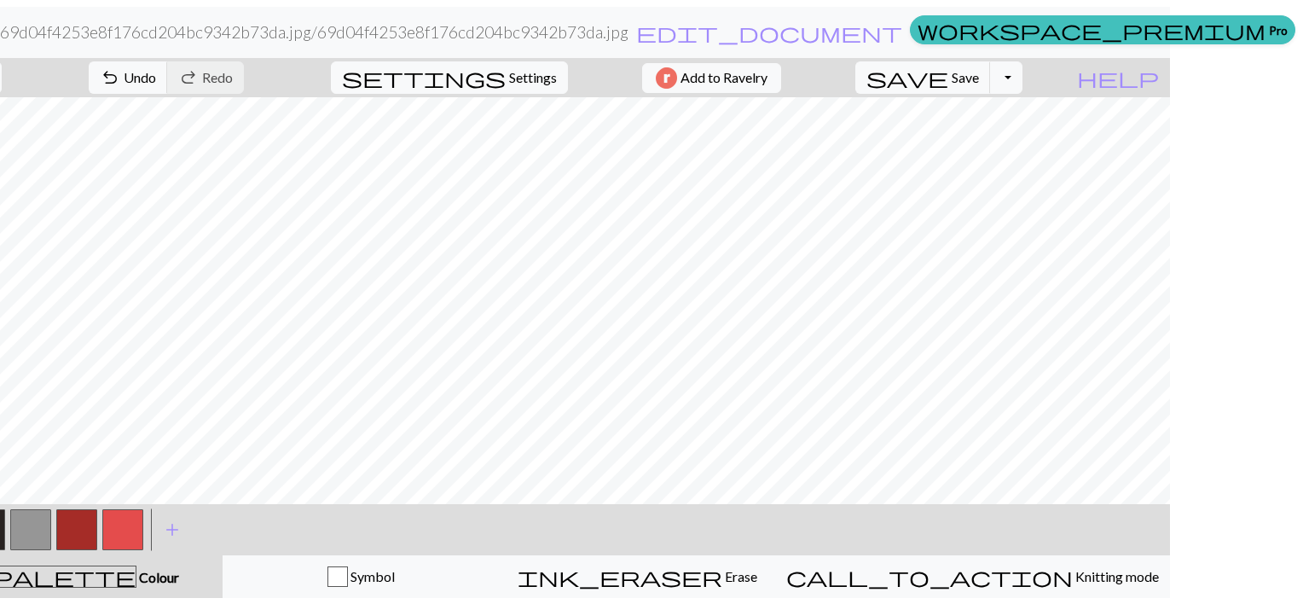
scroll to position [0, 0]
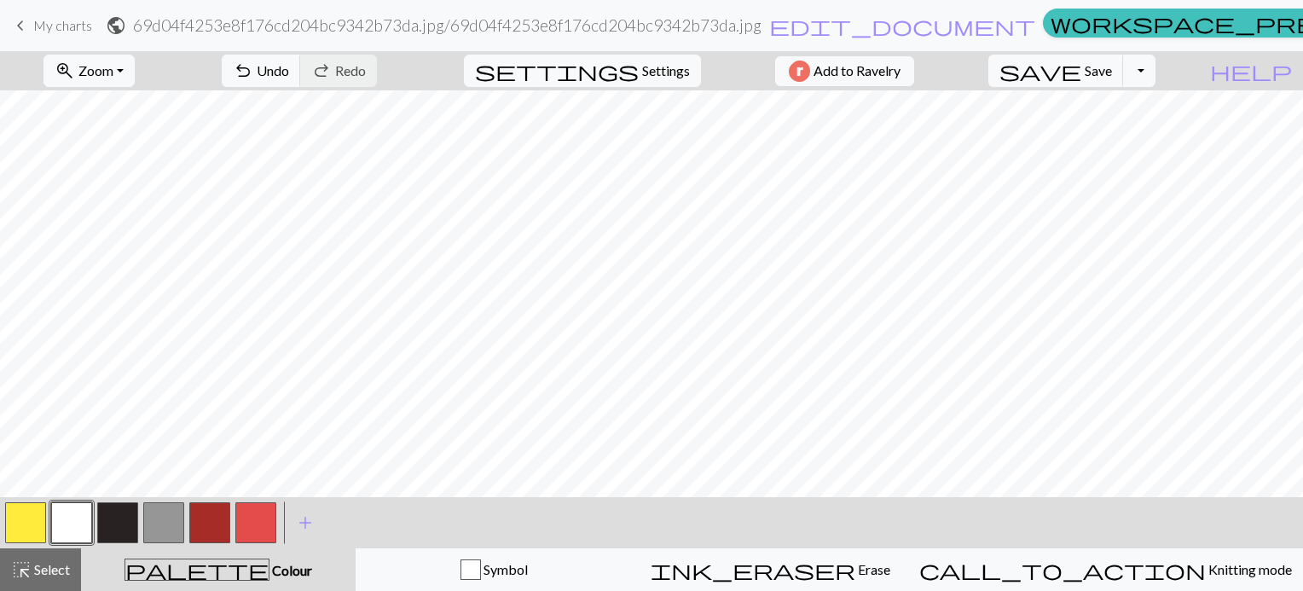
click at [272, 522] on button "button" at bounding box center [255, 522] width 41 height 41
click at [72, 518] on button "button" at bounding box center [71, 522] width 41 height 41
click at [227, 517] on button "button" at bounding box center [209, 522] width 41 height 41
click at [77, 522] on button "button" at bounding box center [71, 522] width 41 height 41
click at [264, 515] on button "button" at bounding box center [255, 522] width 41 height 41
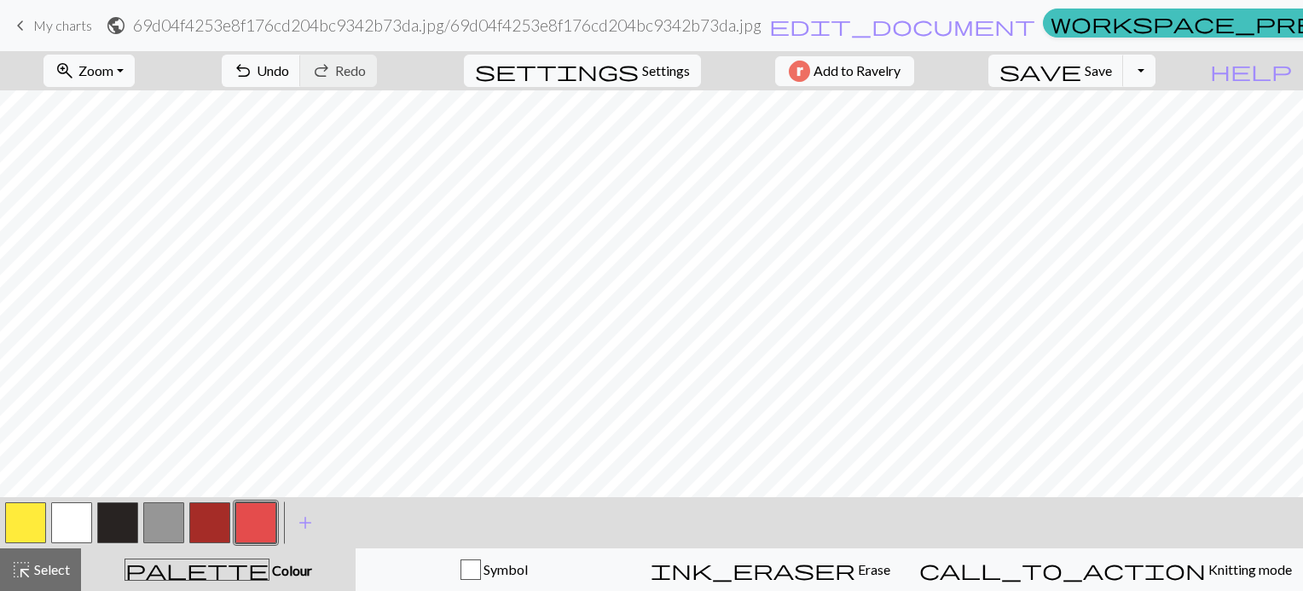
click at [214, 530] on button "button" at bounding box center [209, 522] width 41 height 41
click at [75, 514] on button "button" at bounding box center [71, 522] width 41 height 41
click at [316, 520] on span "add" at bounding box center [305, 523] width 20 height 24
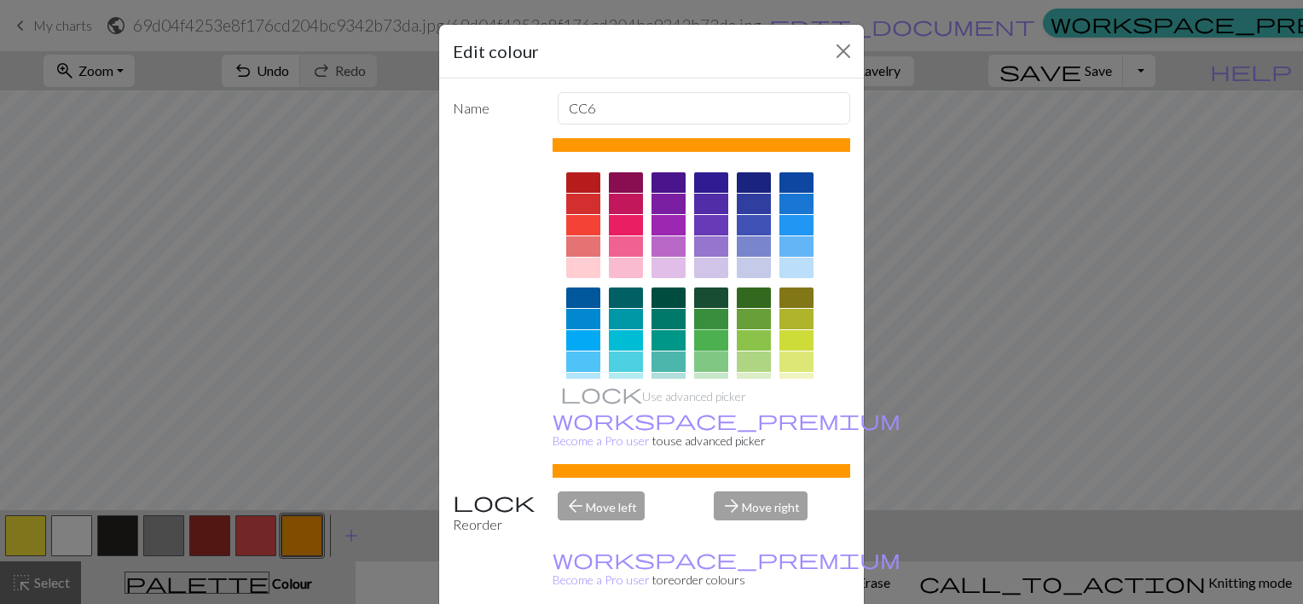
click at [702, 338] on div at bounding box center [711, 340] width 34 height 20
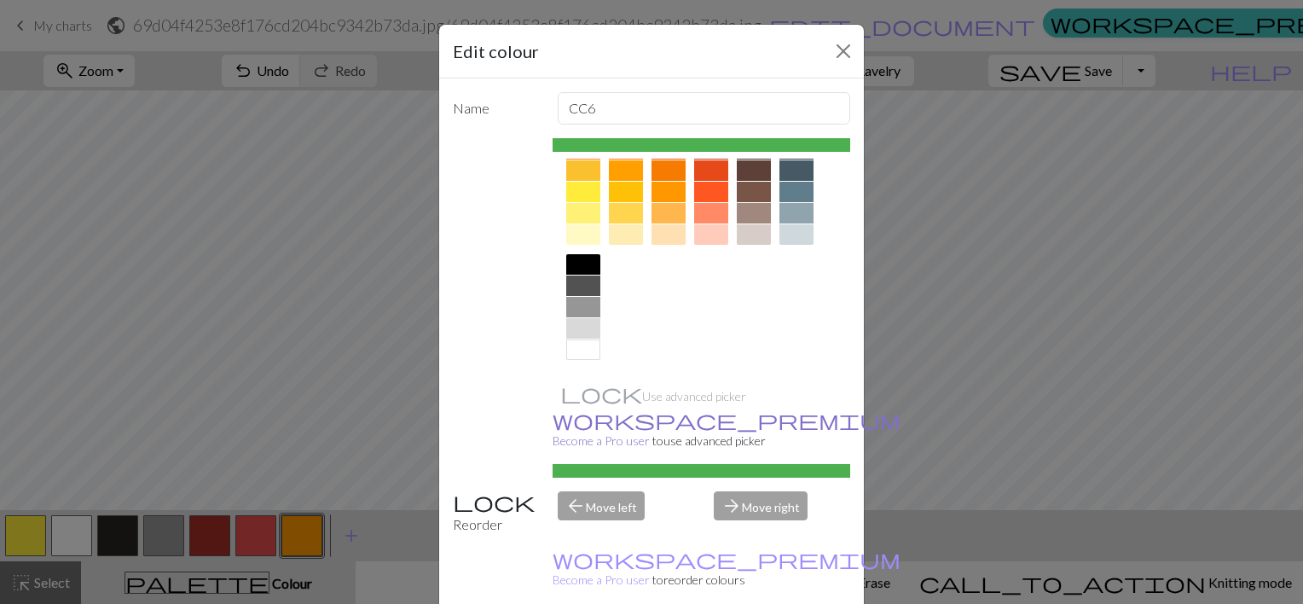
scroll to position [101, 0]
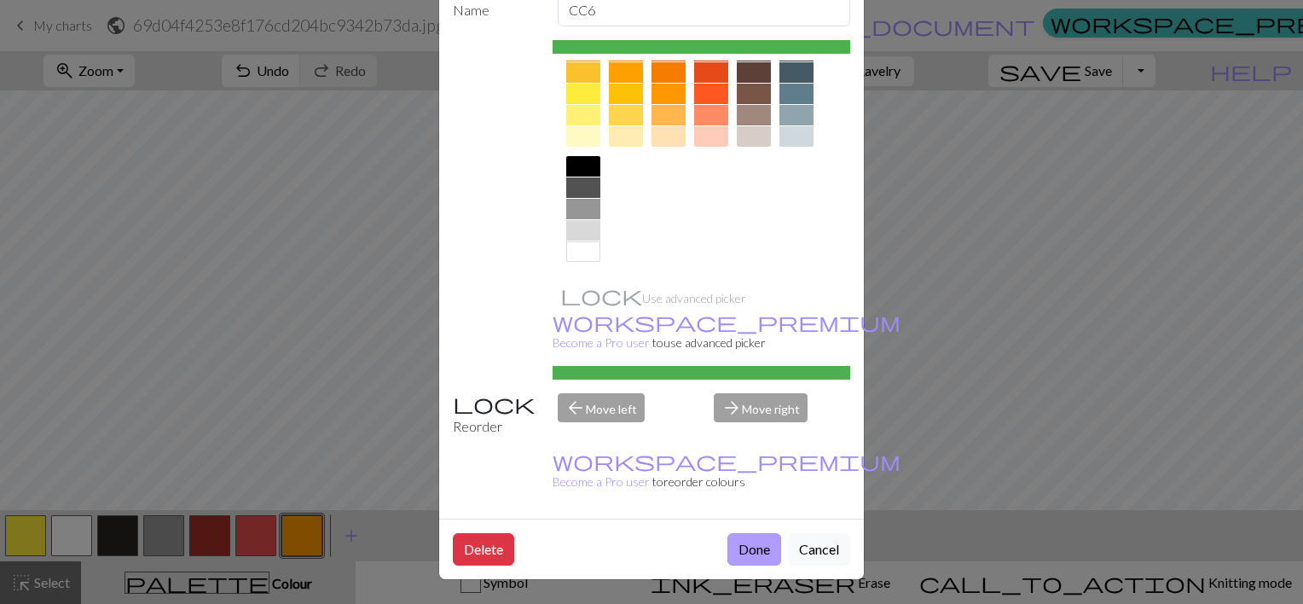
click at [744, 546] on button "Done" at bounding box center [755, 549] width 54 height 32
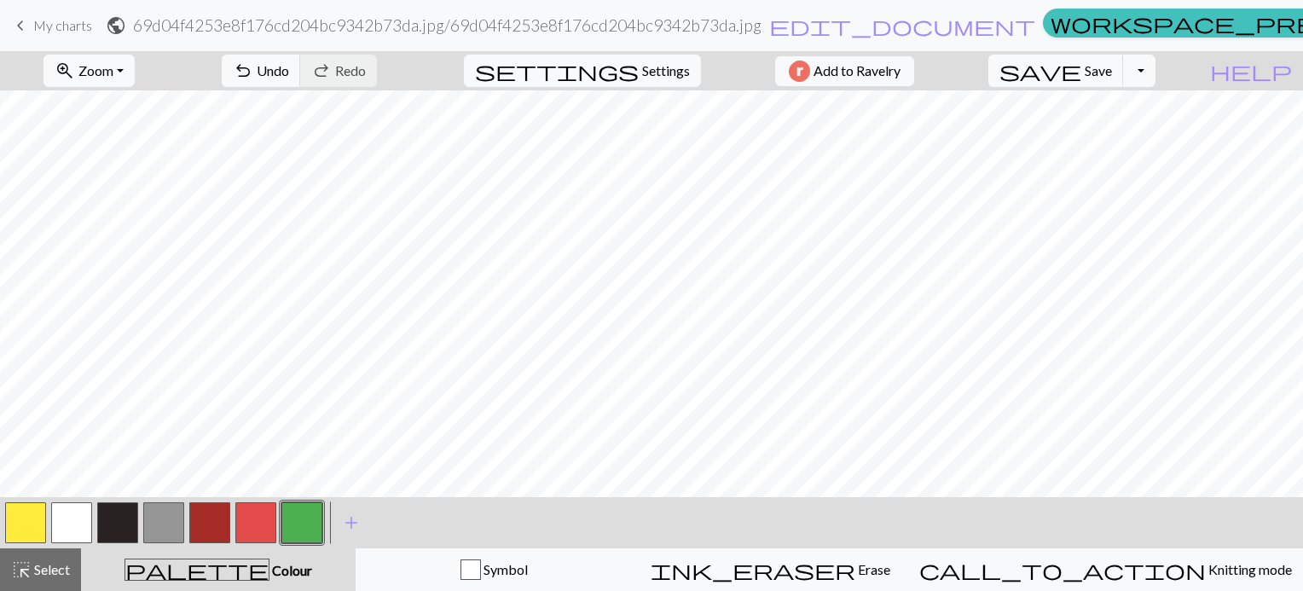
click at [61, 525] on button "button" at bounding box center [71, 522] width 41 height 41
click at [164, 515] on button "button" at bounding box center [163, 522] width 41 height 41
click at [209, 521] on button "button" at bounding box center [209, 522] width 41 height 41
click at [54, 521] on button "button" at bounding box center [71, 522] width 41 height 41
click at [357, 523] on span "add" at bounding box center [351, 523] width 20 height 24
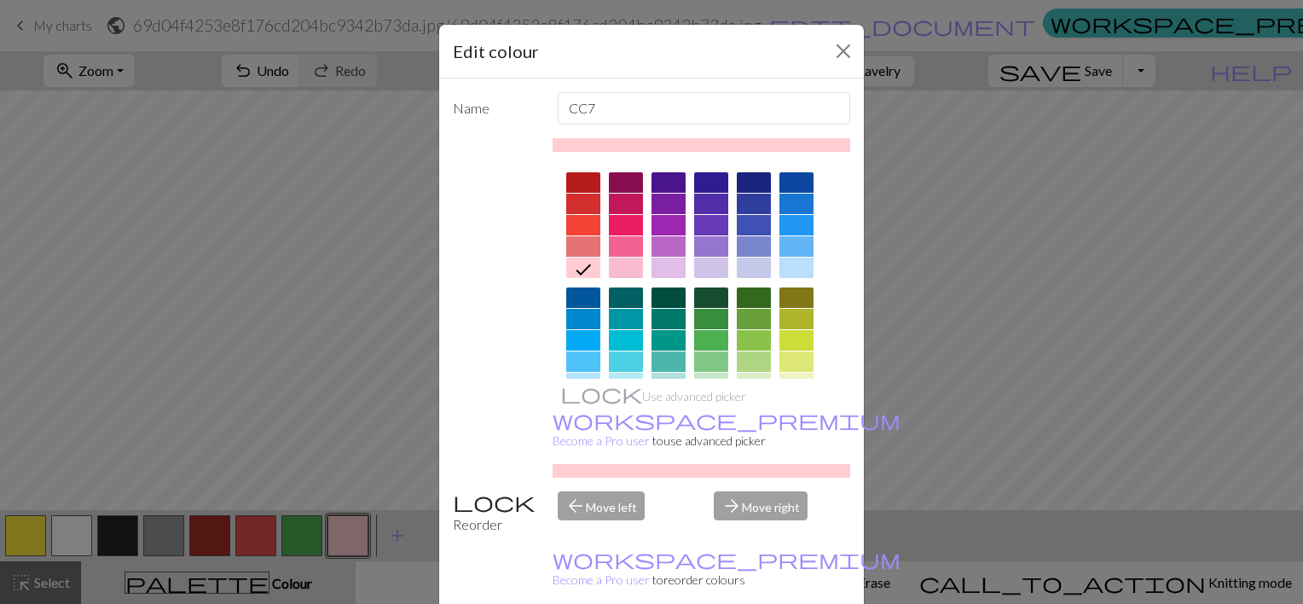
click at [586, 177] on div at bounding box center [583, 182] width 34 height 20
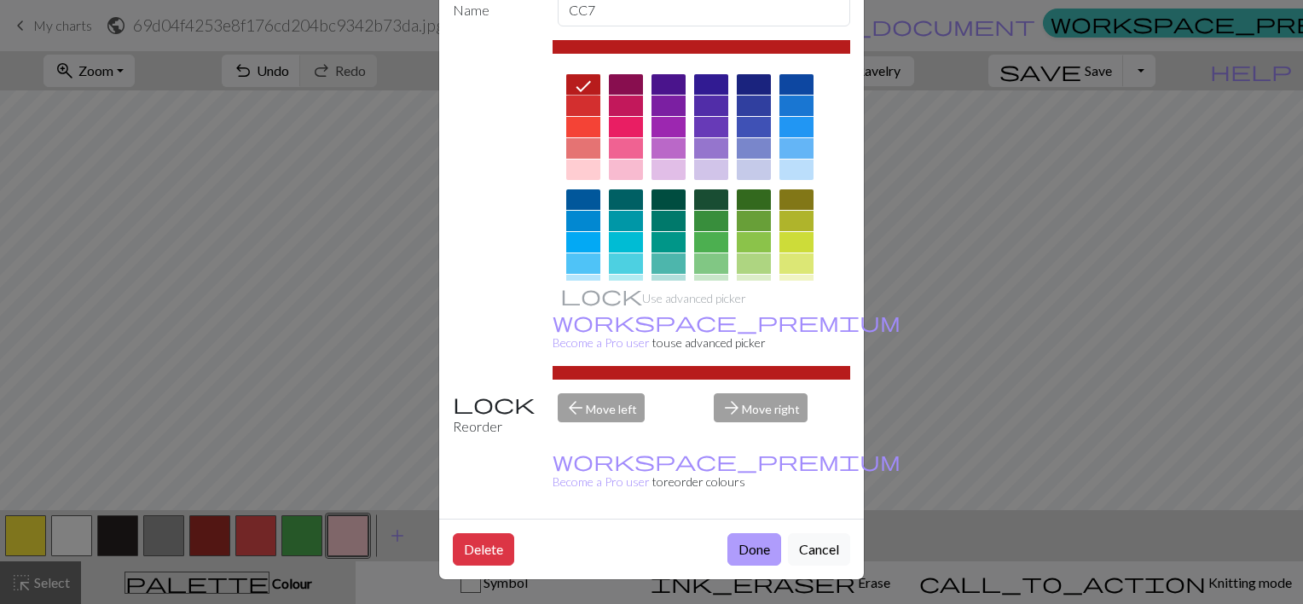
click at [746, 546] on button "Done" at bounding box center [755, 549] width 54 height 32
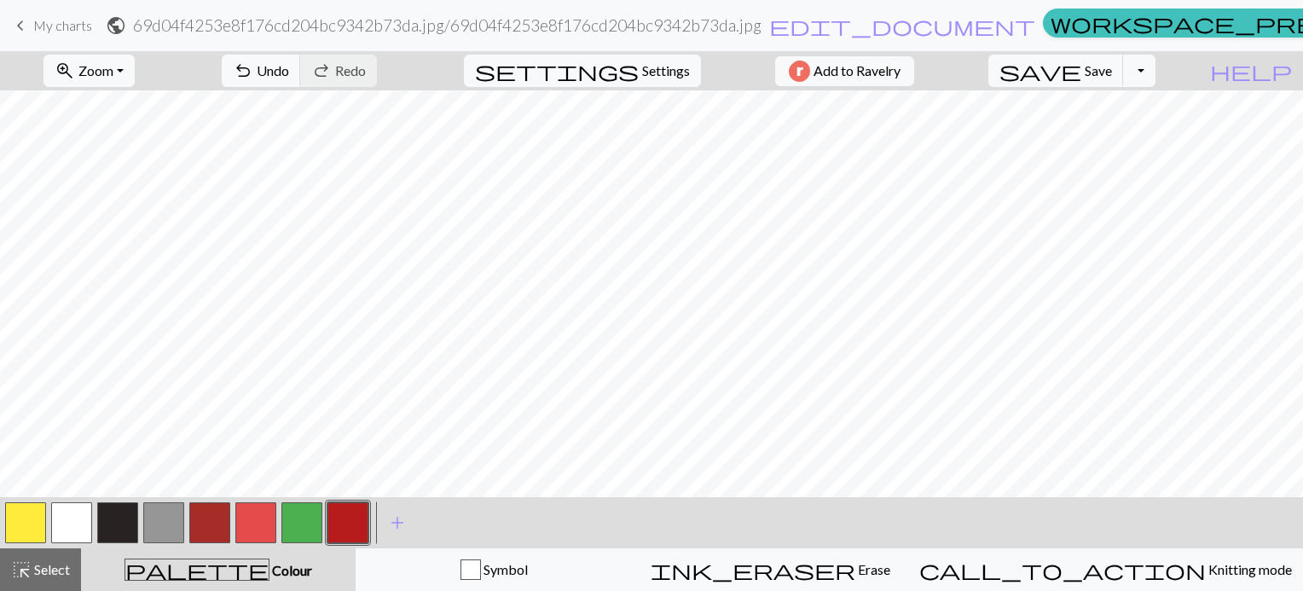
click at [87, 514] on button "button" at bounding box center [71, 522] width 41 height 41
click at [404, 522] on span "add" at bounding box center [397, 523] width 20 height 24
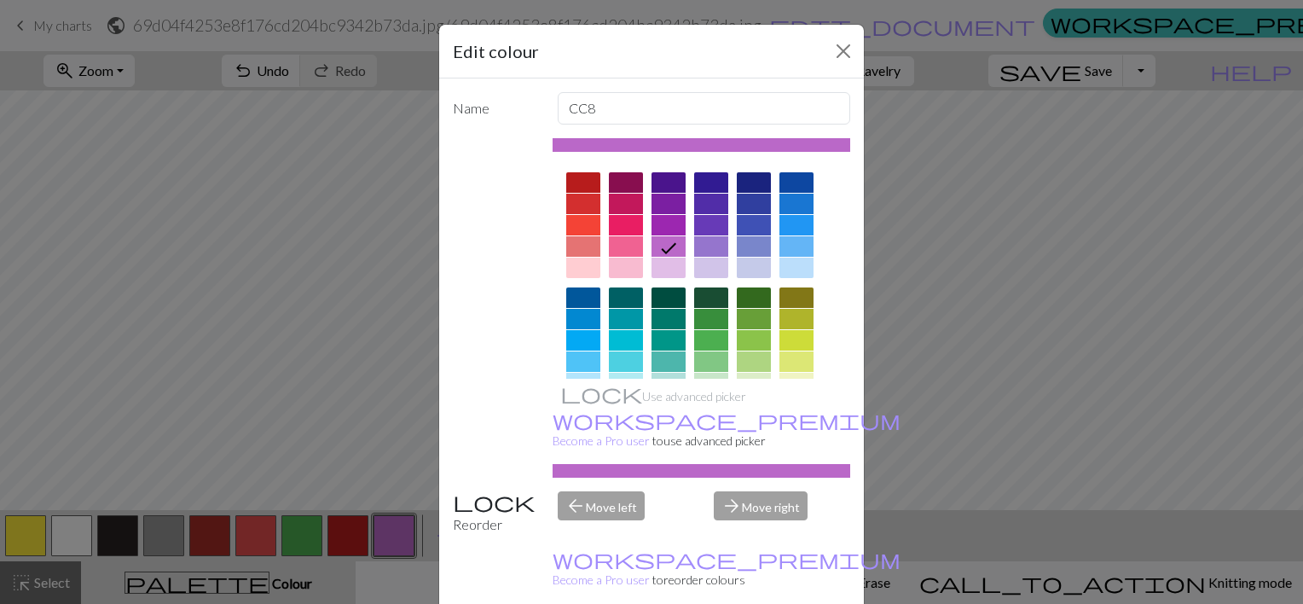
scroll to position [264, 0]
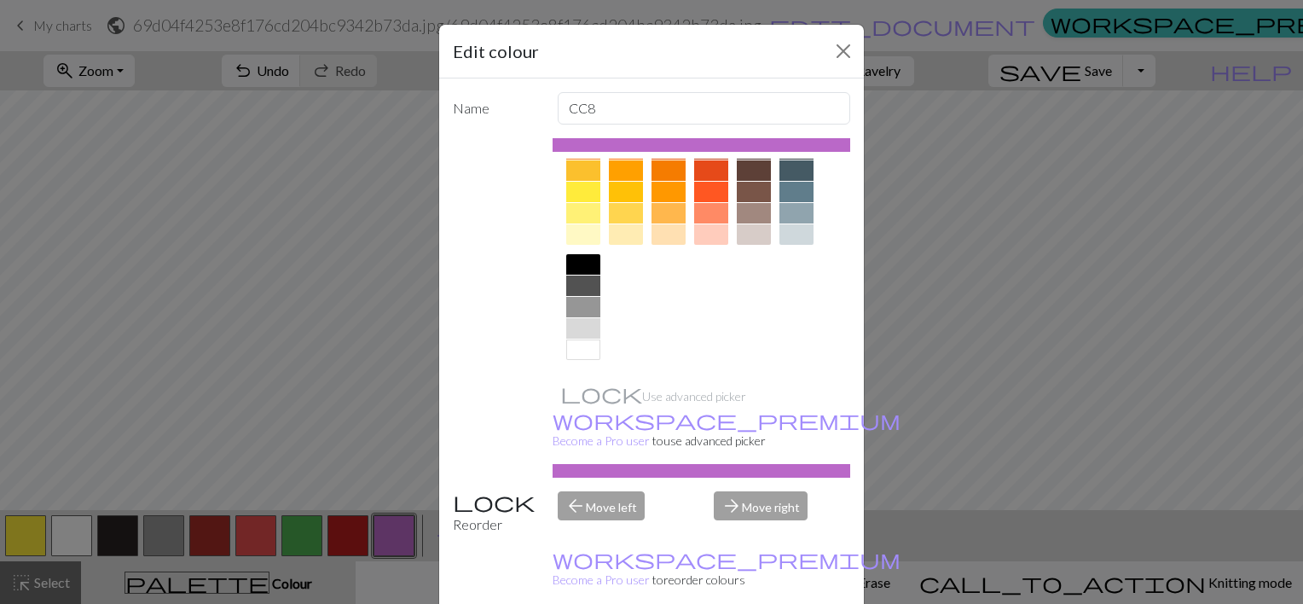
click at [579, 281] on div at bounding box center [583, 286] width 34 height 20
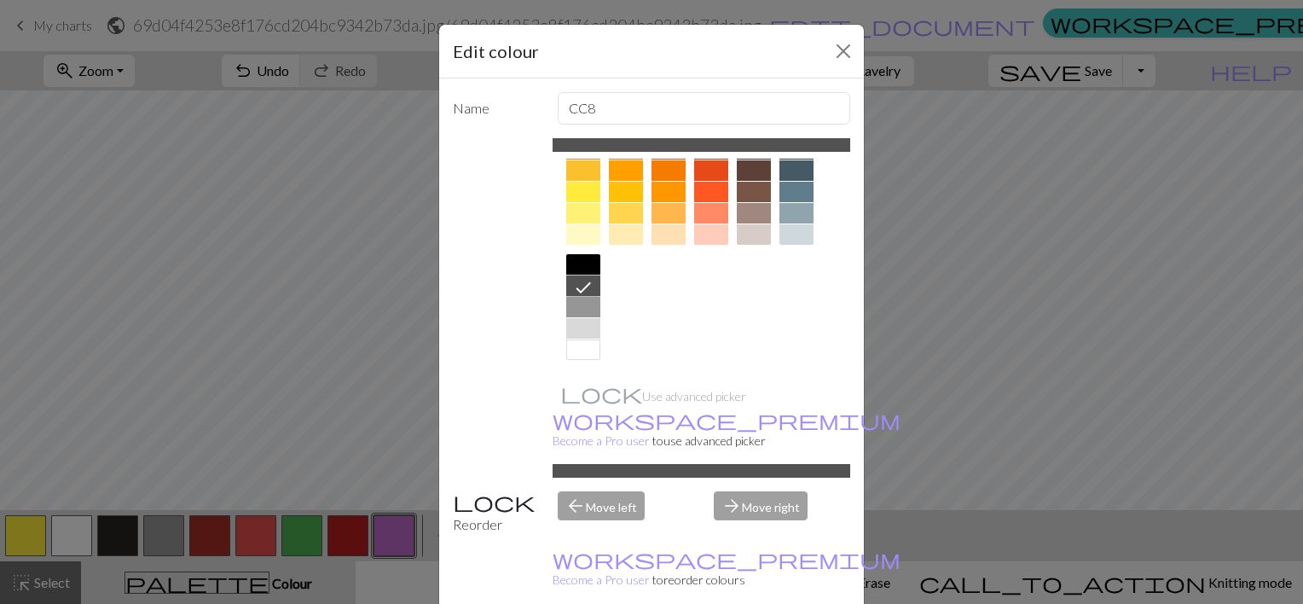
scroll to position [101, 0]
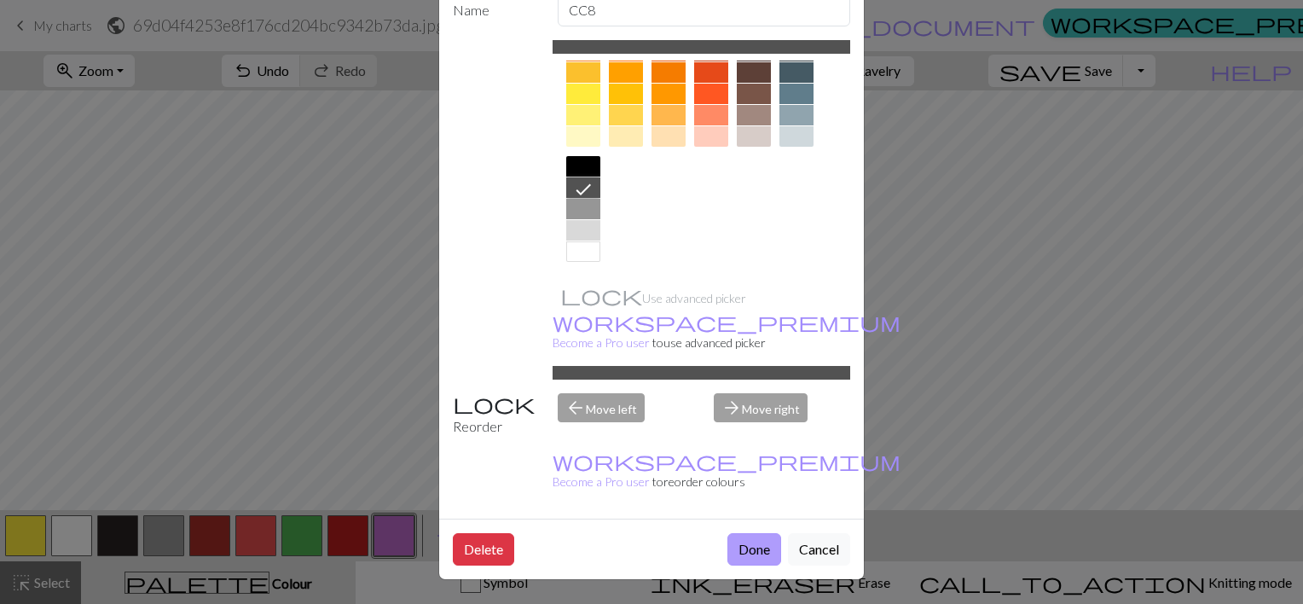
click at [744, 553] on button "Done" at bounding box center [755, 549] width 54 height 32
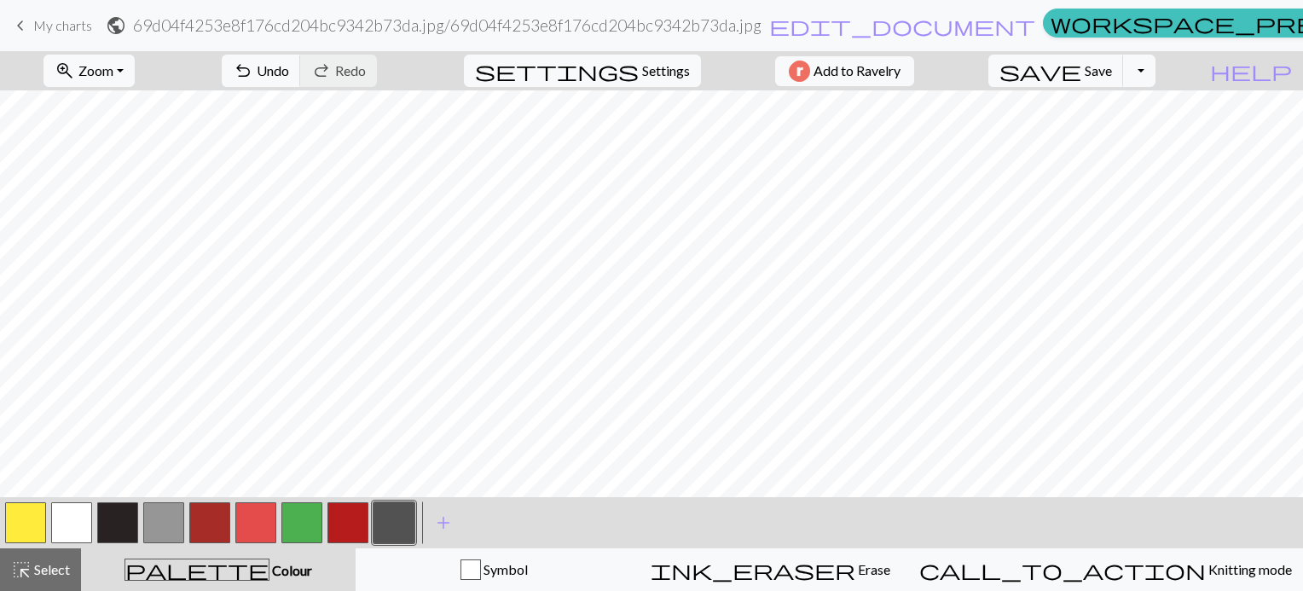
click at [176, 520] on button "button" at bounding box center [163, 522] width 41 height 41
click at [409, 532] on button "button" at bounding box center [394, 522] width 41 height 41
click at [1082, 81] on span "save" at bounding box center [1041, 71] width 82 height 24
click at [1082, 77] on span "save" at bounding box center [1041, 71] width 82 height 24
click at [1082, 78] on span "save" at bounding box center [1041, 71] width 82 height 24
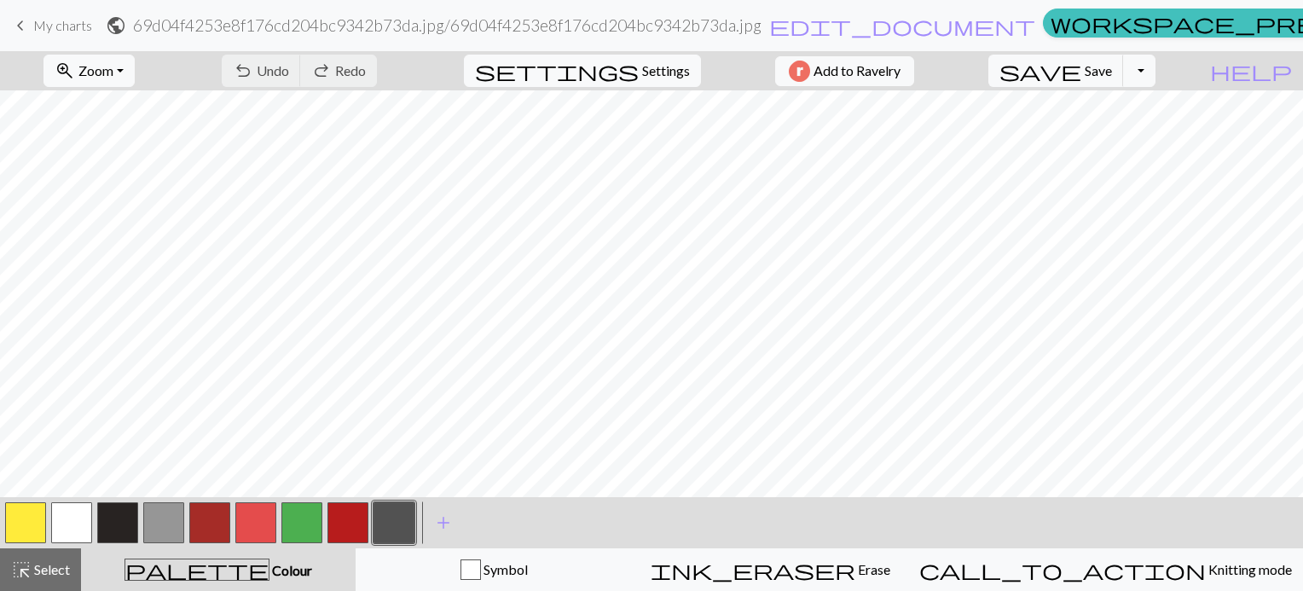
click at [92, 27] on span "My charts" at bounding box center [62, 25] width 59 height 16
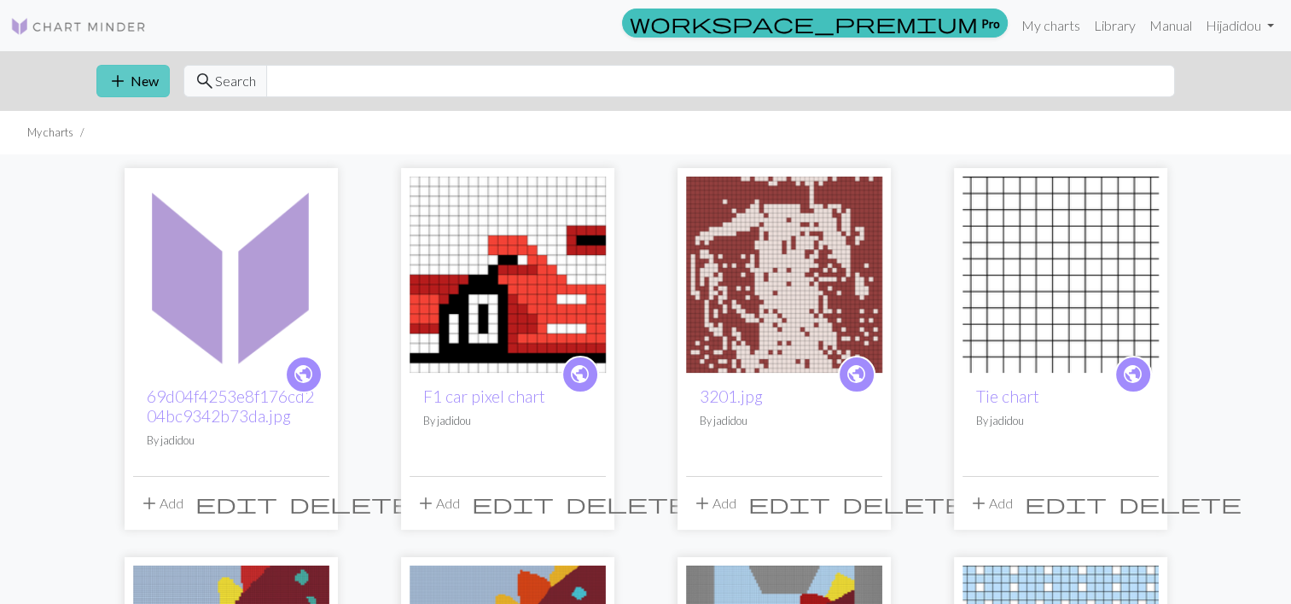
click at [115, 88] on span "add" at bounding box center [117, 81] width 20 height 24
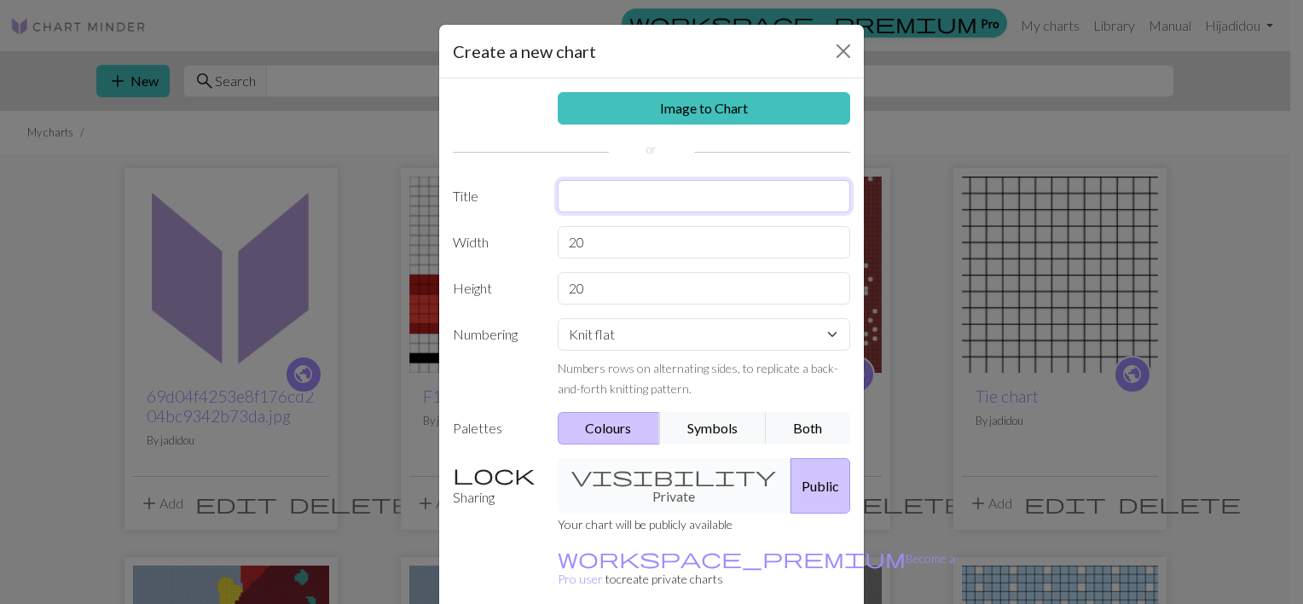
click at [589, 187] on input "text" at bounding box center [704, 196] width 293 height 32
type input "F1 car little"
click at [588, 248] on input "20" at bounding box center [704, 242] width 293 height 32
type input "24"
click at [601, 287] on input "20" at bounding box center [704, 288] width 293 height 32
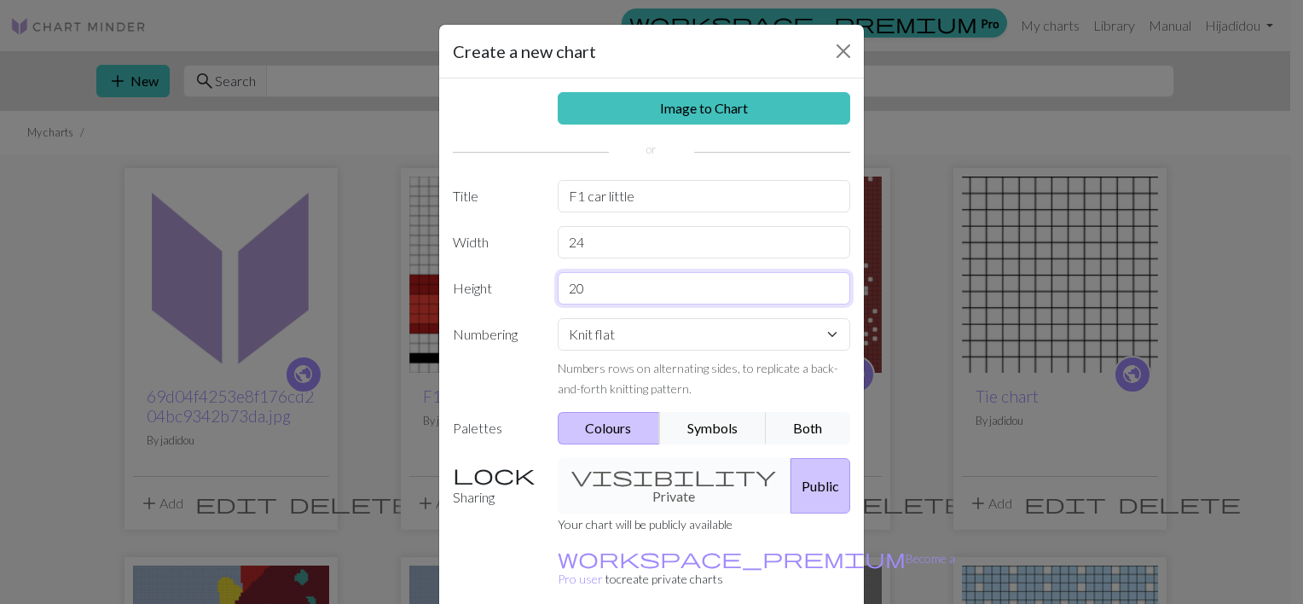
type input "2"
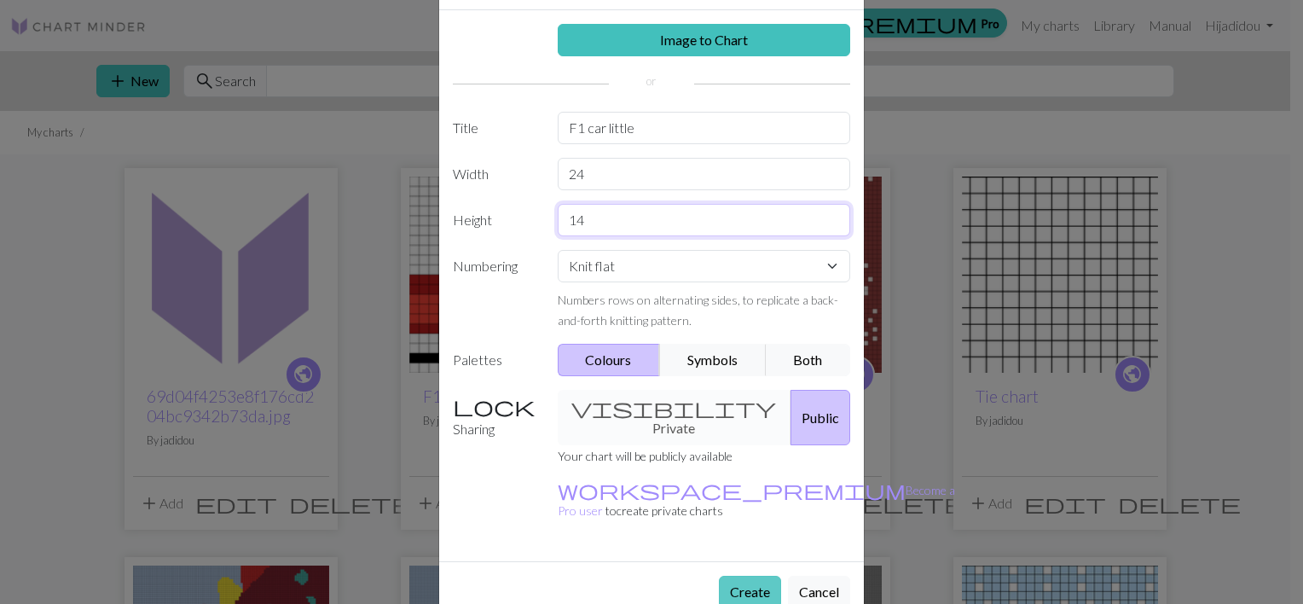
type input "14"
click at [734, 576] on button "Create" at bounding box center [750, 592] width 62 height 32
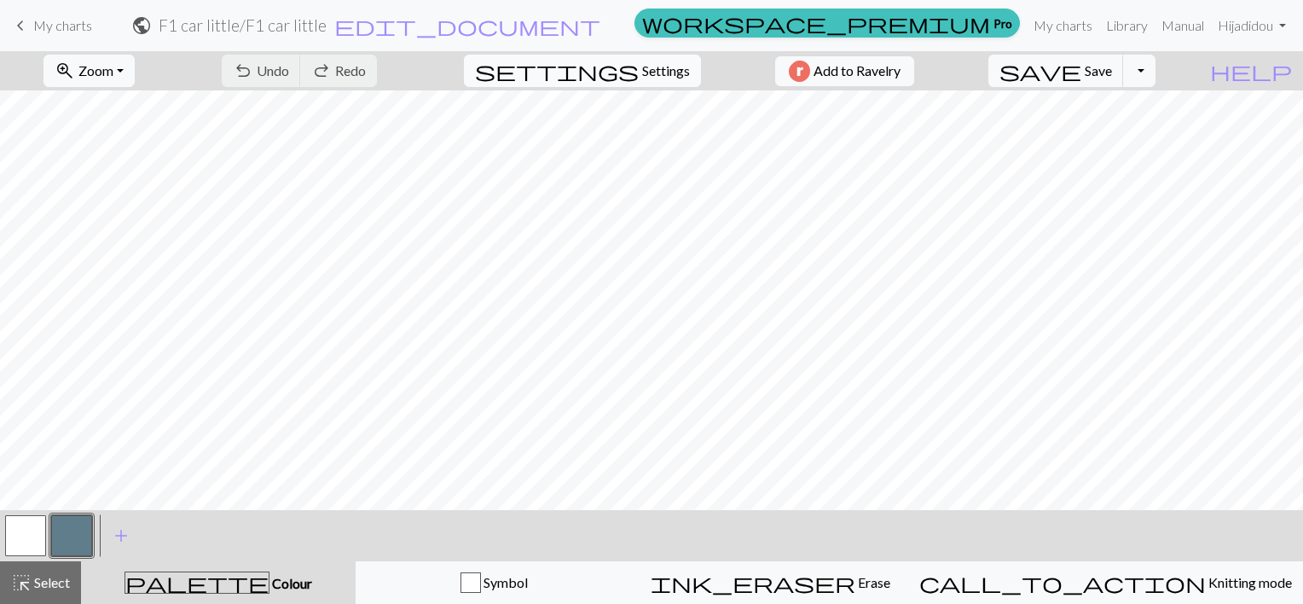
click at [639, 71] on span "settings" at bounding box center [557, 71] width 164 height 24
select select "aran"
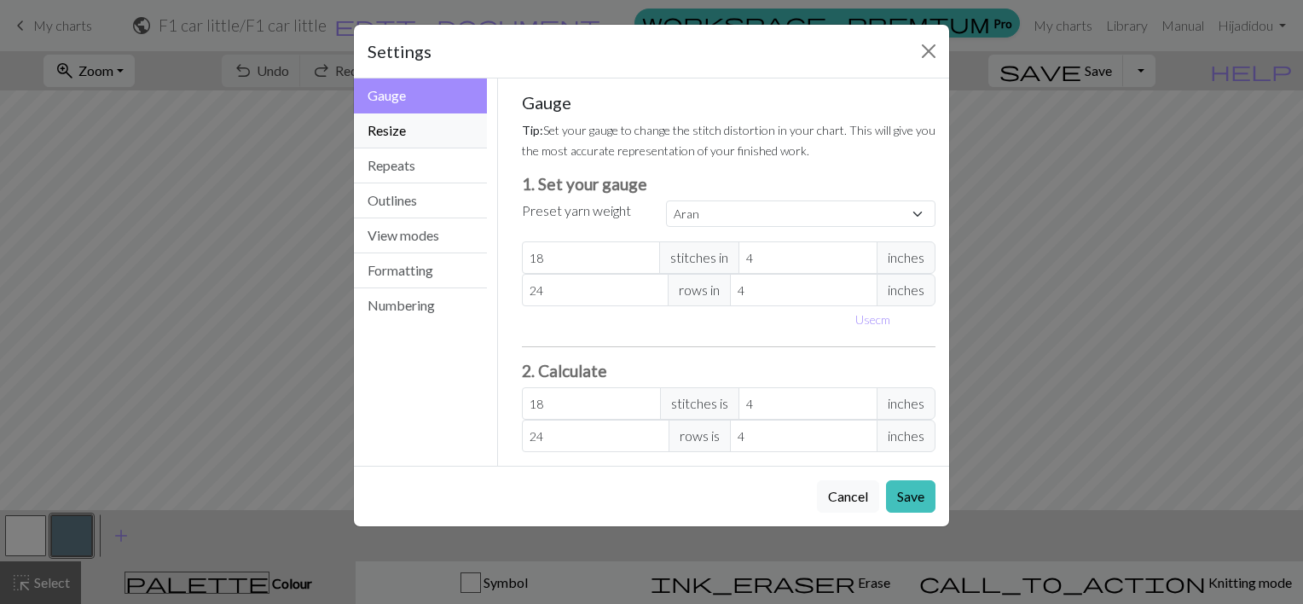
click at [374, 130] on button "Resize" at bounding box center [420, 130] width 133 height 35
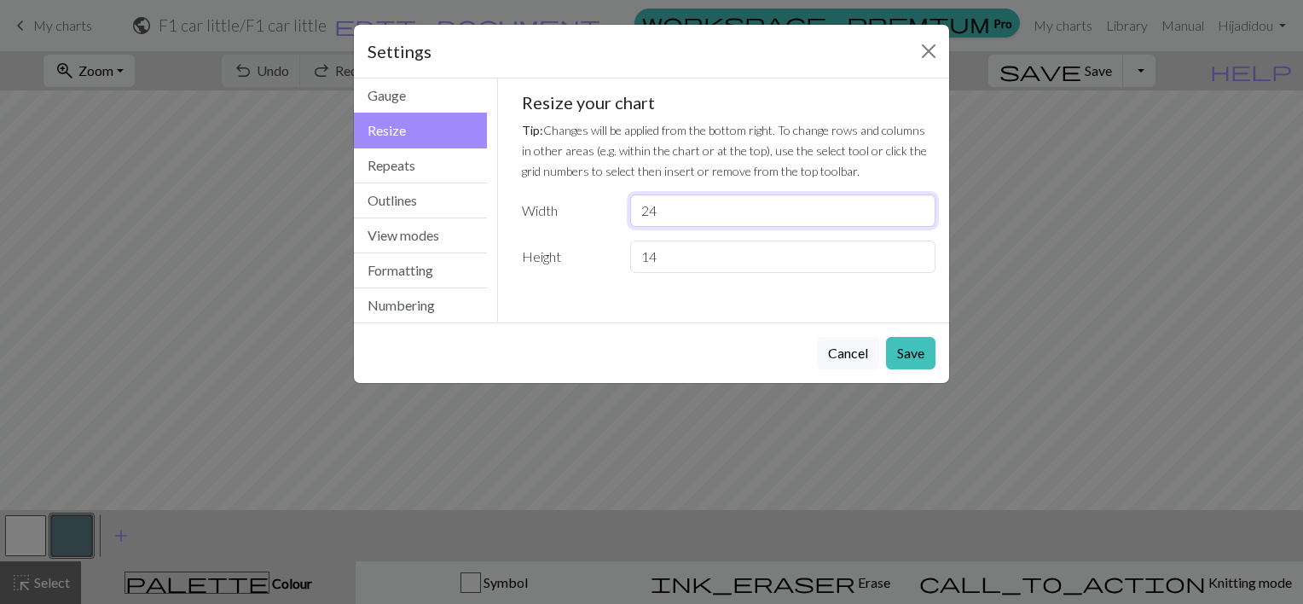
click at [758, 216] on input "24" at bounding box center [782, 210] width 305 height 32
type input "2"
type input "14"
click at [730, 258] on input "14" at bounding box center [782, 257] width 305 height 32
type input "1"
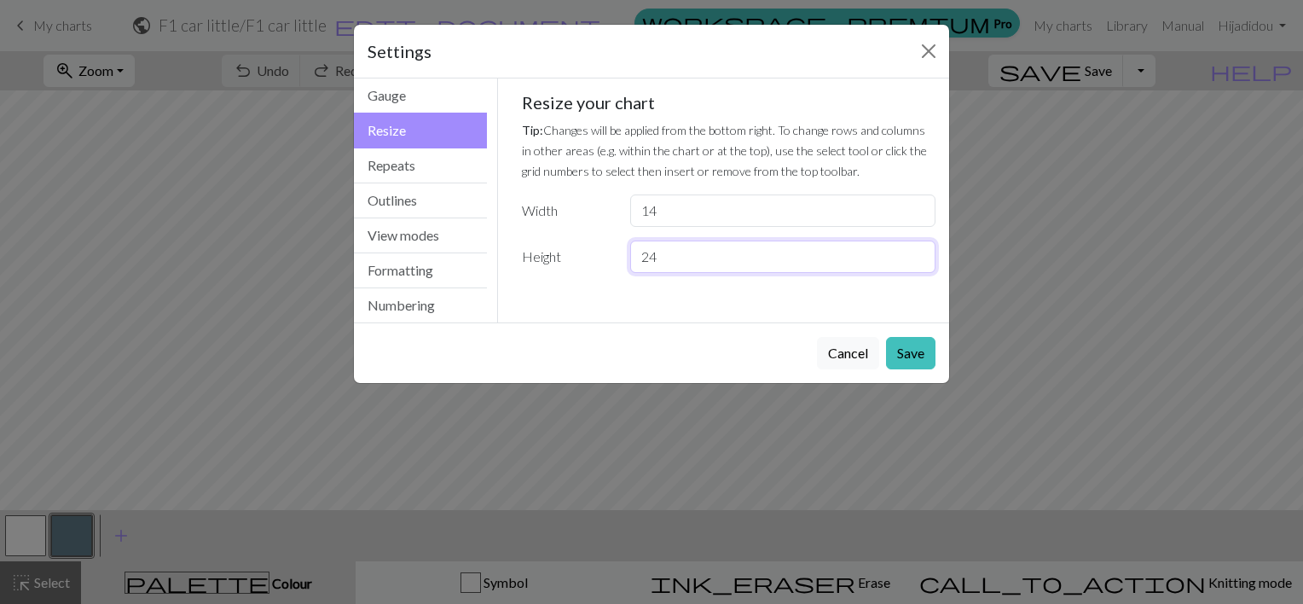
type input "24"
click at [913, 357] on button "Save" at bounding box center [910, 353] width 49 height 32
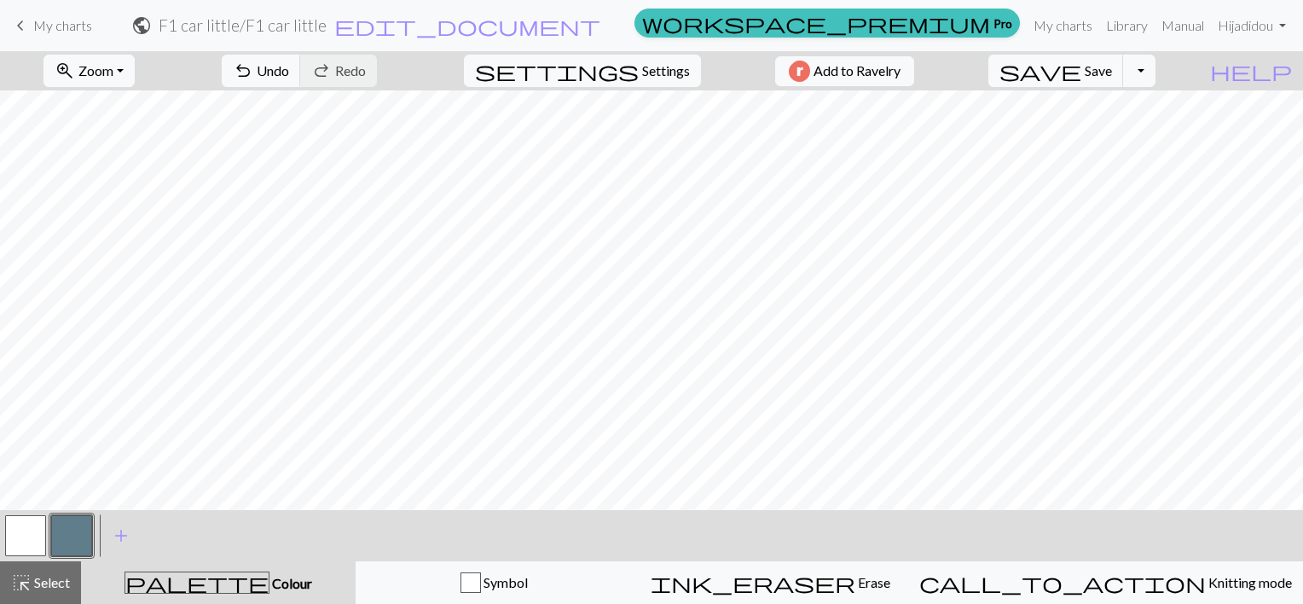
click at [71, 533] on button "button" at bounding box center [71, 535] width 41 height 41
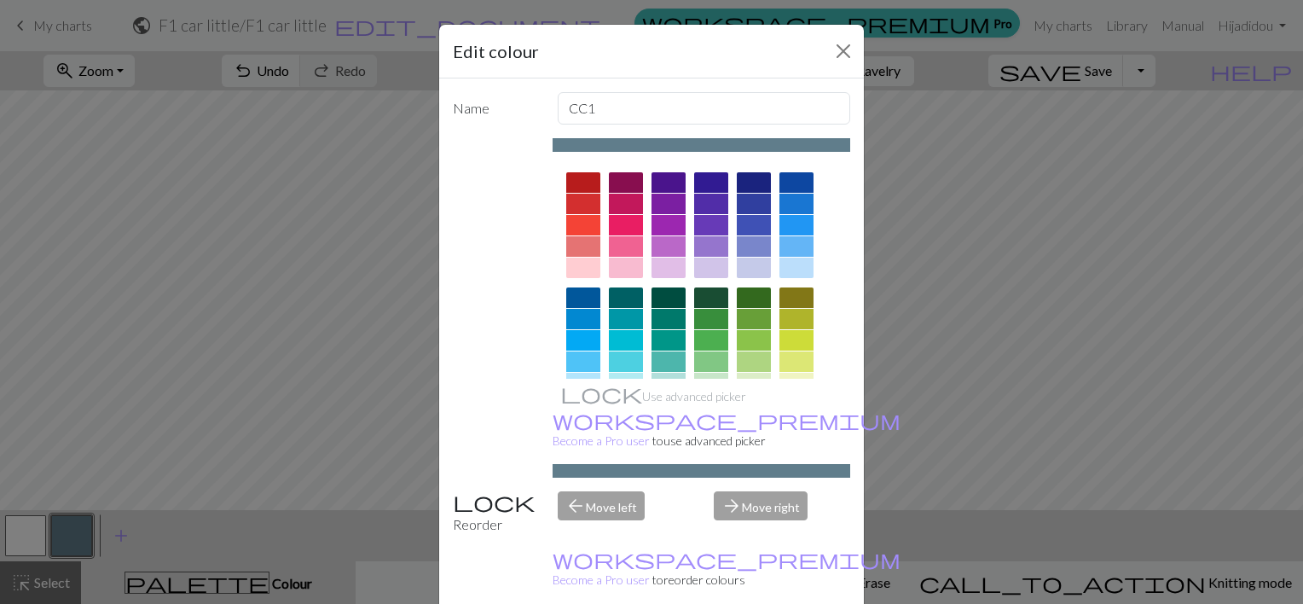
scroll to position [264, 0]
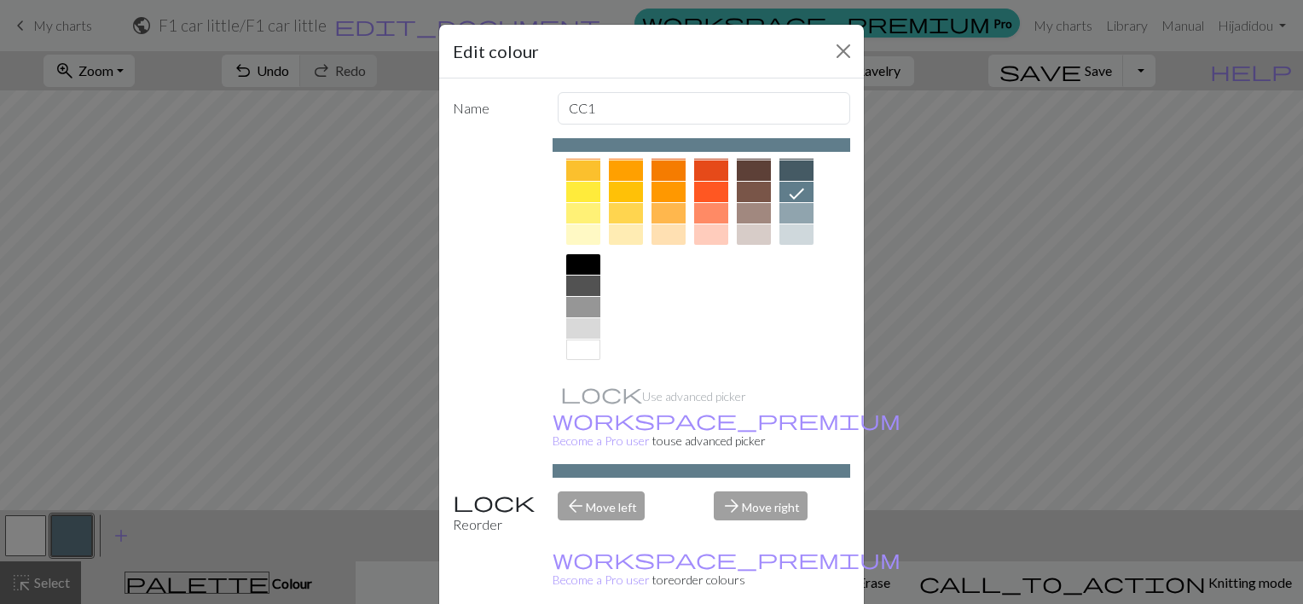
click at [571, 264] on div at bounding box center [583, 264] width 34 height 20
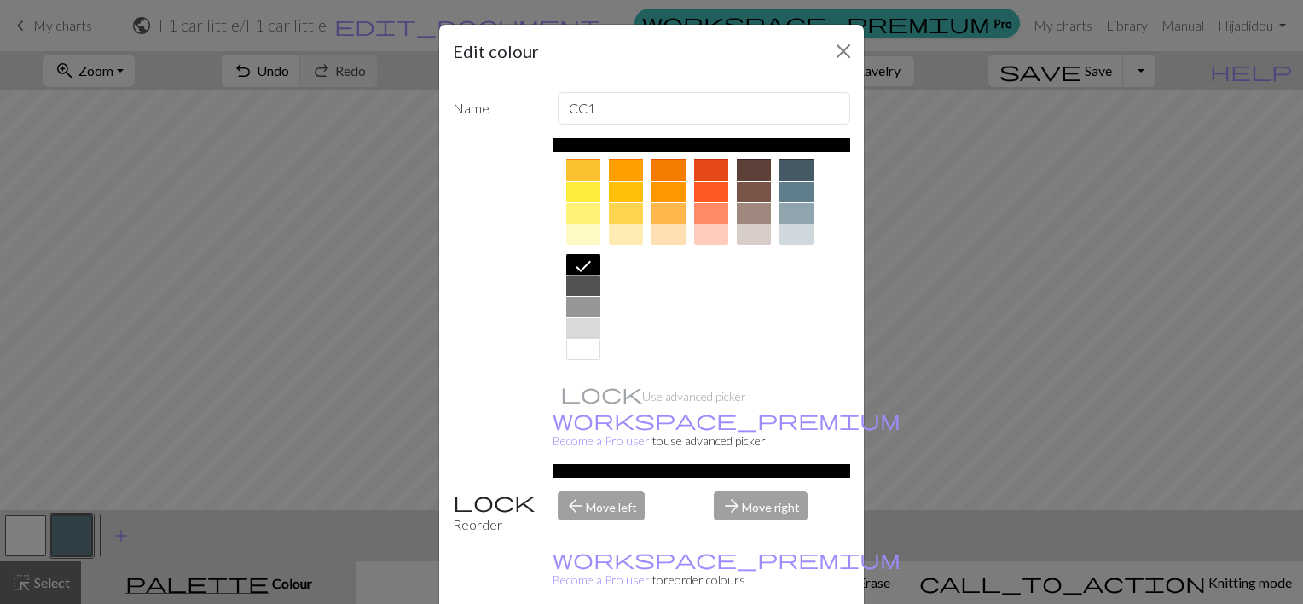
scroll to position [101, 0]
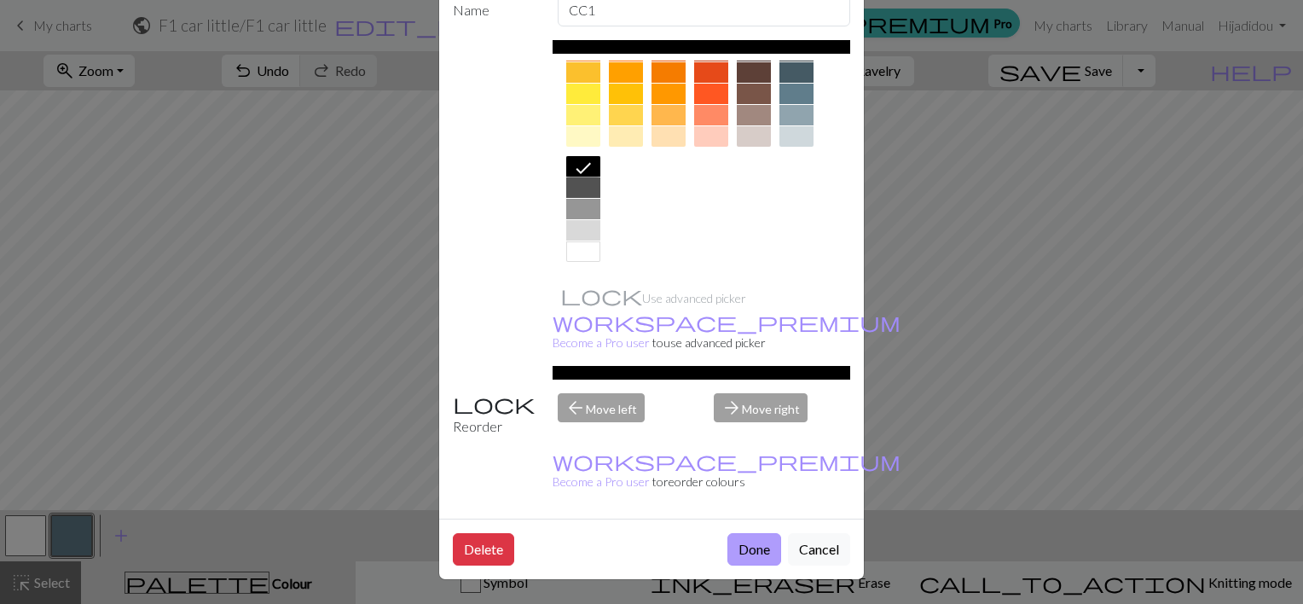
click at [747, 556] on button "Done" at bounding box center [755, 549] width 54 height 32
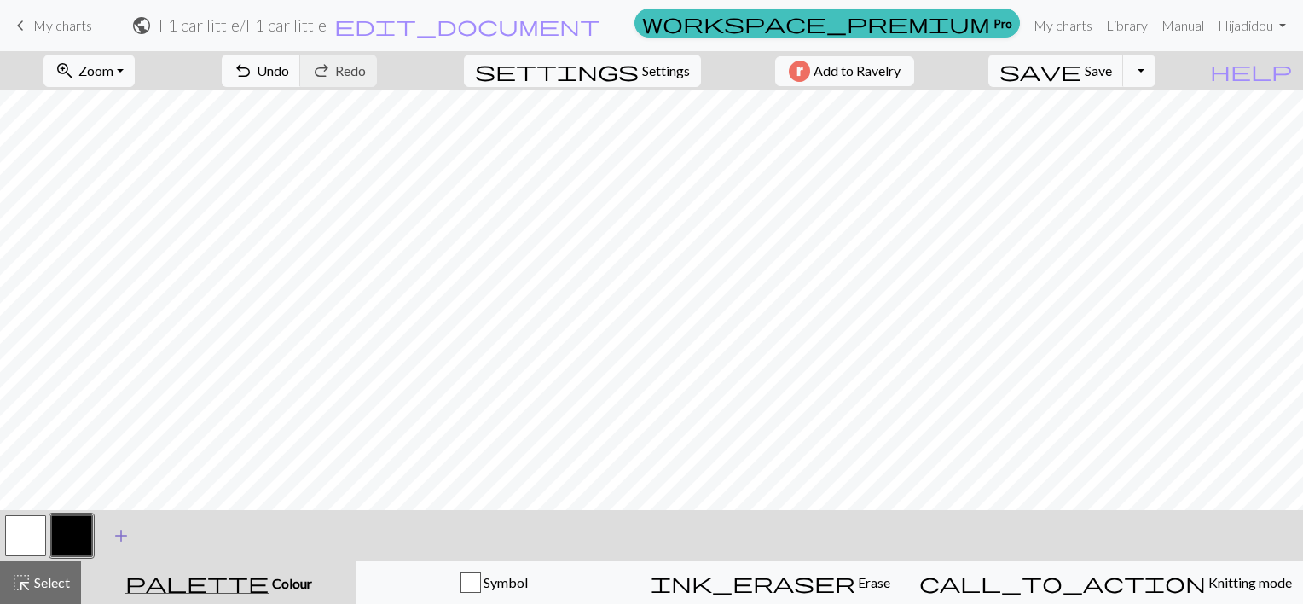
click at [126, 541] on span "add" at bounding box center [121, 536] width 20 height 24
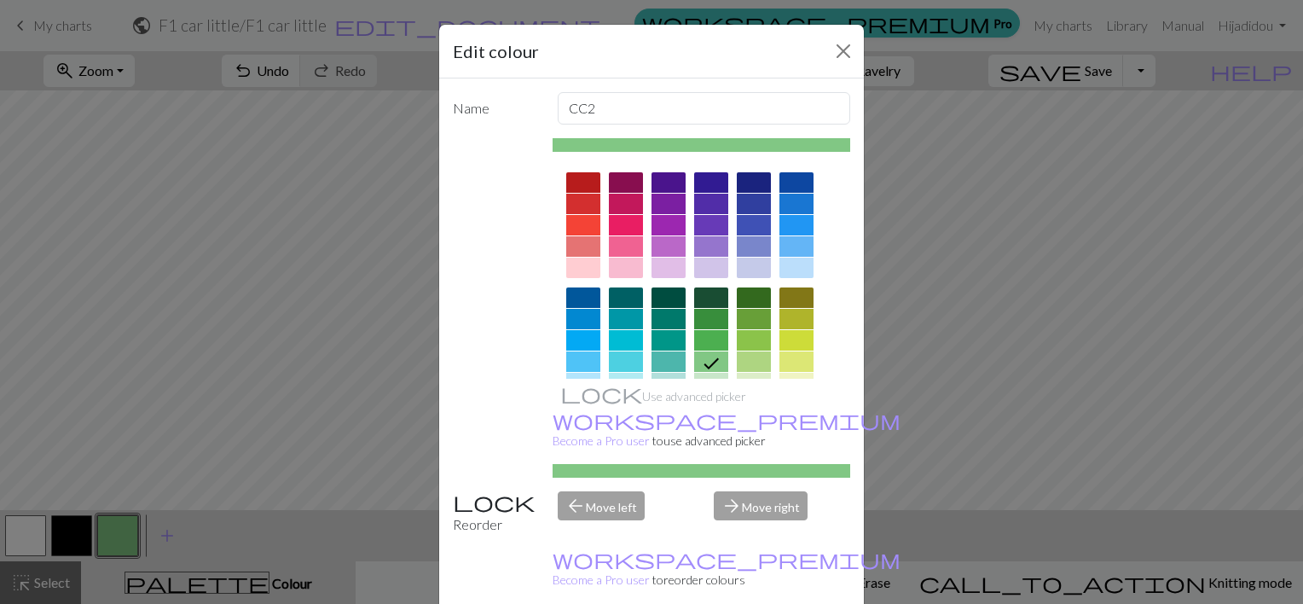
click at [580, 190] on div at bounding box center [583, 182] width 34 height 20
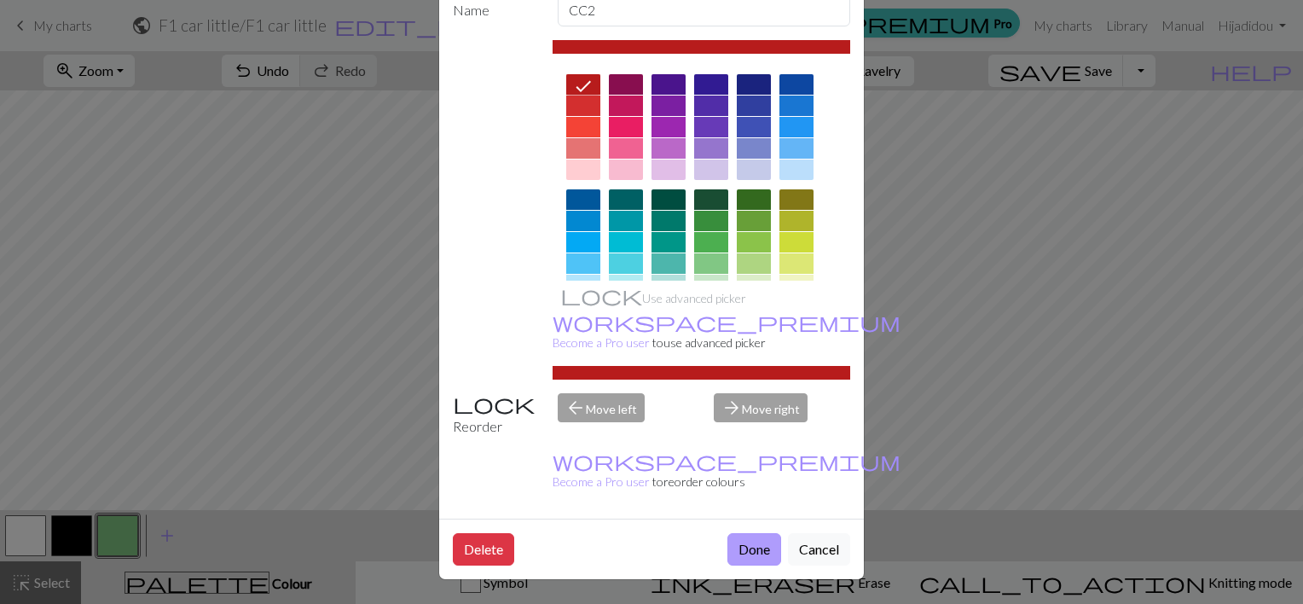
click at [750, 544] on button "Done" at bounding box center [755, 549] width 54 height 32
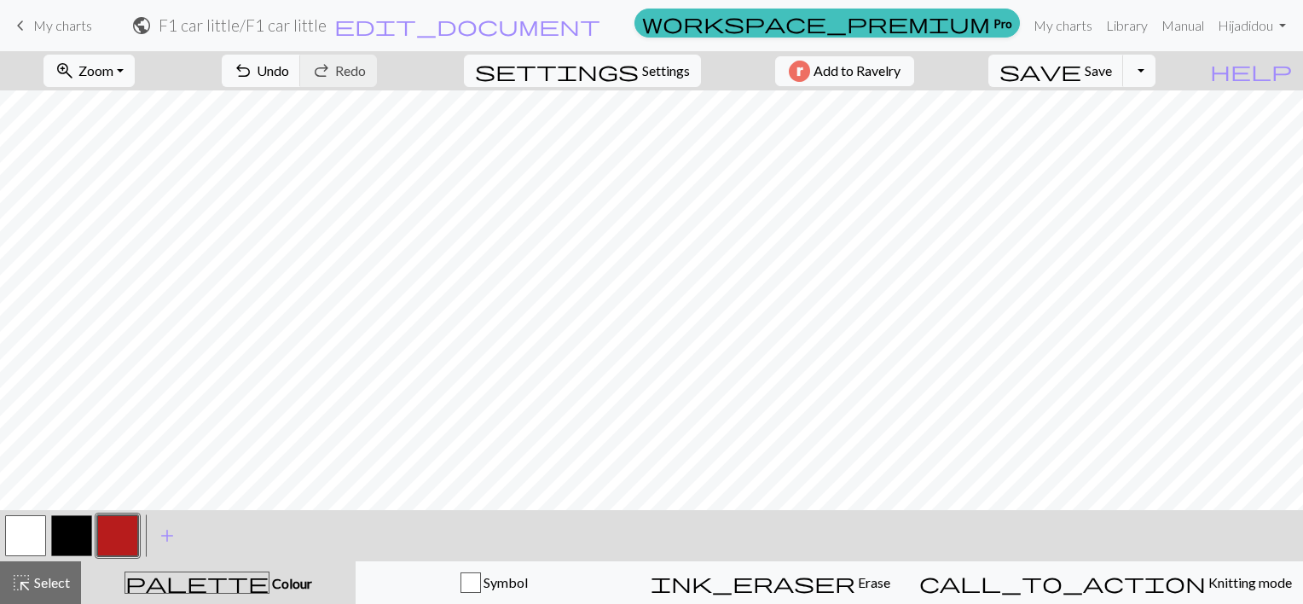
scroll to position [0, 0]
click at [80, 536] on button "button" at bounding box center [71, 535] width 41 height 41
click at [31, 531] on button "button" at bounding box center [25, 535] width 41 height 41
click at [115, 525] on button "button" at bounding box center [117, 535] width 41 height 41
click at [24, 526] on button "button" at bounding box center [25, 535] width 41 height 41
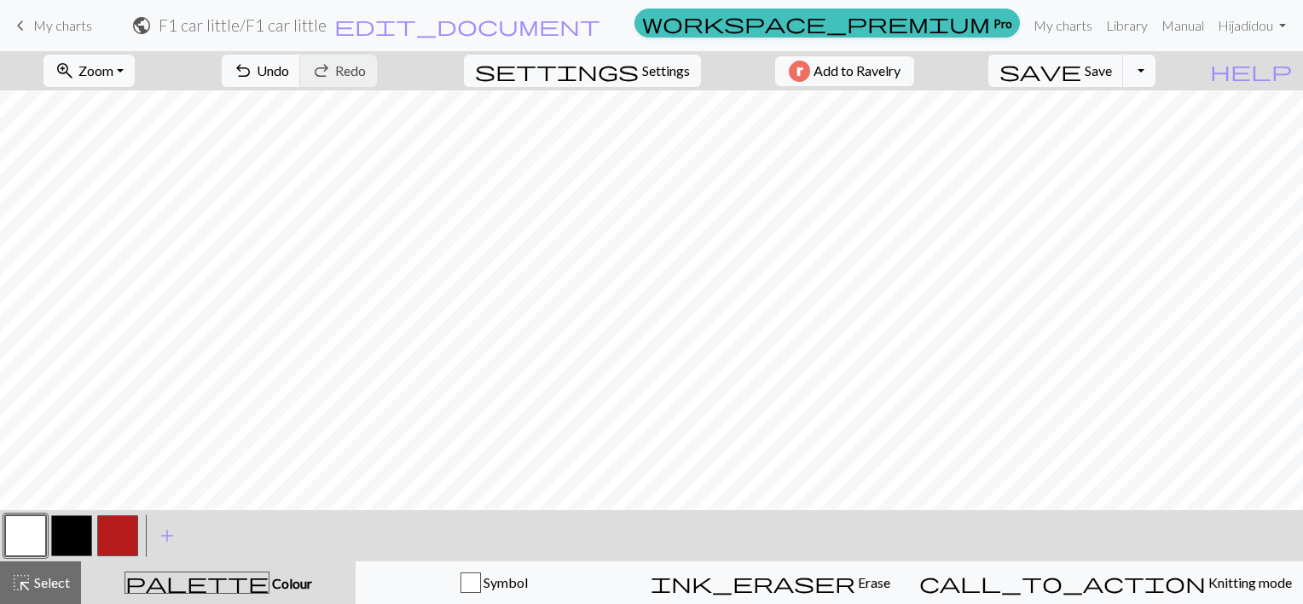
click at [122, 525] on button "button" at bounding box center [117, 535] width 41 height 41
click at [68, 539] on button "button" at bounding box center [71, 535] width 41 height 41
click at [174, 531] on span "add" at bounding box center [167, 536] width 20 height 24
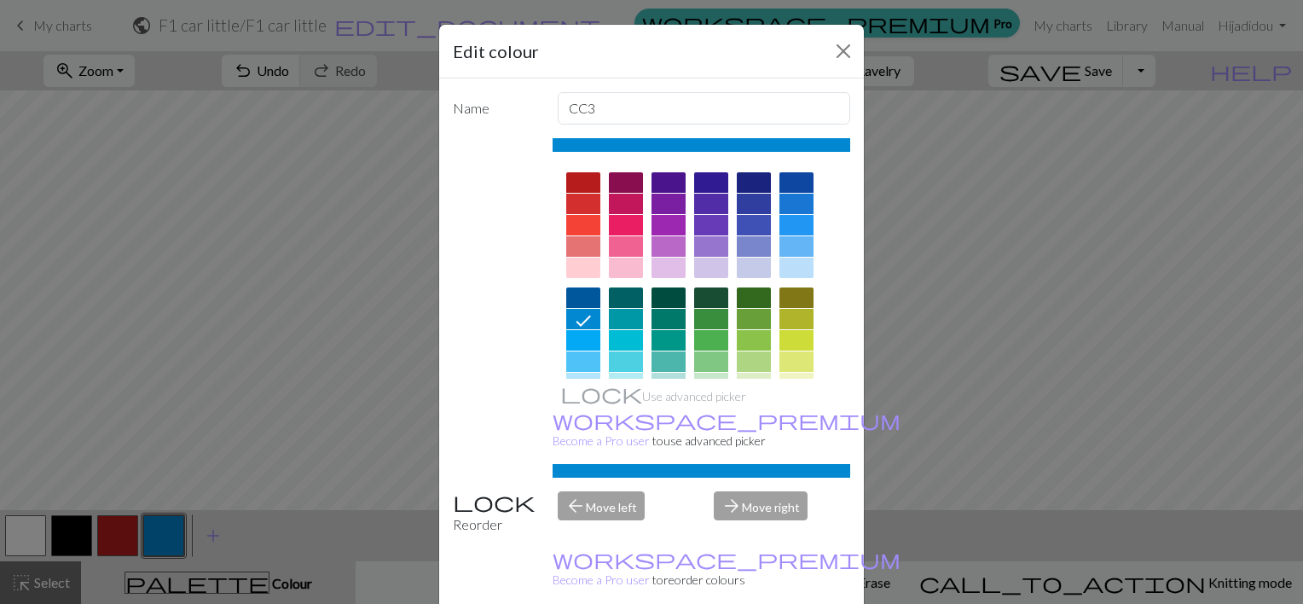
scroll to position [264, 0]
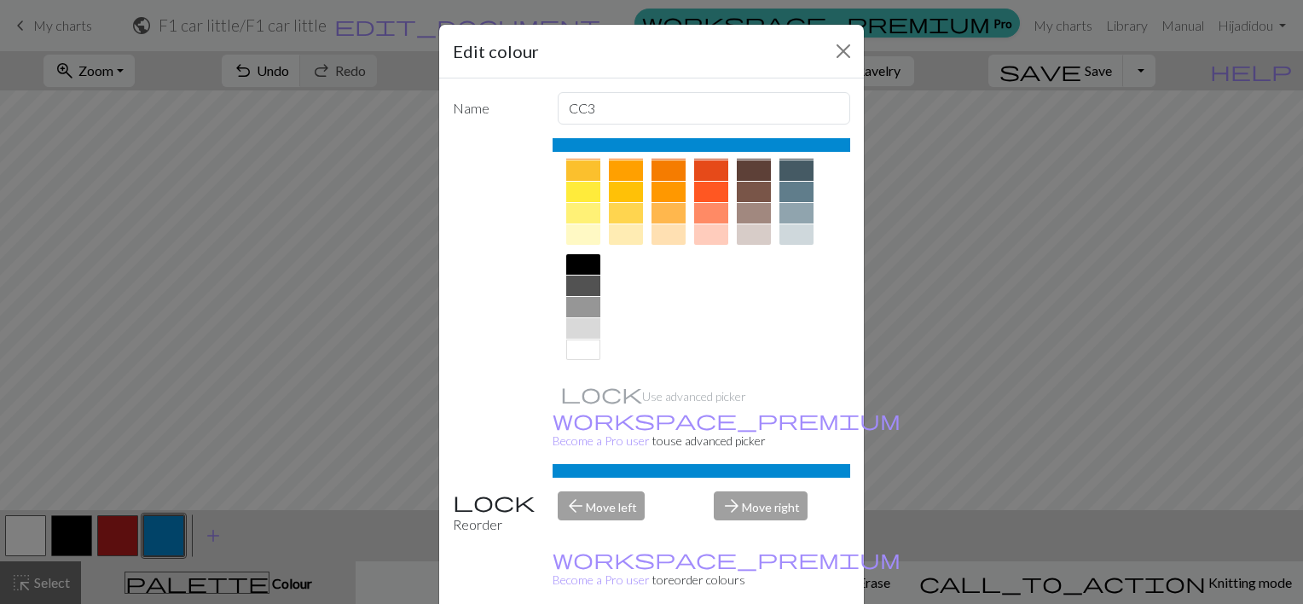
click at [583, 182] on div at bounding box center [583, 192] width 34 height 20
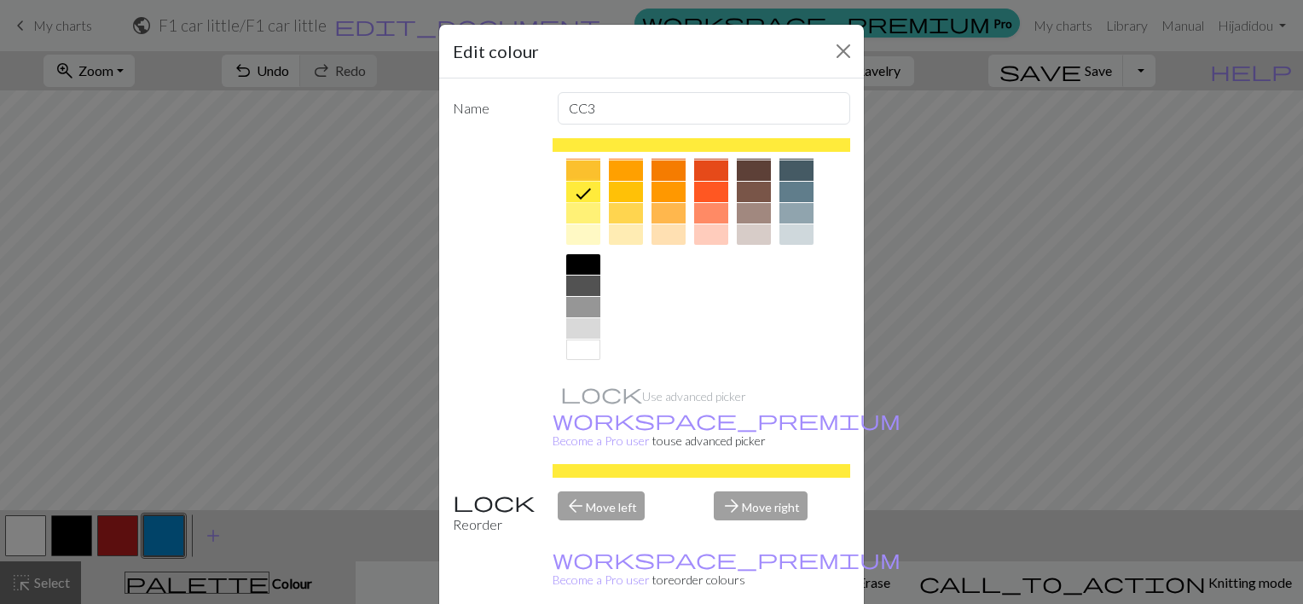
click at [577, 171] on div at bounding box center [583, 170] width 34 height 20
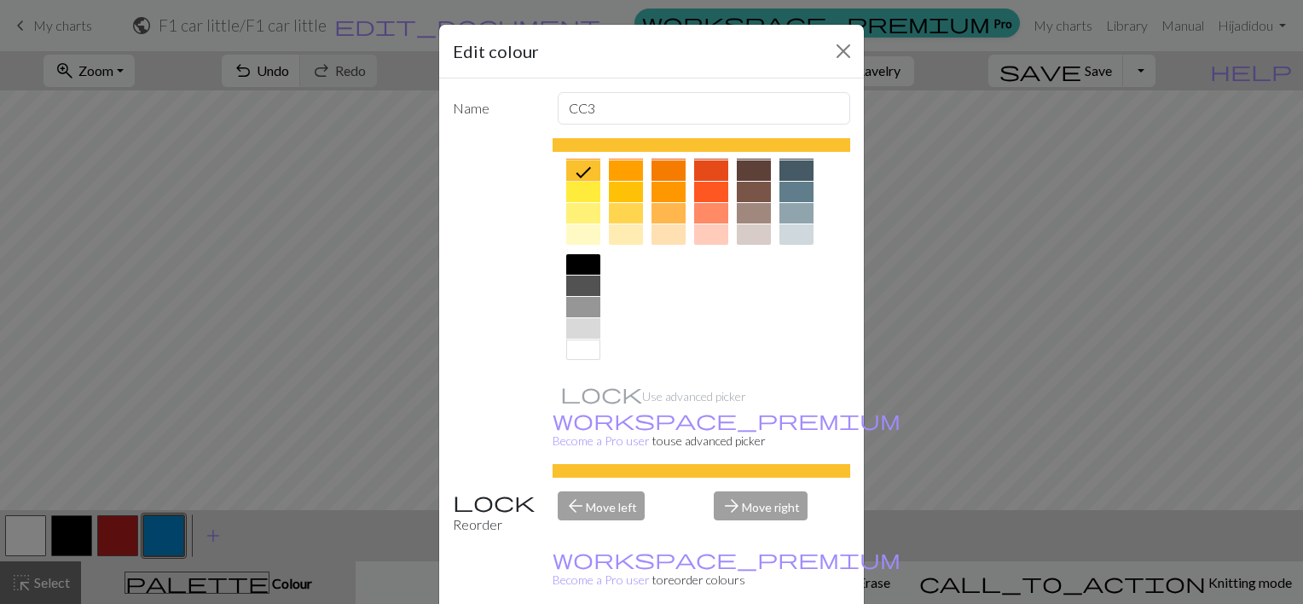
scroll to position [101, 0]
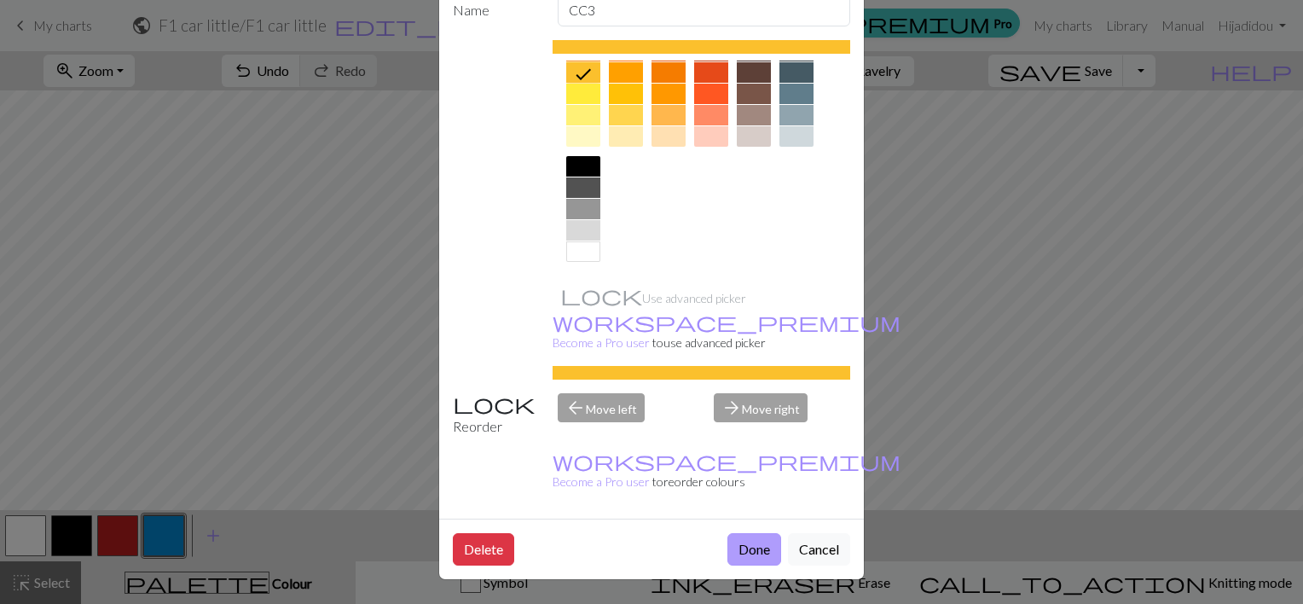
click at [746, 551] on button "Done" at bounding box center [755, 549] width 54 height 32
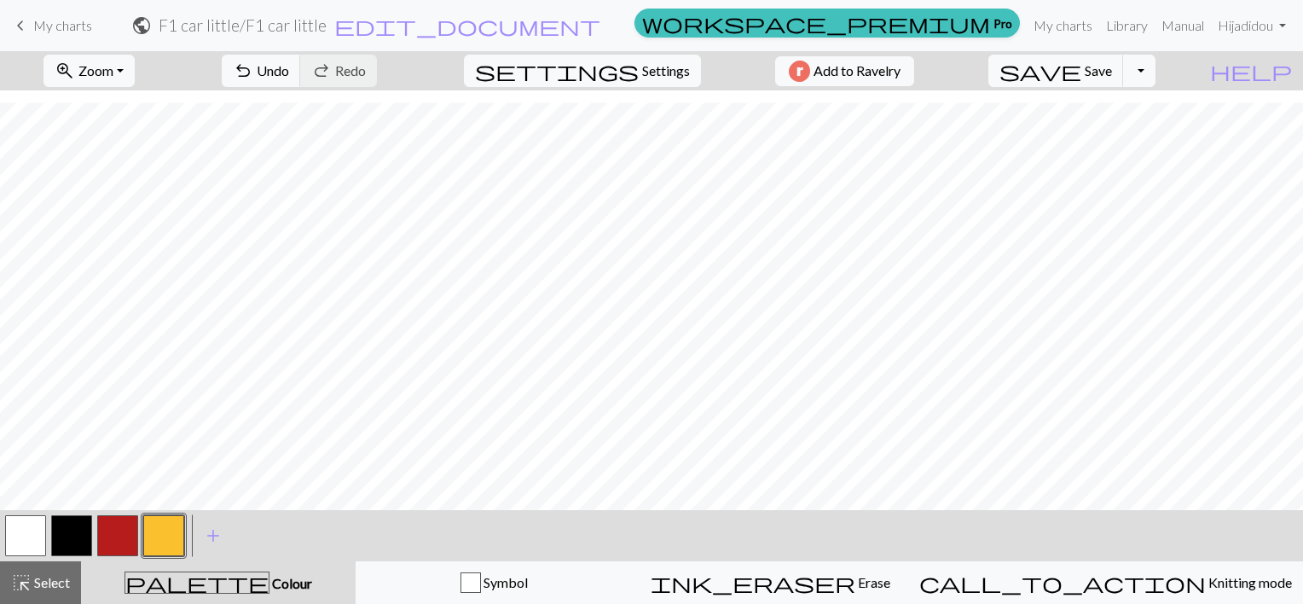
scroll to position [0, 0]
click at [1082, 67] on span "save" at bounding box center [1041, 71] width 82 height 24
click at [92, 29] on span "My charts" at bounding box center [62, 25] width 59 height 16
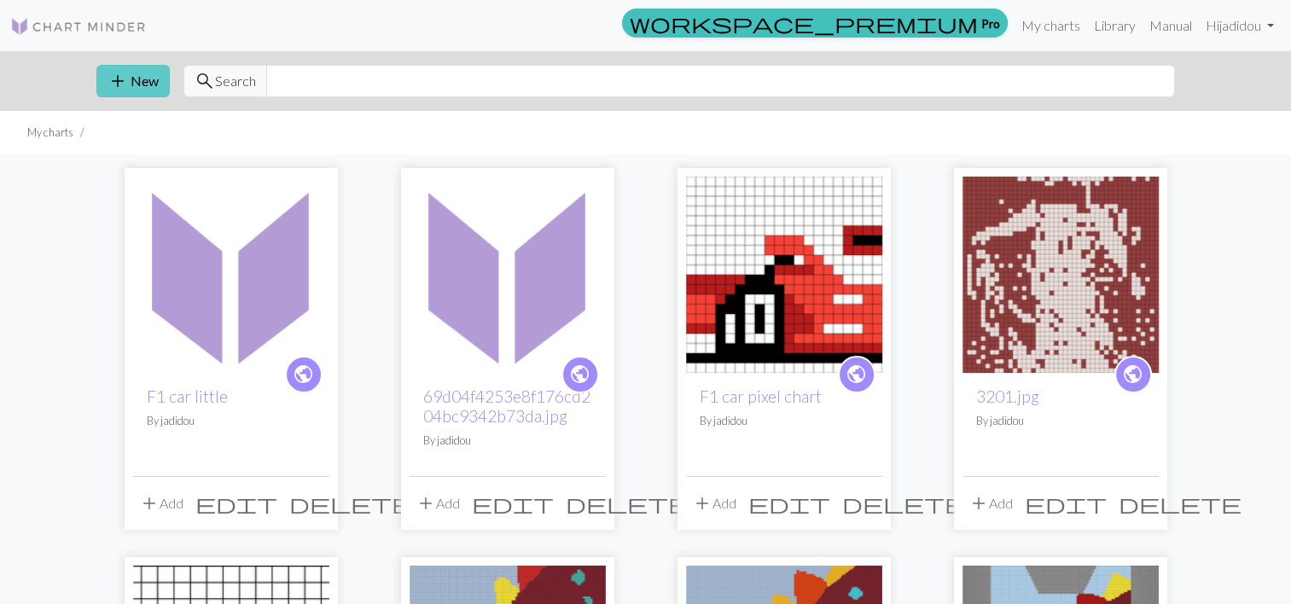
click at [128, 79] on span "add" at bounding box center [117, 81] width 20 height 24
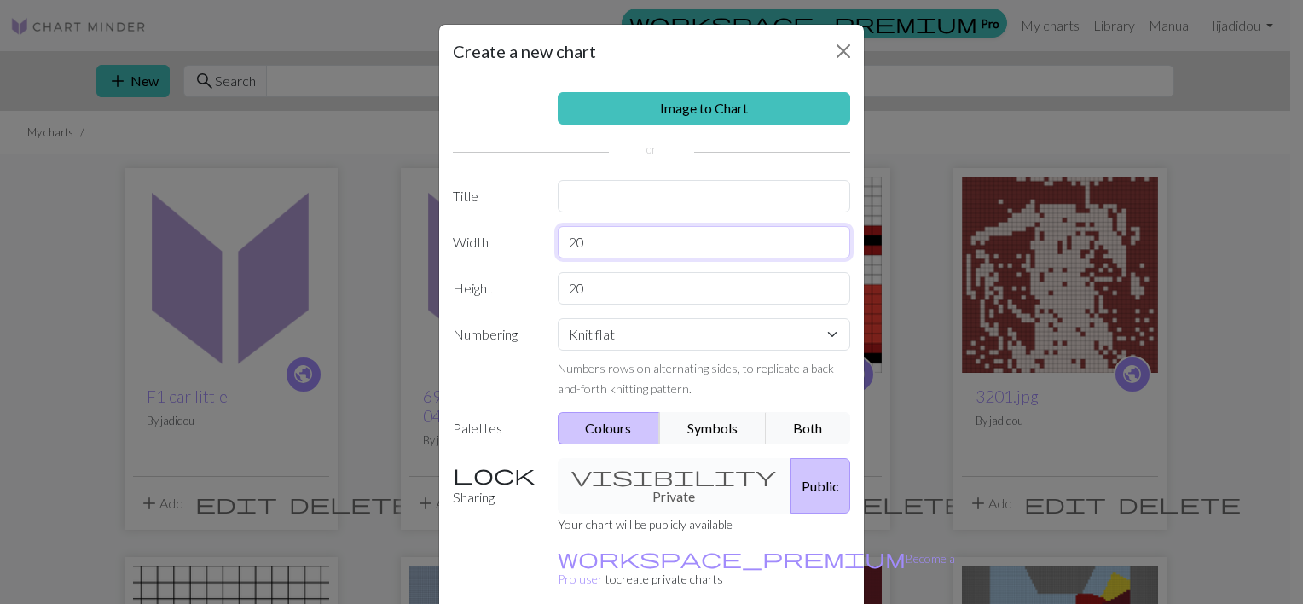
drag, startPoint x: 607, startPoint y: 238, endPoint x: 447, endPoint y: 223, distance: 161.1
click at [447, 223] on div "Image to Chart Title Width 20 Height 20 Numbering Knit flat Knit in the round L…" at bounding box center [651, 353] width 425 height 551
type input "29"
drag, startPoint x: 601, startPoint y: 290, endPoint x: 519, endPoint y: 289, distance: 82.7
click at [519, 289] on div "Height 20" at bounding box center [652, 288] width 418 height 32
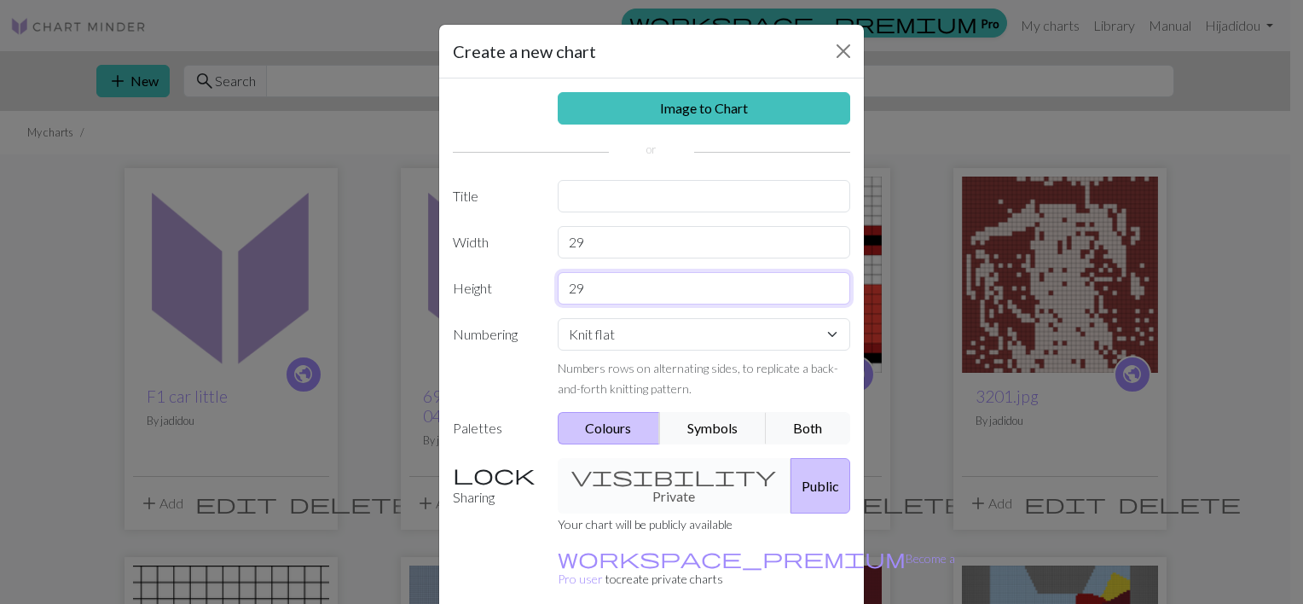
scroll to position [68, 0]
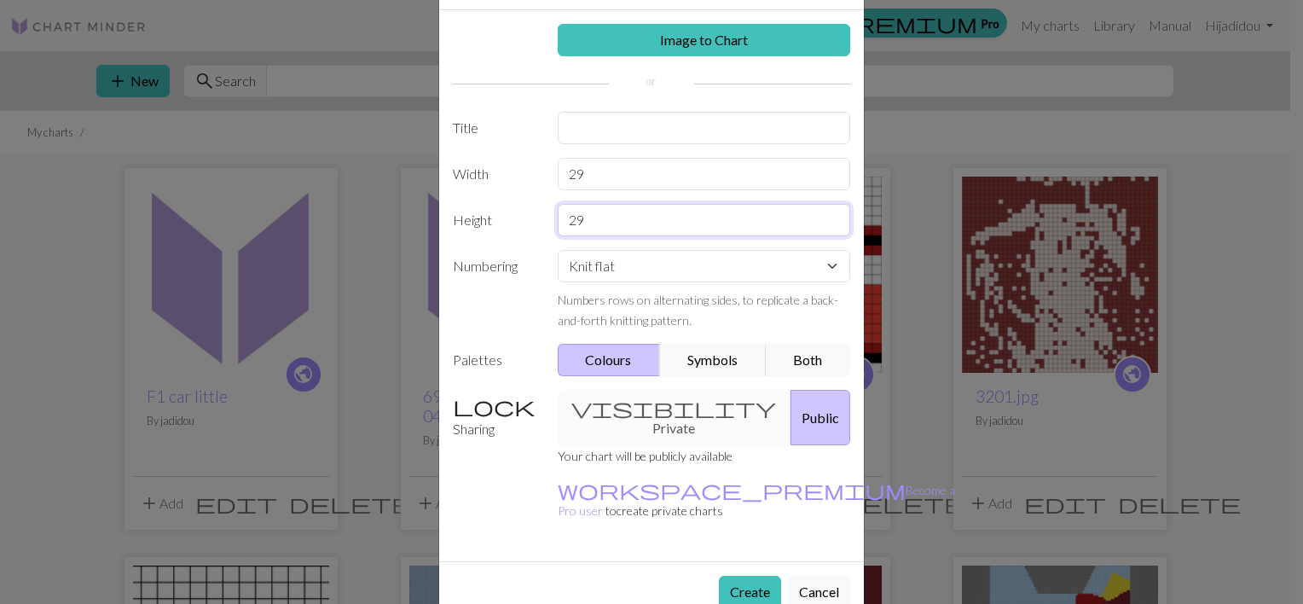
type input "29"
click at [625, 119] on input "text" at bounding box center [704, 128] width 293 height 32
type input "ferrari logo"
click at [746, 576] on button "Create" at bounding box center [750, 592] width 62 height 32
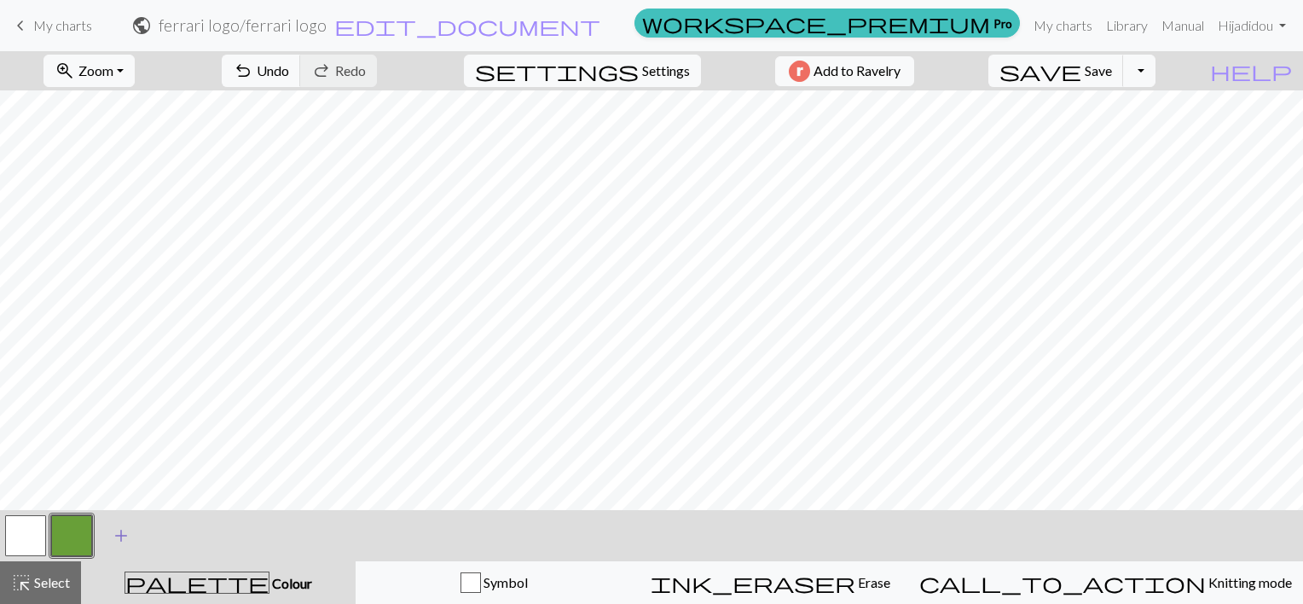
click at [131, 542] on span "add" at bounding box center [121, 536] width 20 height 24
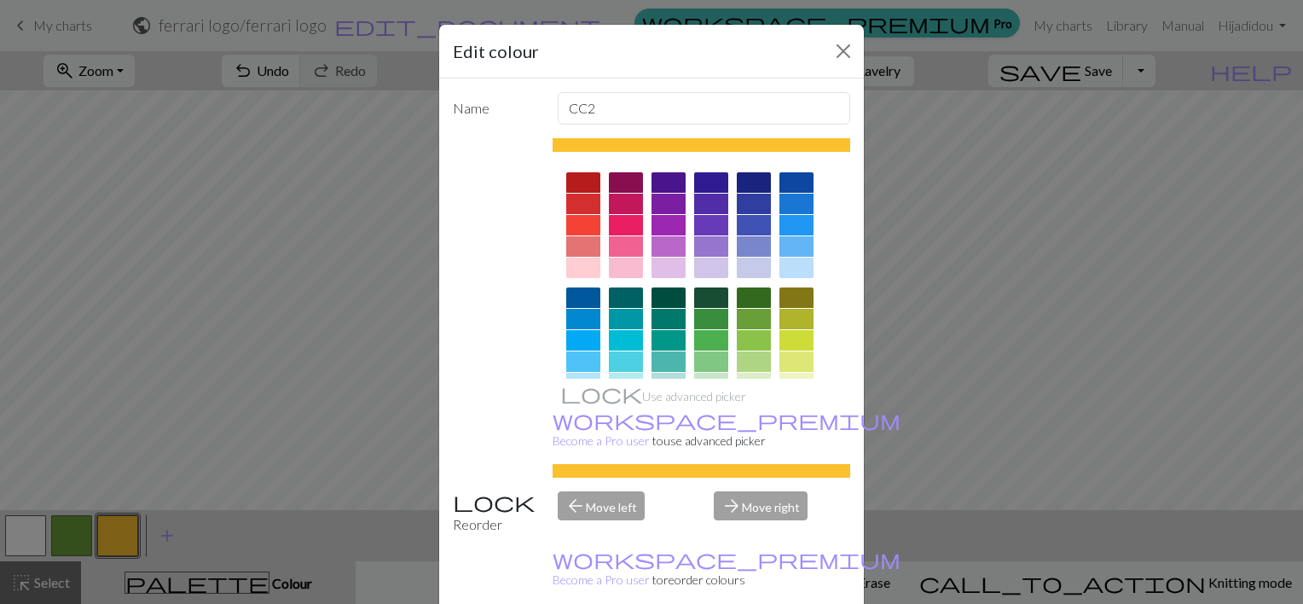
click at [574, 178] on div at bounding box center [583, 182] width 34 height 20
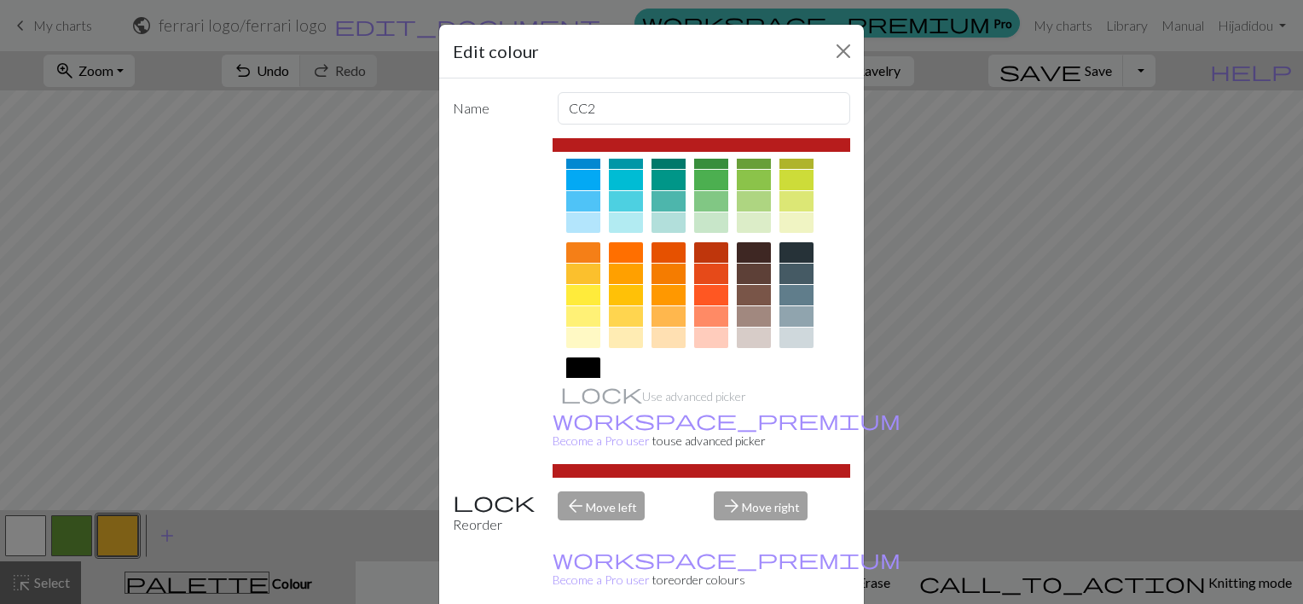
scroll to position [101, 0]
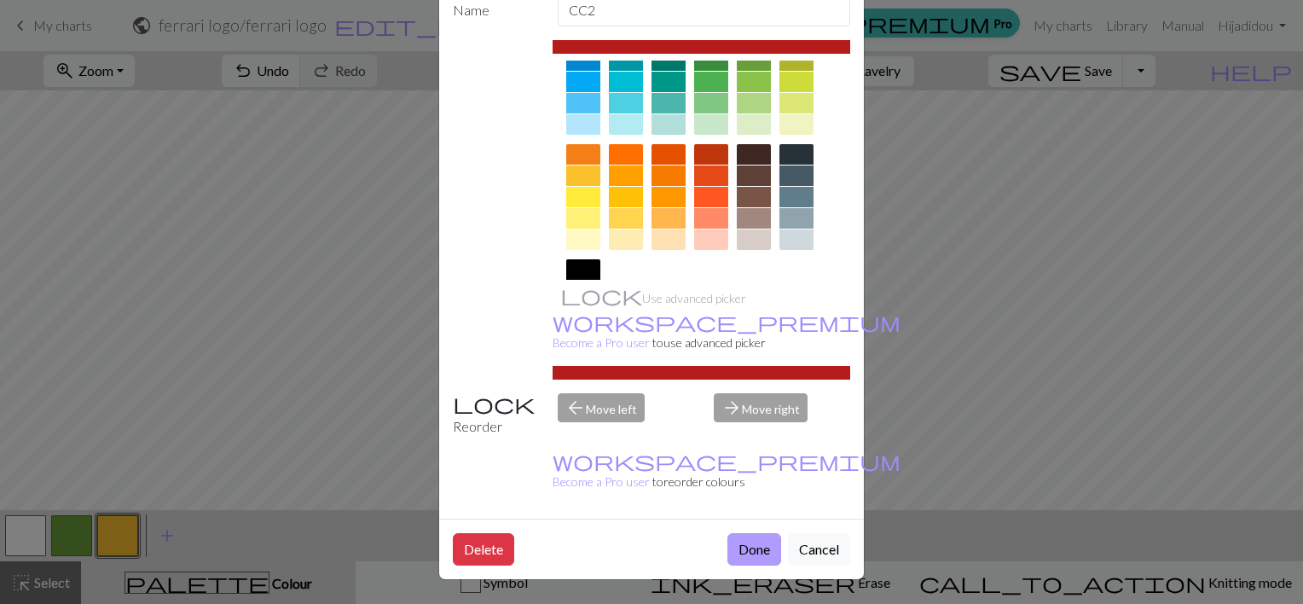
click at [744, 551] on button "Done" at bounding box center [755, 549] width 54 height 32
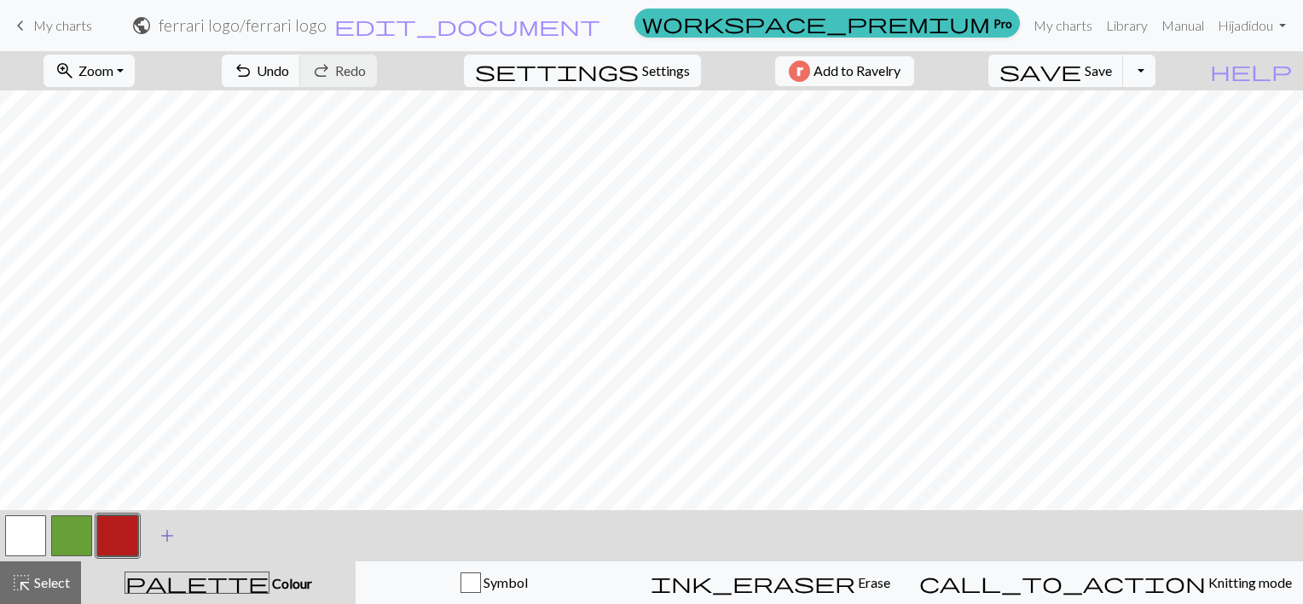
click at [169, 534] on span "add" at bounding box center [167, 536] width 20 height 24
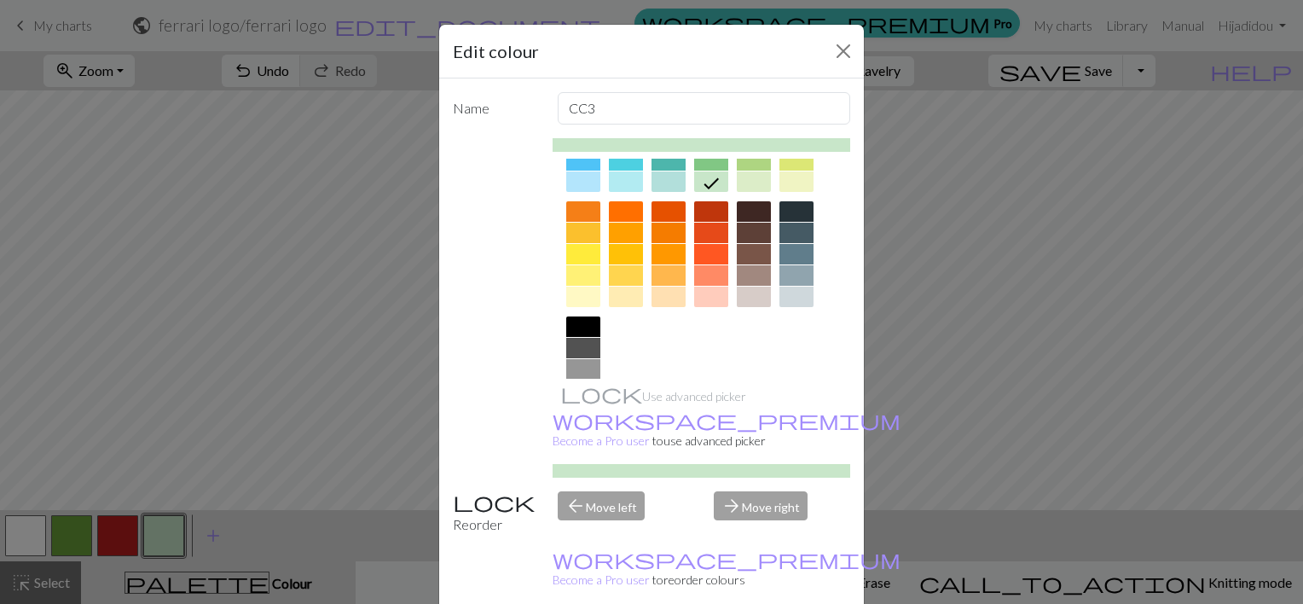
scroll to position [200, 0]
click at [583, 253] on div at bounding box center [583, 256] width 34 height 20
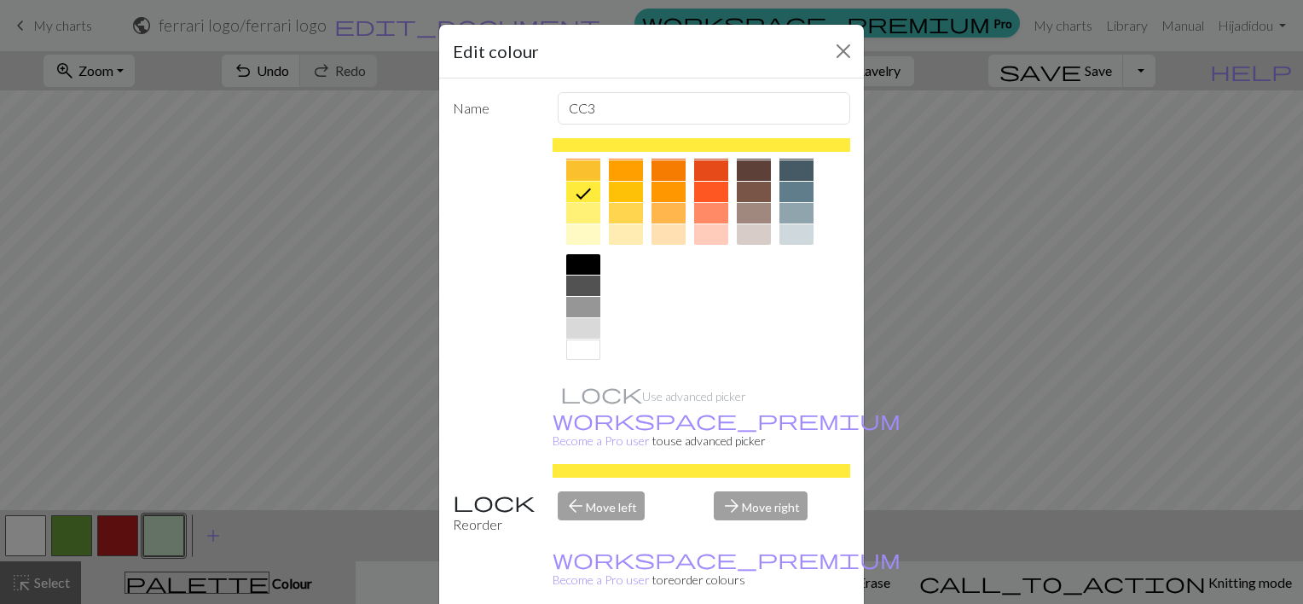
scroll to position [101, 0]
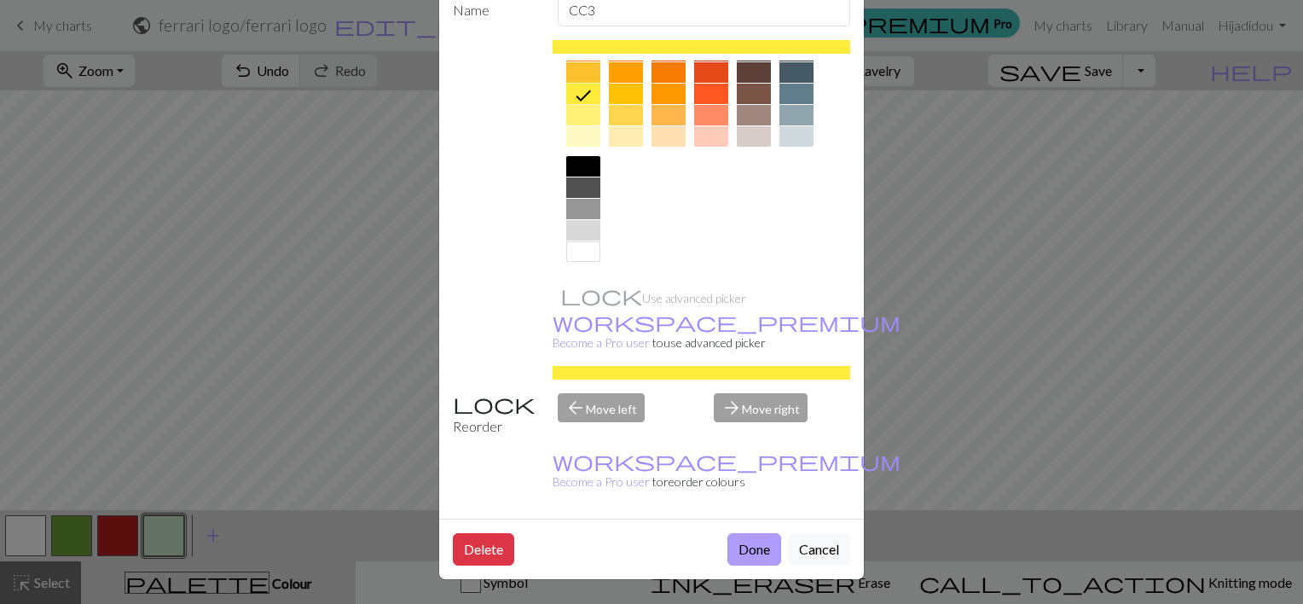
click at [746, 548] on button "Done" at bounding box center [755, 549] width 54 height 32
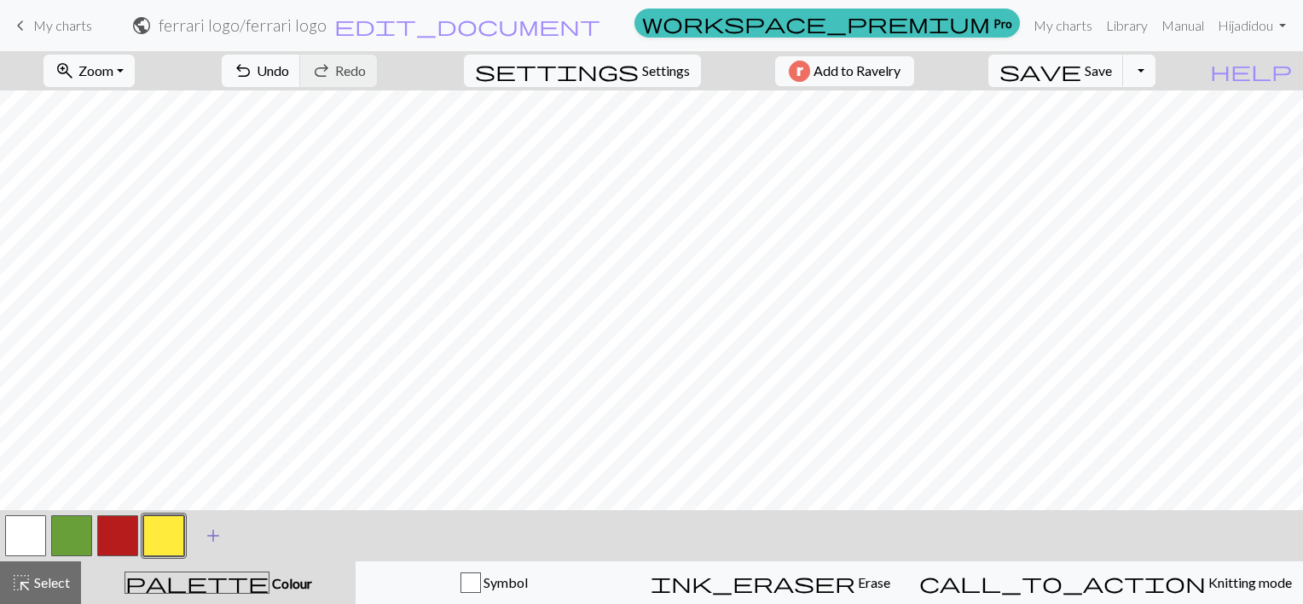
click at [217, 541] on span "add" at bounding box center [213, 536] width 20 height 24
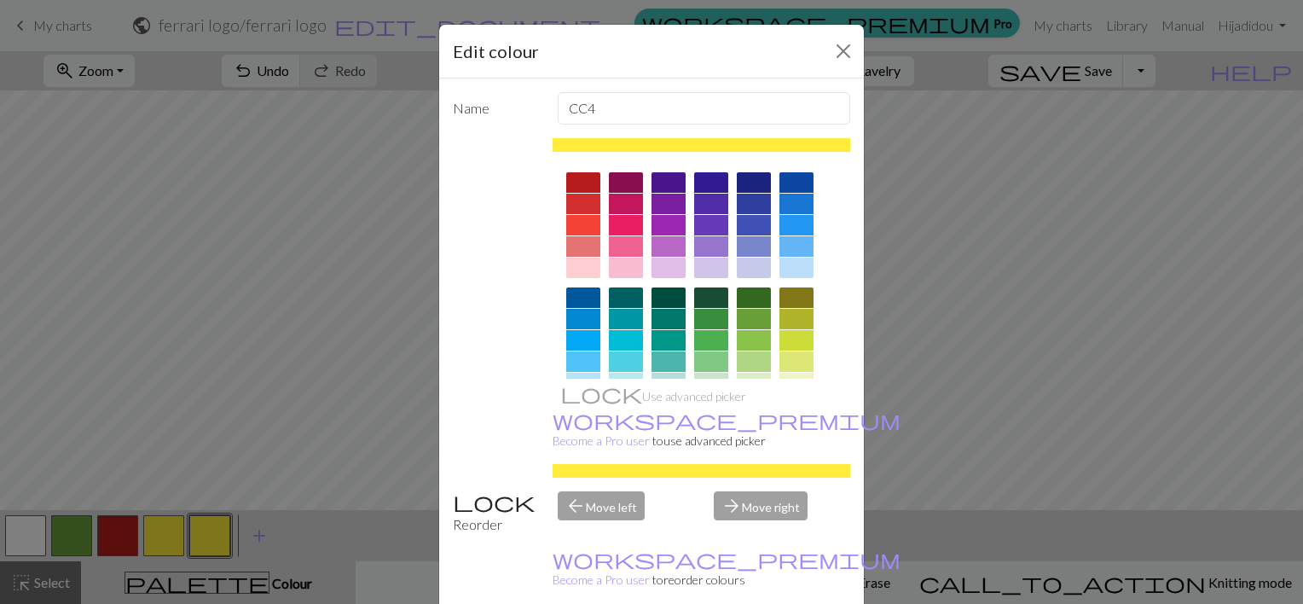
scroll to position [264, 0]
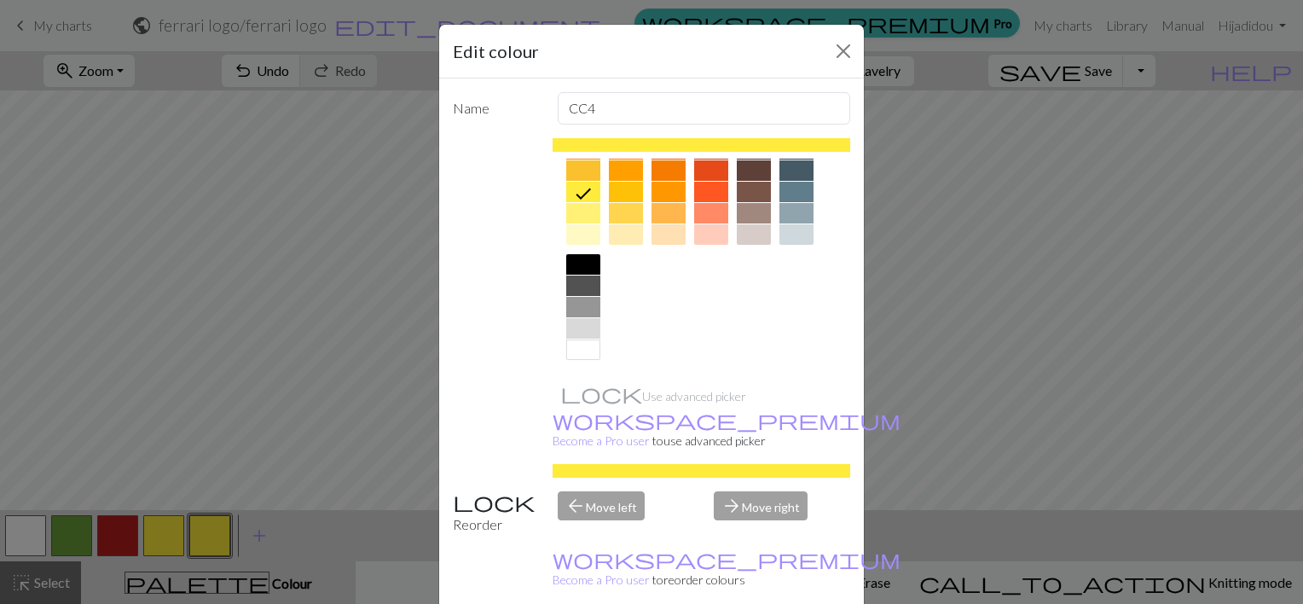
click at [575, 259] on div at bounding box center [583, 264] width 34 height 20
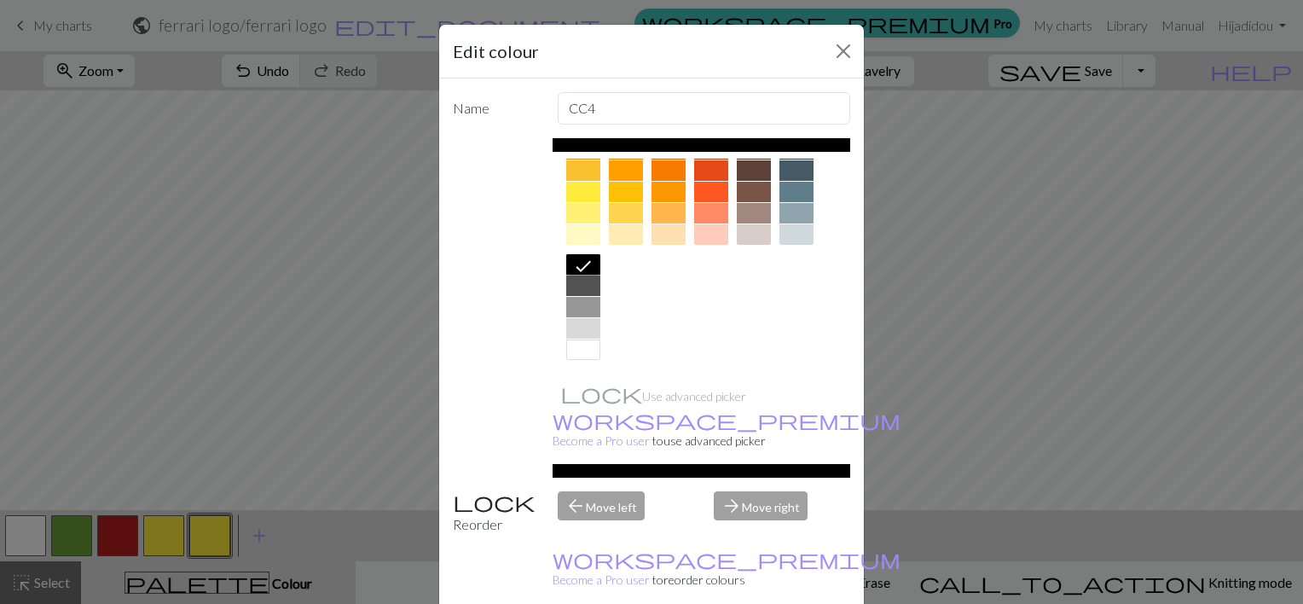
scroll to position [101, 0]
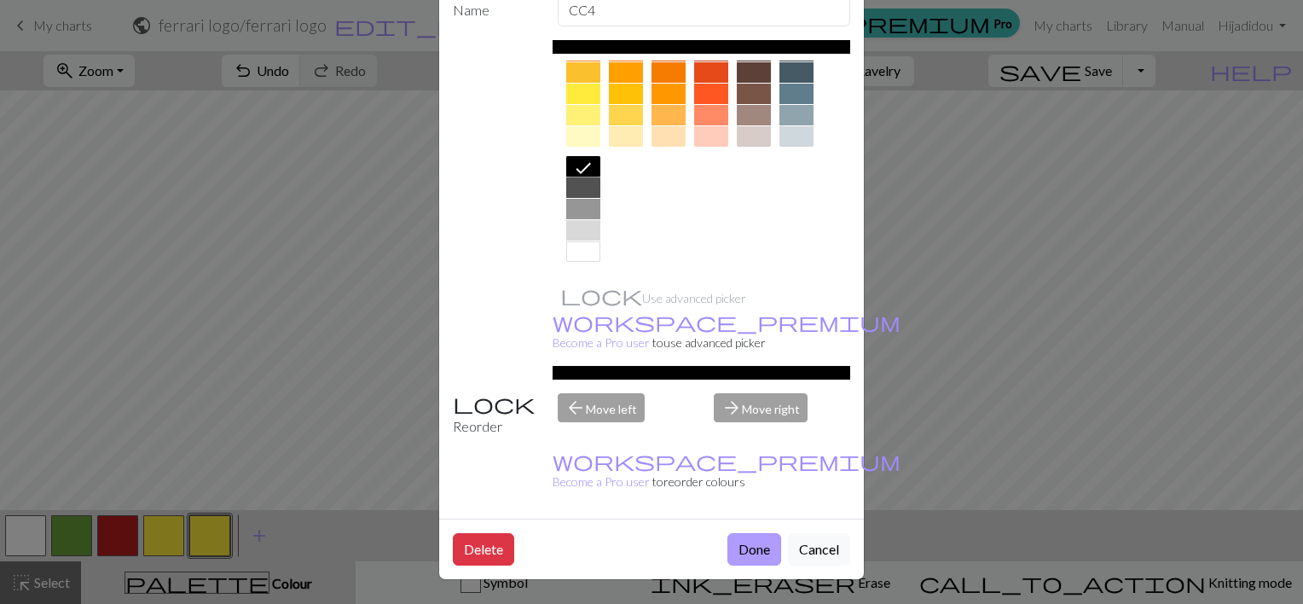
click at [760, 557] on button "Done" at bounding box center [755, 549] width 54 height 32
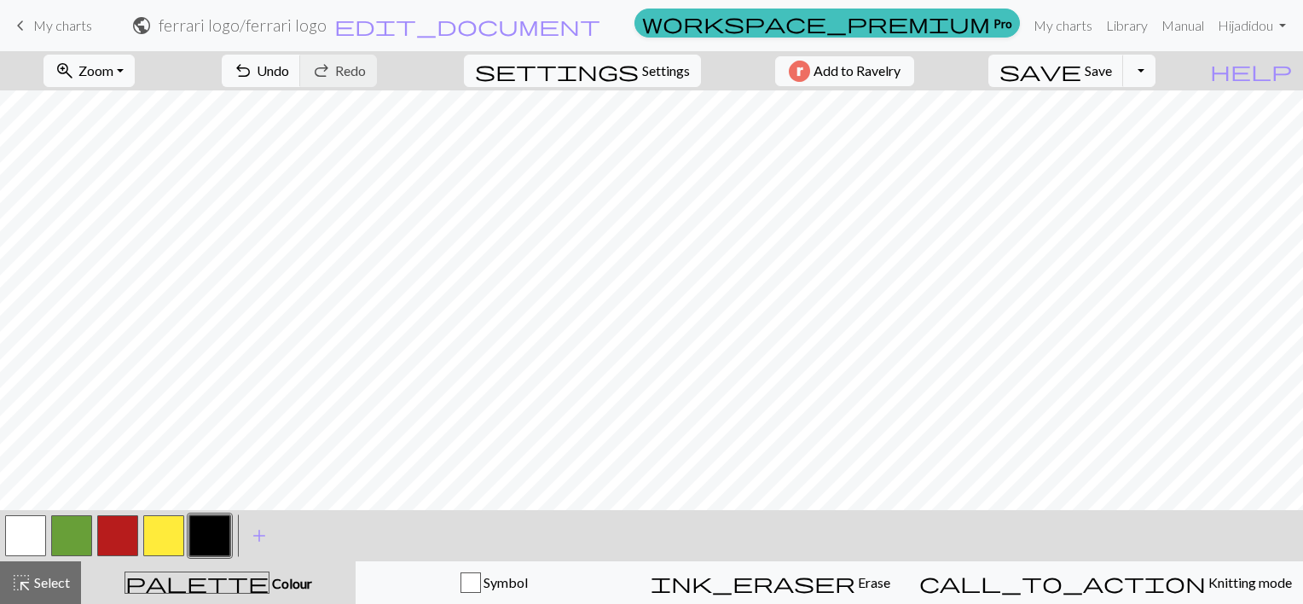
click at [100, 528] on button "button" at bounding box center [117, 535] width 41 height 41
click at [191, 539] on button "button" at bounding box center [209, 535] width 41 height 41
click at [128, 540] on button "button" at bounding box center [117, 535] width 41 height 41
click at [213, 539] on button "button" at bounding box center [209, 535] width 41 height 41
click at [20, 530] on button "button" at bounding box center [25, 535] width 41 height 41
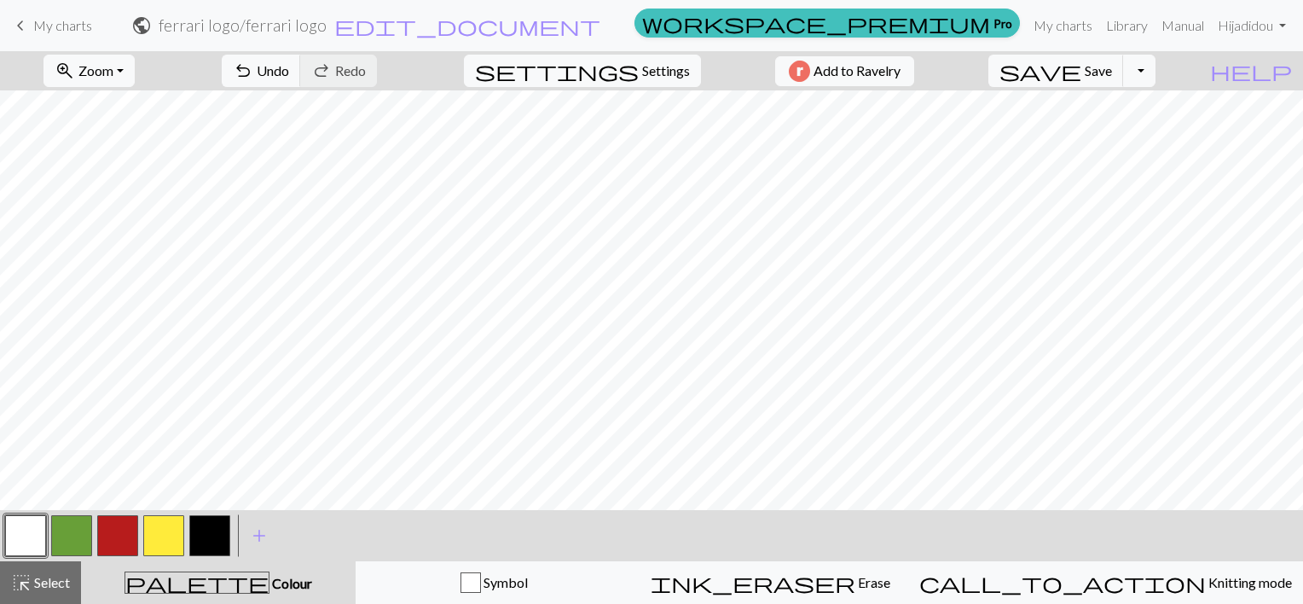
click at [167, 530] on button "button" at bounding box center [163, 535] width 41 height 41
click at [213, 537] on button "button" at bounding box center [209, 535] width 41 height 41
click at [23, 534] on button "button" at bounding box center [25, 535] width 41 height 41
click at [199, 537] on button "button" at bounding box center [209, 535] width 41 height 41
click at [8, 539] on button "button" at bounding box center [25, 535] width 41 height 41
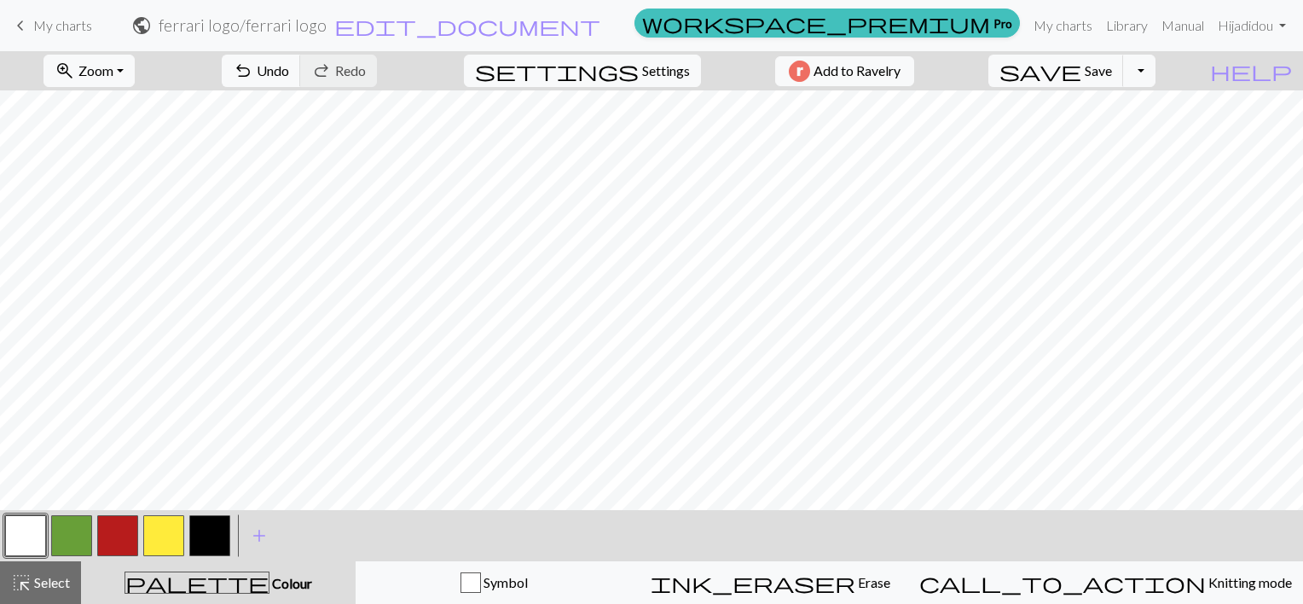
click at [208, 535] on button "button" at bounding box center [209, 535] width 41 height 41
click at [235, 519] on div "add Add a colour" at bounding box center [259, 535] width 48 height 51
click at [43, 538] on button "button" at bounding box center [25, 535] width 41 height 41
click at [213, 543] on button "button" at bounding box center [209, 535] width 41 height 41
click at [27, 537] on button "button" at bounding box center [25, 535] width 41 height 41
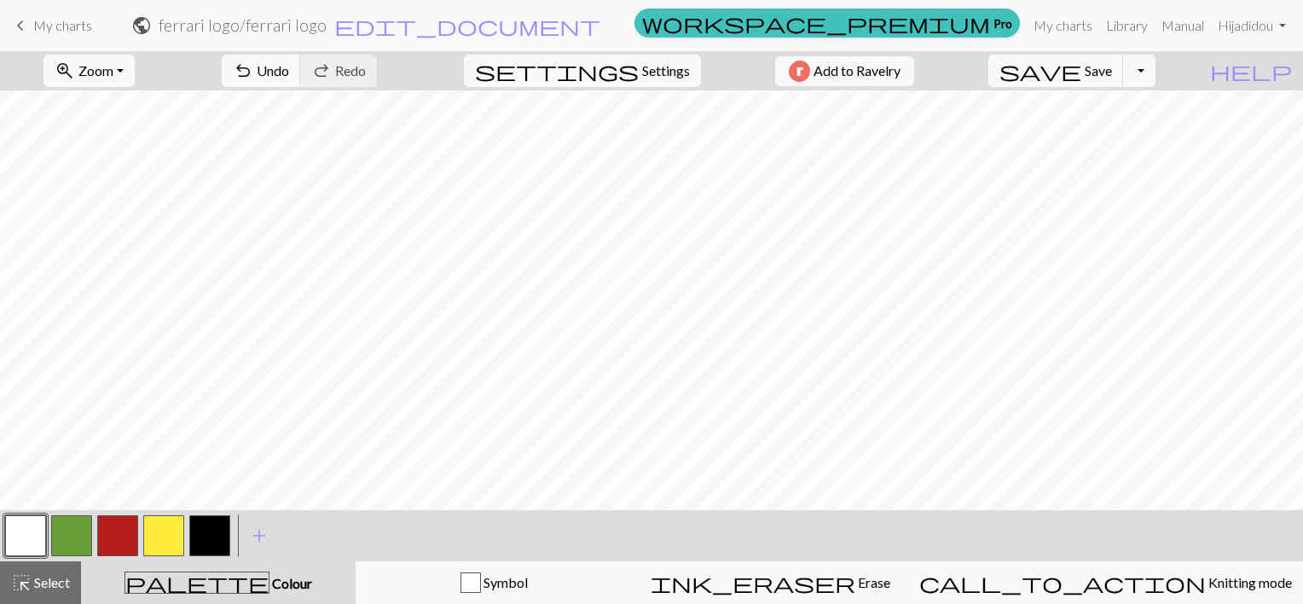
click at [211, 515] on button "button" at bounding box center [209, 535] width 41 height 41
click at [213, 527] on button "button" at bounding box center [209, 535] width 41 height 41
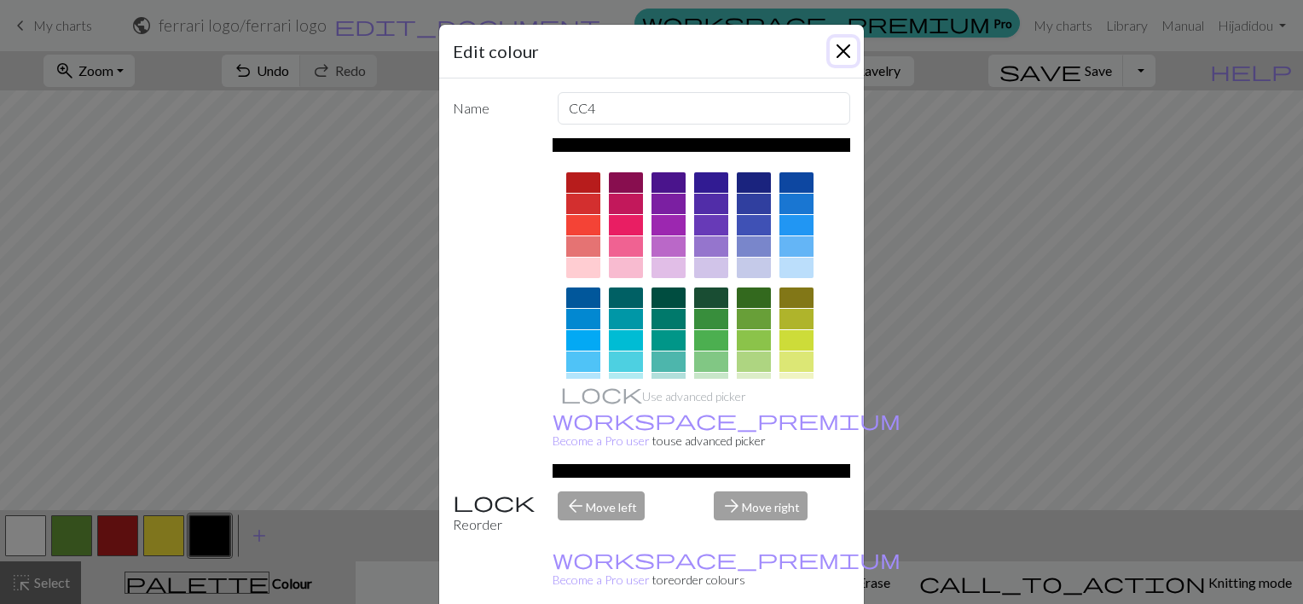
click at [839, 52] on button "Close" at bounding box center [843, 51] width 27 height 27
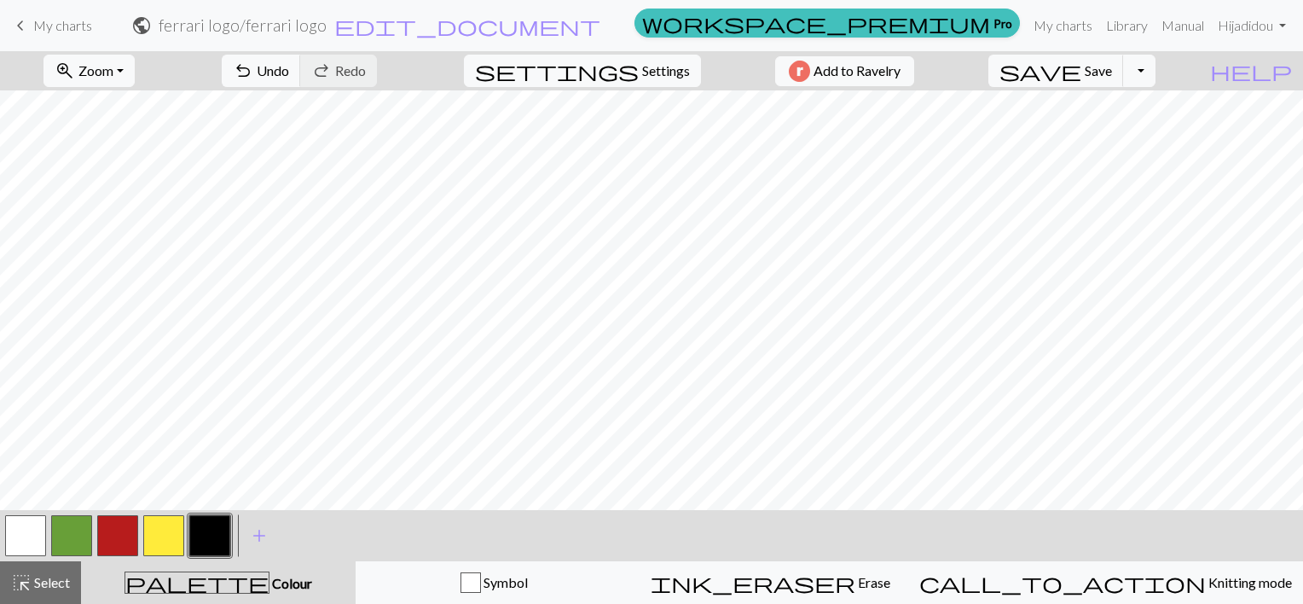
click at [177, 537] on button "button" at bounding box center [163, 535] width 41 height 41
click at [211, 528] on button "button" at bounding box center [209, 535] width 41 height 41
click at [212, 542] on button "button" at bounding box center [209, 535] width 41 height 41
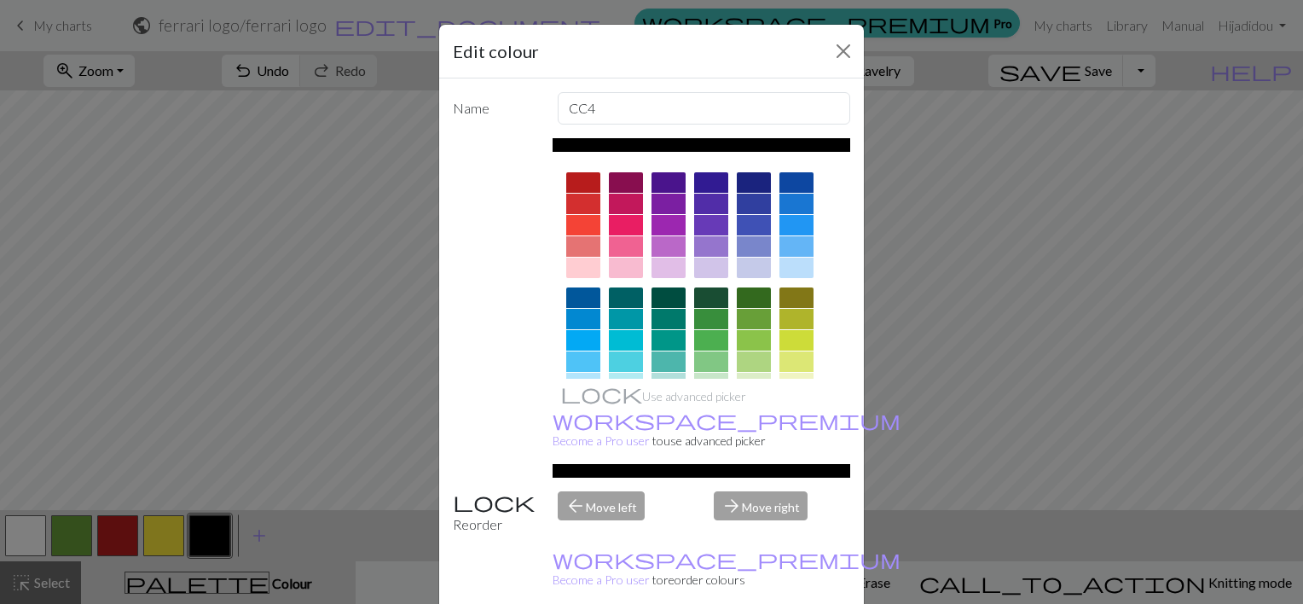
click at [174, 539] on div "Edit colour Name CC4 Use advanced picker workspace_premium Become a Pro user to…" at bounding box center [651, 302] width 1303 height 604
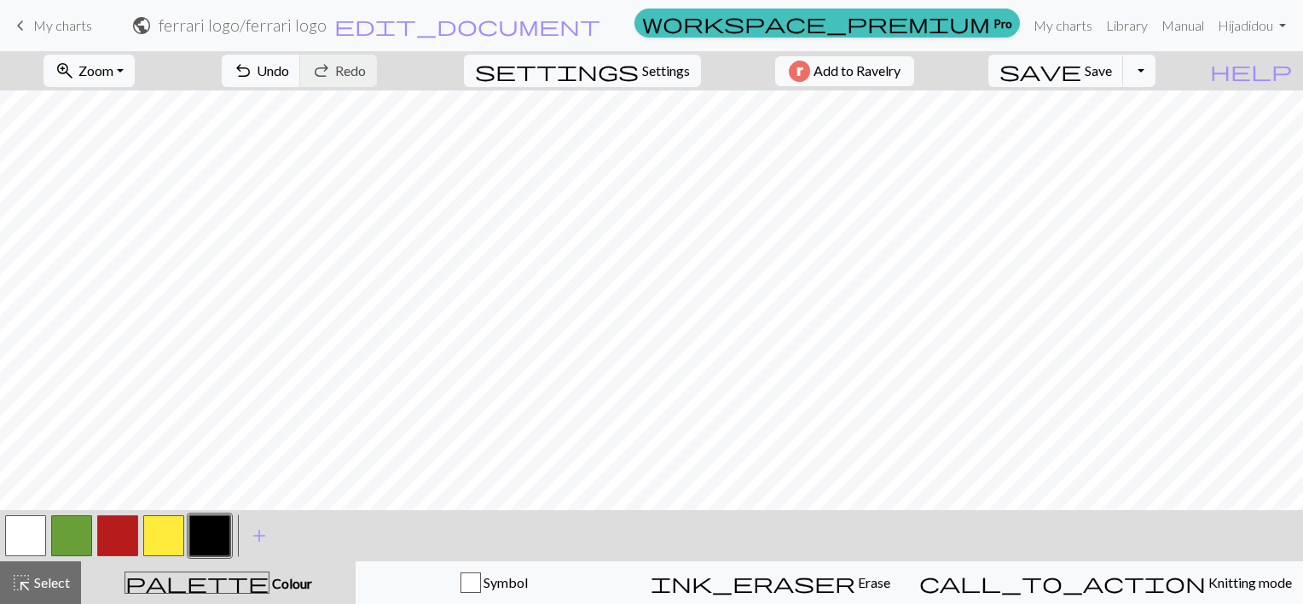
click at [177, 529] on button "button" at bounding box center [163, 535] width 41 height 41
click at [223, 533] on button "button" at bounding box center [209, 535] width 41 height 41
click at [166, 536] on button "button" at bounding box center [163, 535] width 41 height 41
click at [220, 548] on button "button" at bounding box center [209, 535] width 41 height 41
click at [1124, 79] on button "save Save Save" at bounding box center [1057, 71] width 136 height 32
